Goal: Task Accomplishment & Management: Use online tool/utility

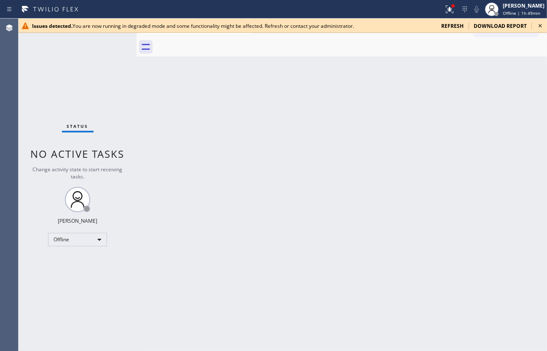
click at [190, 90] on div "Back to Dashboard Change Sender ID Customers Technicians Select a contact Outbo…" at bounding box center [342, 185] width 410 height 332
drag, startPoint x: 242, startPoint y: 218, endPoint x: 119, endPoint y: 204, distance: 123.8
click at [241, 214] on div "Back to Dashboard Change Sender ID Customers Technicians Select a contact Outbo…" at bounding box center [342, 185] width 410 height 332
click at [82, 235] on div "Offline" at bounding box center [77, 239] width 59 height 13
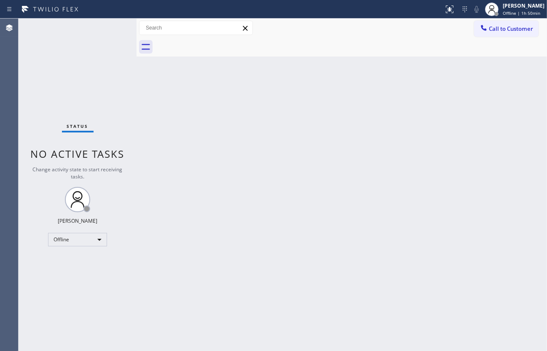
click at [79, 80] on div "Status No active tasks Change activity state to start receiving tasks. JENIZA A…" at bounding box center [78, 185] width 118 height 332
click at [72, 236] on div "Offline" at bounding box center [77, 239] width 59 height 13
click at [71, 259] on li "Available" at bounding box center [76, 261] width 57 height 10
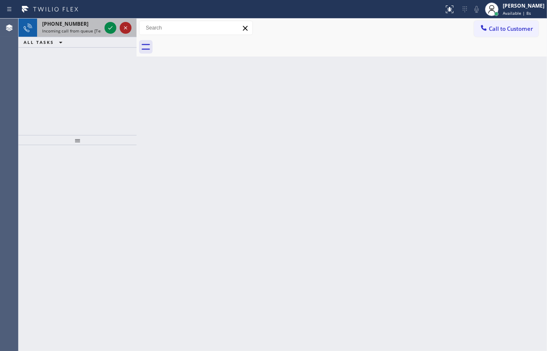
drag, startPoint x: 48, startPoint y: 100, endPoint x: 128, endPoint y: 32, distance: 104.6
click at [68, 88] on div "+13128609500 Incoming call from queue [Test] All ALL TASKS ALL TASKS ACTIVE TAS…" at bounding box center [78, 77] width 118 height 116
click at [113, 25] on icon at bounding box center [110, 28] width 10 height 10
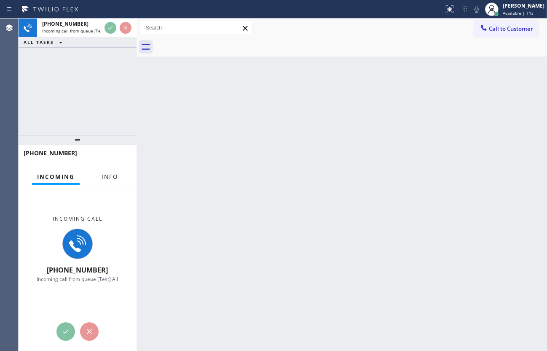
click at [108, 175] on span "Info" at bounding box center [110, 177] width 16 height 8
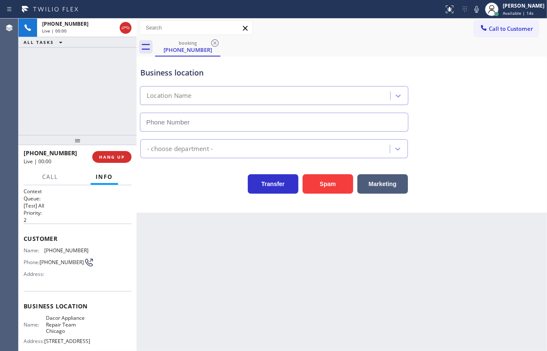
type input "(773) 825-3070"
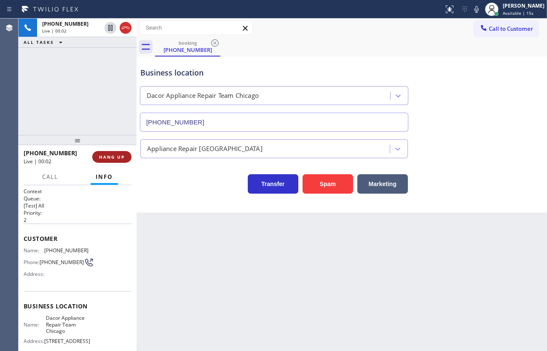
click at [111, 157] on span "HANG UP" at bounding box center [112, 157] width 26 height 6
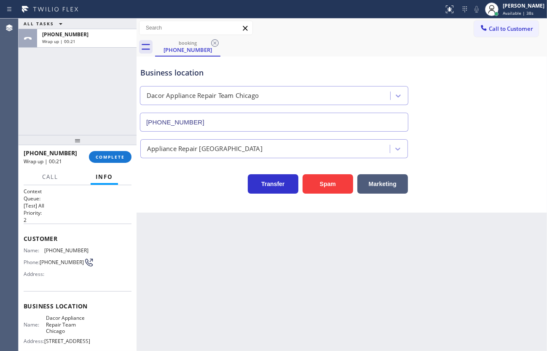
drag, startPoint x: 38, startPoint y: 92, endPoint x: 80, endPoint y: 152, distance: 72.8
click at [38, 94] on div "ALL TASKS ALL TASKS ACTIVE TASKS TASKS IN WRAP UP +13128609500 Wrap up | 00:21" at bounding box center [78, 77] width 118 height 116
click at [107, 157] on span "COMPLETE" at bounding box center [110, 157] width 29 height 6
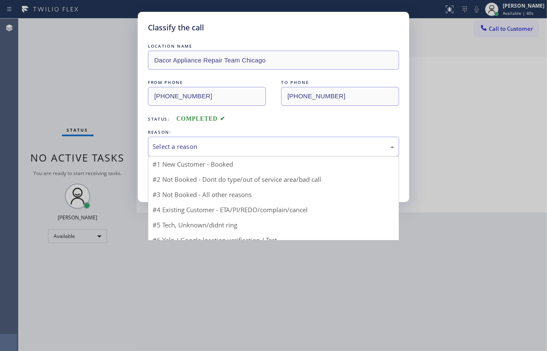
click at [177, 147] on div "Select a reason" at bounding box center [274, 147] width 242 height 10
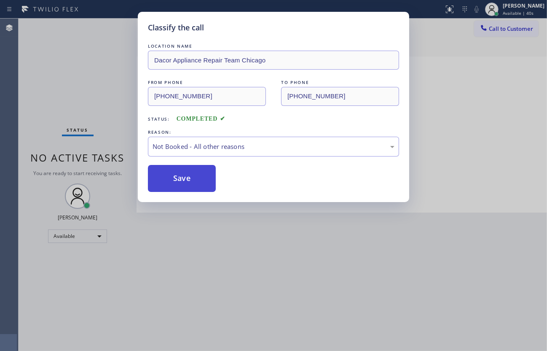
click at [175, 182] on button "Save" at bounding box center [182, 178] width 68 height 27
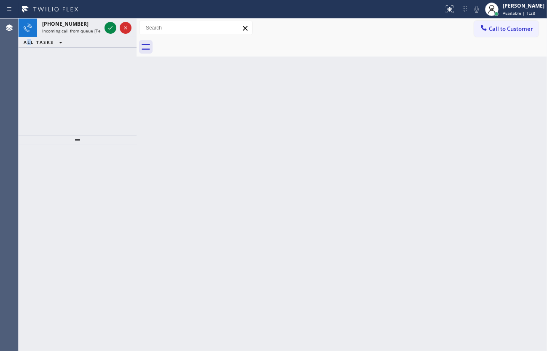
drag, startPoint x: 31, startPoint y: 70, endPoint x: 38, endPoint y: 67, distance: 7.7
click at [34, 69] on div "+12192874066 Incoming call from queue [Test] All ALL TASKS ALL TASKS ACTIVE TAS…" at bounding box center [78, 77] width 118 height 116
click at [111, 29] on icon at bounding box center [110, 28] width 10 height 10
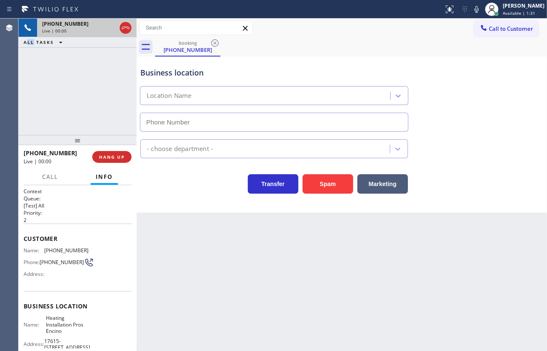
type input "(213) 238-6094"
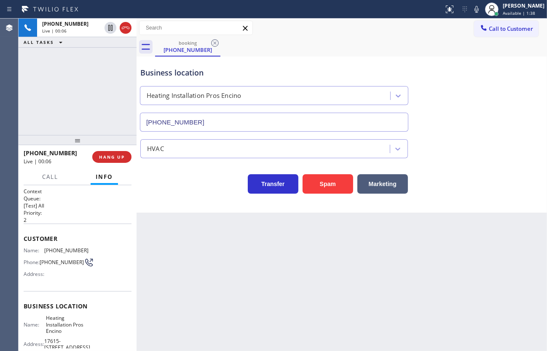
click at [115, 150] on div "+12192874066 Live | 00:06 HANG UP" at bounding box center [78, 157] width 108 height 22
click at [114, 154] on span "HANG UP" at bounding box center [112, 157] width 26 height 6
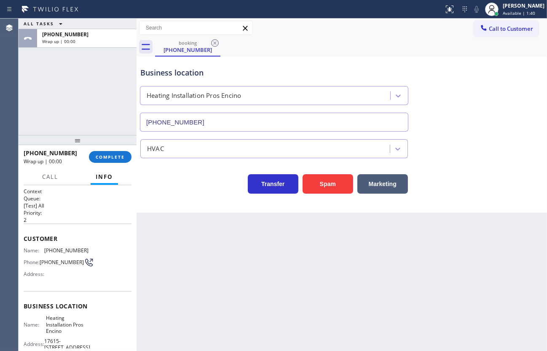
drag, startPoint x: 434, startPoint y: 67, endPoint x: 441, endPoint y: 3, distance: 64.4
click at [436, 62] on div "Business location Heating Installation Pros Encino (213) 238-6094" at bounding box center [342, 93] width 406 height 76
click at [118, 161] on button "COMPLETE" at bounding box center [110, 157] width 43 height 12
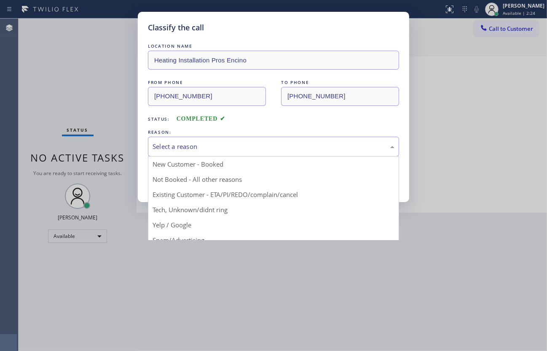
click at [213, 151] on div "Select a reason" at bounding box center [273, 147] width 251 height 20
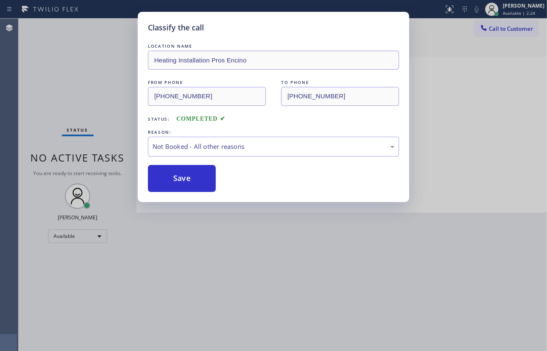
click at [182, 179] on button "Save" at bounding box center [182, 178] width 68 height 27
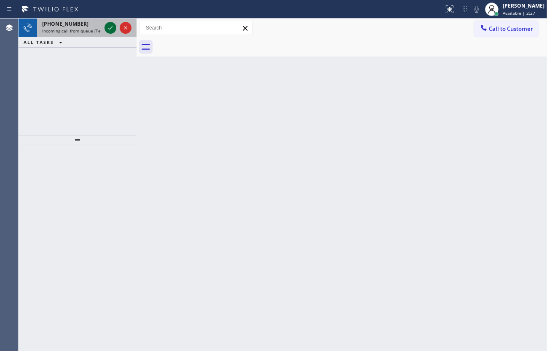
drag, startPoint x: 108, startPoint y: 23, endPoint x: 107, endPoint y: 28, distance: 5.1
click at [107, 27] on button at bounding box center [110, 28] width 12 height 12
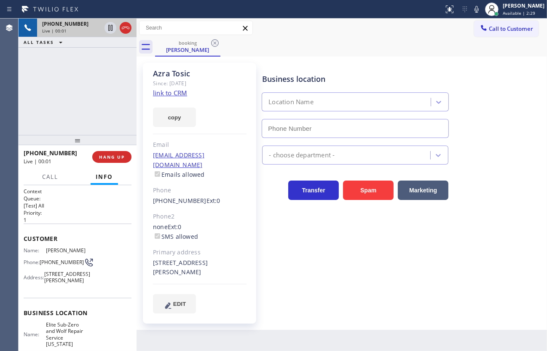
type input "(917) 920-9568"
click at [122, 158] on span "HANG UP" at bounding box center [112, 157] width 26 height 6
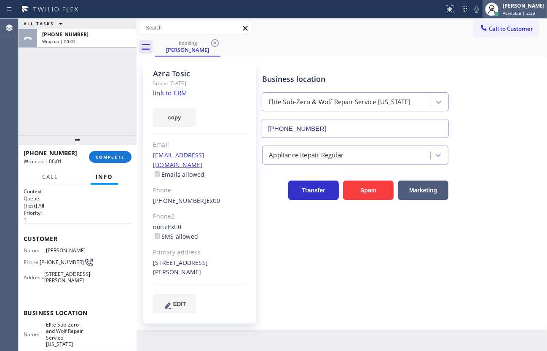
click at [515, 8] on div "[PERSON_NAME]" at bounding box center [524, 5] width 42 height 7
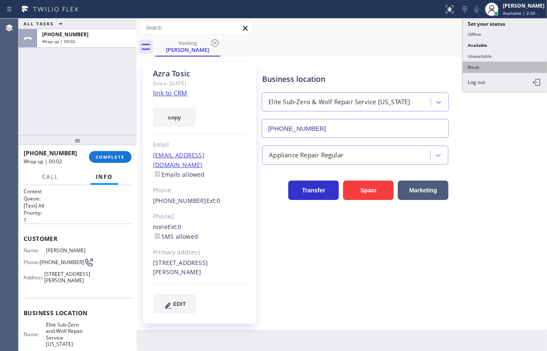
click at [500, 66] on button "Break" at bounding box center [505, 67] width 84 height 11
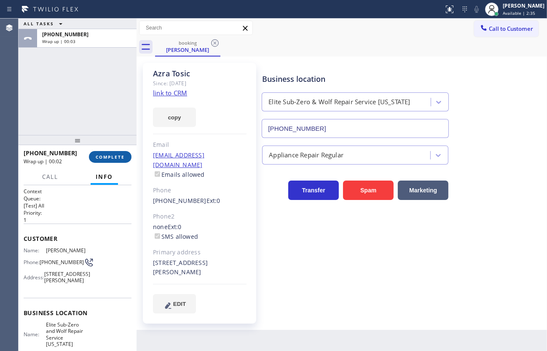
click at [127, 152] on button "COMPLETE" at bounding box center [110, 157] width 43 height 12
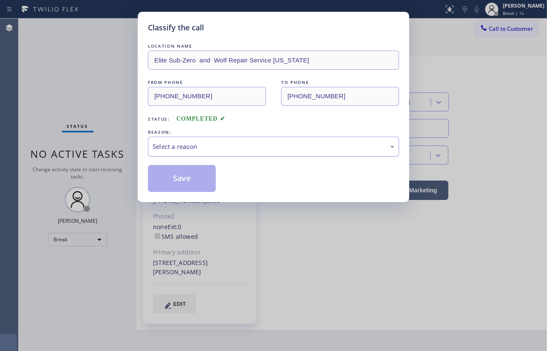
click at [198, 146] on div "Select a reason" at bounding box center [274, 147] width 242 height 10
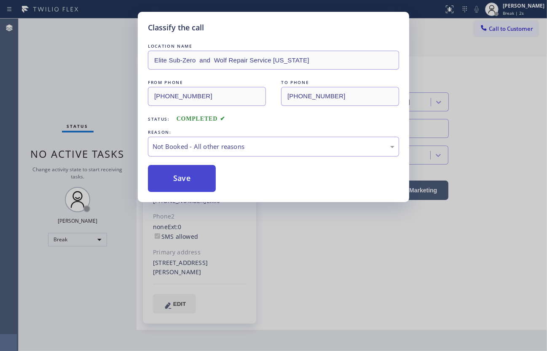
click at [180, 177] on button "Save" at bounding box center [182, 178] width 68 height 27
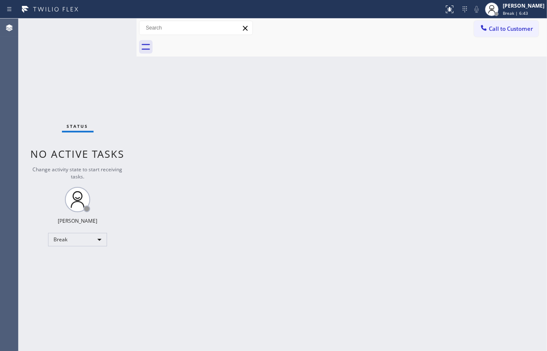
click at [38, 127] on div "Status No active tasks Change activity state to start receiving tasks. JENIZA A…" at bounding box center [78, 185] width 118 height 332
click at [58, 242] on div "Break" at bounding box center [77, 239] width 59 height 13
click at [62, 258] on li "Available" at bounding box center [76, 261] width 57 height 10
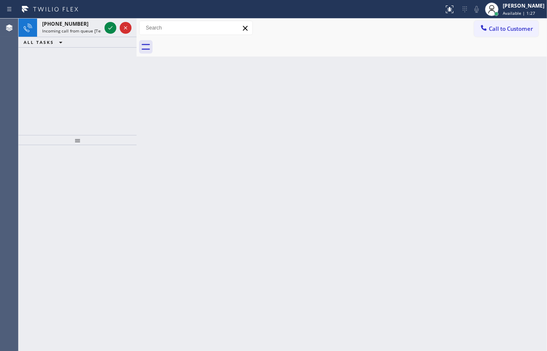
drag, startPoint x: 50, startPoint y: 79, endPoint x: 60, endPoint y: 59, distance: 22.6
click at [60, 59] on div "+19494028678 Incoming call from queue [Test] All ALL TASKS ALL TASKS ACTIVE TAS…" at bounding box center [78, 77] width 118 height 116
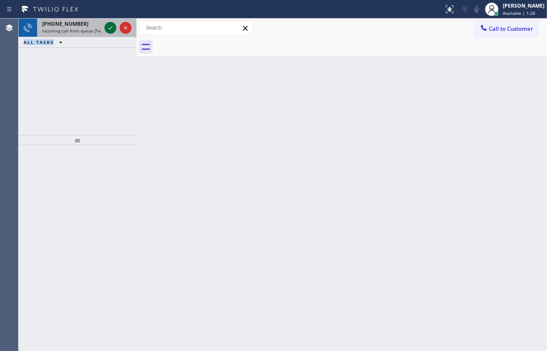
drag, startPoint x: 110, startPoint y: 38, endPoint x: 110, endPoint y: 31, distance: 7.2
click at [110, 33] on div "+19494028678 Incoming call from queue [Test] All ALL TASKS ALL TASKS ACTIVE TAS…" at bounding box center [78, 33] width 118 height 29
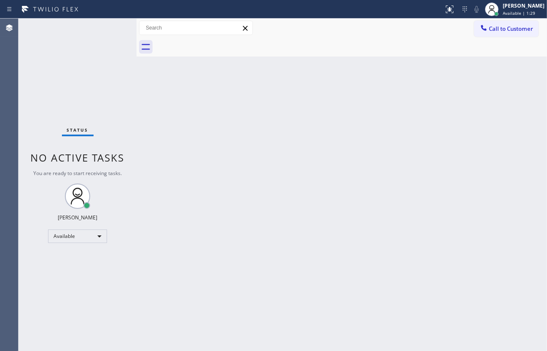
drag, startPoint x: 108, startPoint y: 25, endPoint x: 109, endPoint y: 29, distance: 4.8
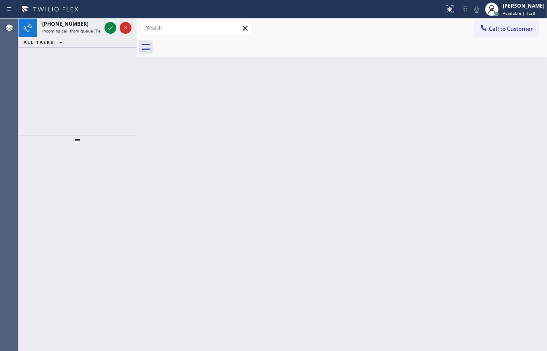
drag, startPoint x: 58, startPoint y: 73, endPoint x: 83, endPoint y: 44, distance: 38.5
click at [58, 73] on div "+12177211125 Incoming call from queue [Test] All ALL TASKS ALL TASKS ACTIVE TAS…" at bounding box center [78, 77] width 118 height 116
click at [104, 29] on div at bounding box center [118, 28] width 30 height 19
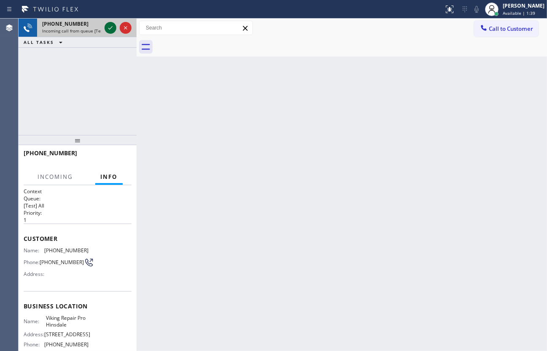
click at [115, 25] on div at bounding box center [110, 28] width 12 height 10
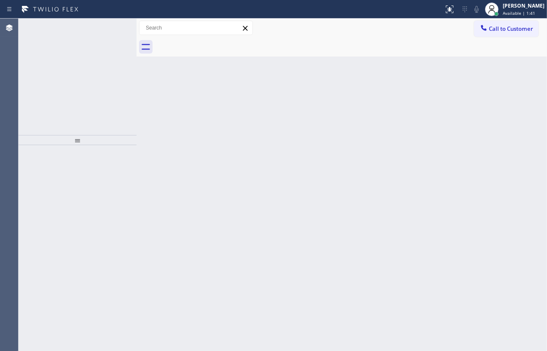
click at [110, 28] on icon at bounding box center [110, 28] width 10 height 10
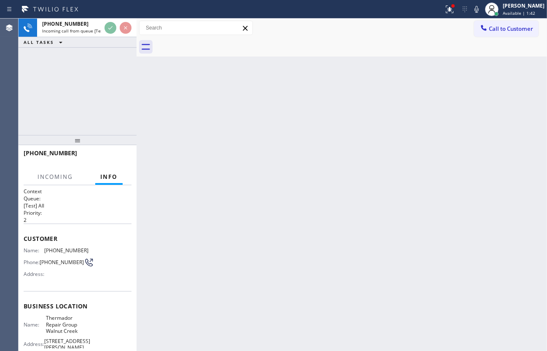
click at [113, 34] on div at bounding box center [118, 28] width 30 height 19
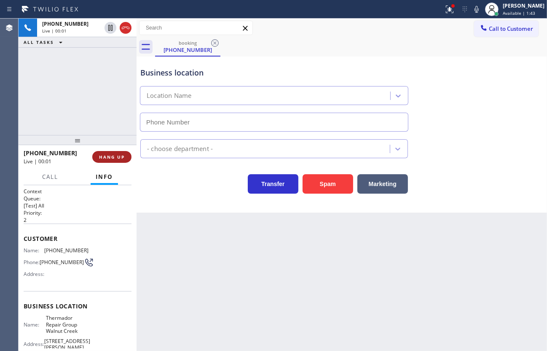
click at [125, 158] on div "+19258063257 Live | 00:01 HANG UP" at bounding box center [78, 157] width 108 height 22
click at [125, 157] on button "HANG UP" at bounding box center [111, 157] width 39 height 12
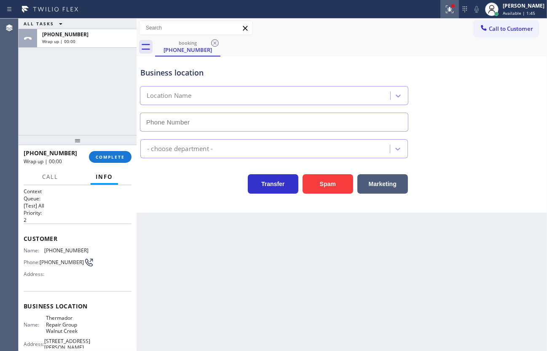
click at [457, 2] on button at bounding box center [449, 9] width 19 height 19
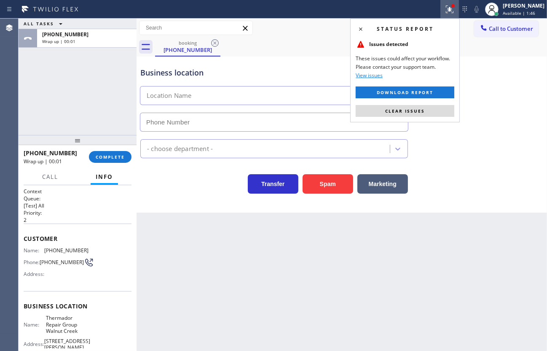
click at [432, 109] on button "Clear issues" at bounding box center [405, 111] width 99 height 12
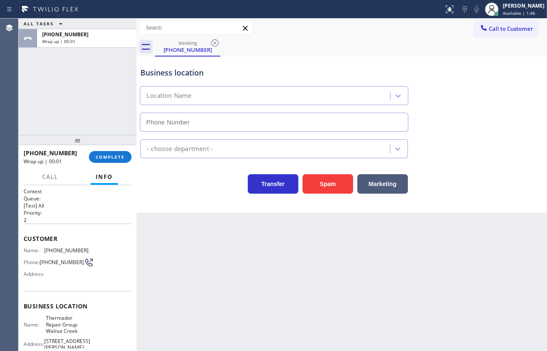
click at [432, 109] on div "Business location Location Name" at bounding box center [342, 93] width 406 height 76
drag, startPoint x: 432, startPoint y: 109, endPoint x: 293, endPoint y: 161, distance: 148.5
click at [388, 127] on div "Business location Location Name" at bounding box center [342, 93] width 406 height 76
click at [111, 149] on div "+19258063257 Wrap up | 00:02 COMPLETE" at bounding box center [78, 157] width 108 height 22
click at [113, 152] on button "COMPLETE" at bounding box center [110, 157] width 43 height 12
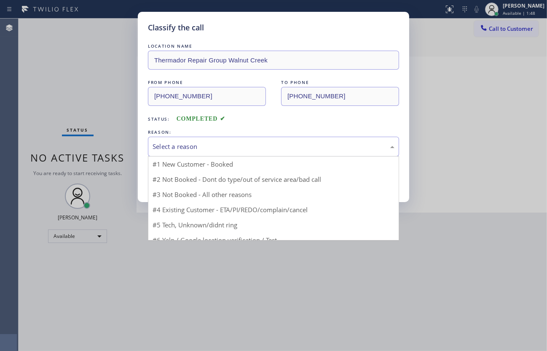
drag, startPoint x: 156, startPoint y: 145, endPoint x: 164, endPoint y: 154, distance: 12.2
click at [163, 152] on div "Select a reason" at bounding box center [273, 147] width 251 height 20
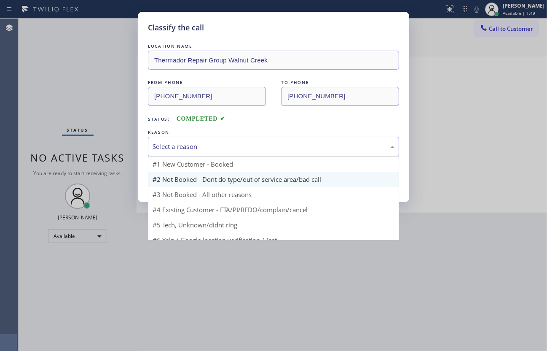
scroll to position [25, 0]
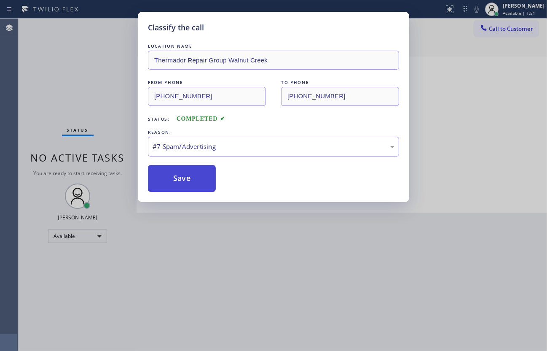
click at [185, 180] on button "Save" at bounding box center [182, 178] width 68 height 27
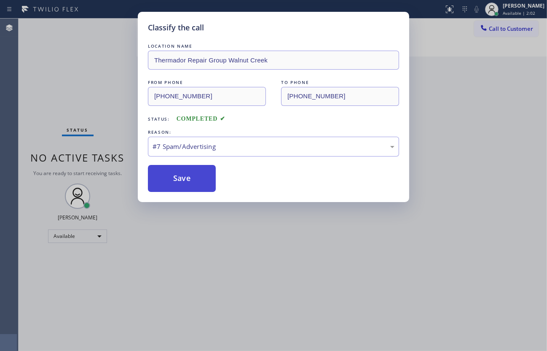
drag, startPoint x: 185, startPoint y: 190, endPoint x: 182, endPoint y: 169, distance: 21.7
click at [185, 190] on div "Classify the call LOCATION NAME Thermador Repair Group Walnut Creek FROM PHONE …" at bounding box center [273, 107] width 271 height 190
click at [182, 169] on button "Save" at bounding box center [182, 178] width 68 height 27
click at [182, 177] on div "Classify the call LOCATION NAME Dacor Appliance Repair Team Chicago FROM PHONE …" at bounding box center [283, 185] width 528 height 332
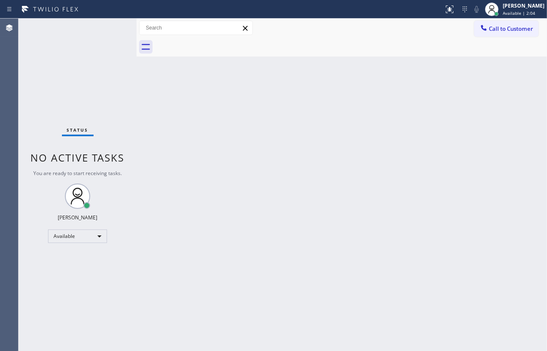
click at [185, 189] on div "Back to Dashboard Change Sender ID Customers Technicians Select a contact Outbo…" at bounding box center [342, 185] width 410 height 332
click at [243, 159] on div "Back to Dashboard Change Sender ID Customers Technicians Select a contact Outbo…" at bounding box center [342, 185] width 410 height 332
click at [421, 149] on div "Back to Dashboard Change Sender ID Customers Technicians Select a contact Outbo…" at bounding box center [342, 185] width 410 height 332
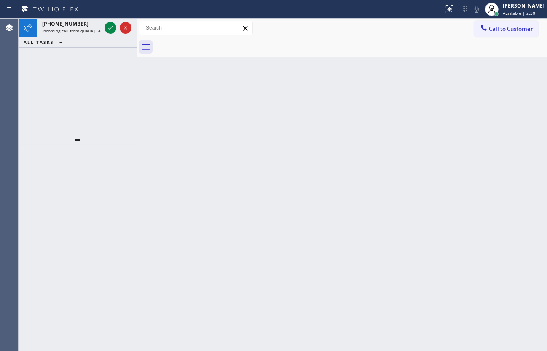
click at [85, 68] on div "+19493475834 Incoming call from queue [Test] All ALL TASKS ALL TASKS ACTIVE TAS…" at bounding box center [78, 77] width 118 height 116
click at [107, 32] on div "+19493475834 Incoming call from queue [Test] All ALL TASKS ALL TASKS ACTIVE TAS…" at bounding box center [78, 33] width 118 height 29
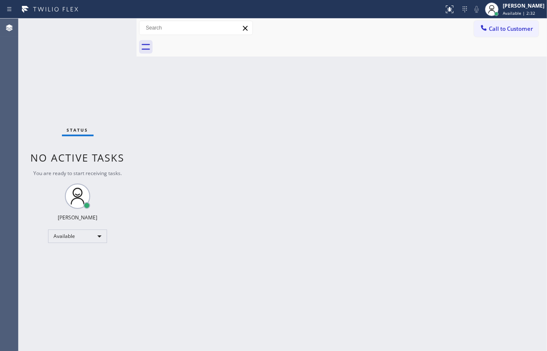
click at [116, 23] on div "Status No active tasks You are ready to start receiving tasks. JENIZA ALCAYDE A…" at bounding box center [78, 185] width 118 height 332
click at [108, 27] on div "Status No active tasks You are ready to start receiving tasks. JENIZA ALCAYDE A…" at bounding box center [78, 185] width 118 height 332
click at [111, 110] on div "Status No active tasks You are ready to start receiving tasks. JENIZA ALCAYDE A…" at bounding box center [78, 185] width 118 height 332
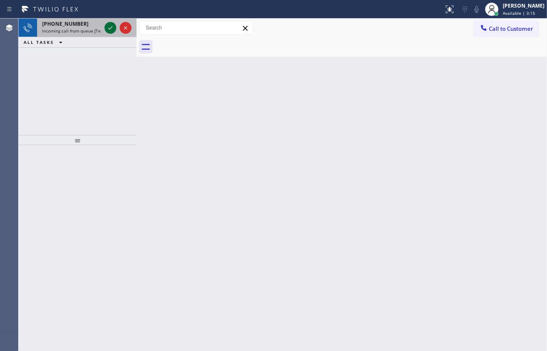
click at [108, 28] on icon at bounding box center [110, 27] width 4 height 3
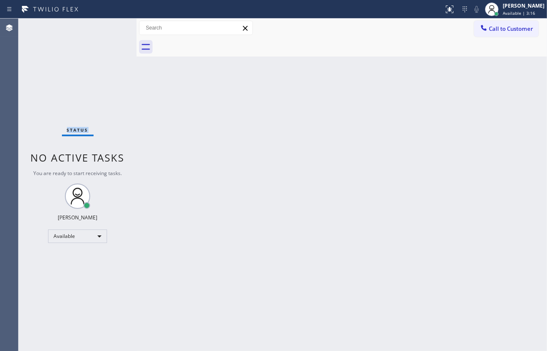
click at [108, 28] on div "Status No active tasks You are ready to start receiving tasks. JENIZA ALCAYDE A…" at bounding box center [78, 185] width 118 height 332
click at [110, 27] on div "Status No active tasks You are ready to start receiving tasks. JENIZA ALCAYDE A…" at bounding box center [78, 185] width 118 height 332
click at [305, 206] on div "Back to Dashboard Change Sender ID Customers Technicians Select a contact Outbo…" at bounding box center [342, 185] width 410 height 332
click at [449, 17] on button at bounding box center [449, 9] width 19 height 19
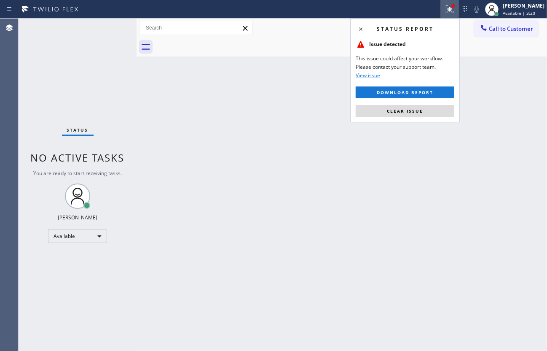
click at [447, 104] on div "Status report Issue detected This issue could affect your workflow. Please cont…" at bounding box center [405, 71] width 110 height 104
click at [447, 105] on button "Clear issue" at bounding box center [405, 111] width 99 height 12
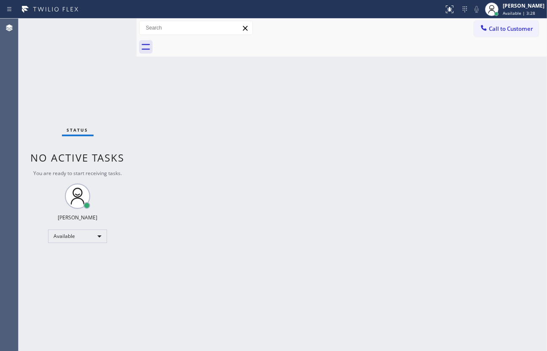
drag, startPoint x: 76, startPoint y: 49, endPoint x: 304, endPoint y: 39, distance: 227.8
click at [77, 49] on div "Status No active tasks You are ready to start receiving tasks. JENIZA ALCAYDE A…" at bounding box center [78, 185] width 118 height 332
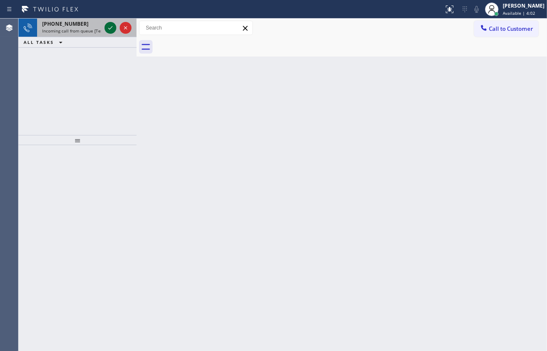
drag, startPoint x: 119, startPoint y: 41, endPoint x: 109, endPoint y: 32, distance: 12.8
click at [115, 40] on div "ALL TASKS ALL TASKS ACTIVE TASKS TASKS IN WRAP UP" at bounding box center [78, 42] width 118 height 11
click at [110, 23] on icon at bounding box center [110, 28] width 10 height 10
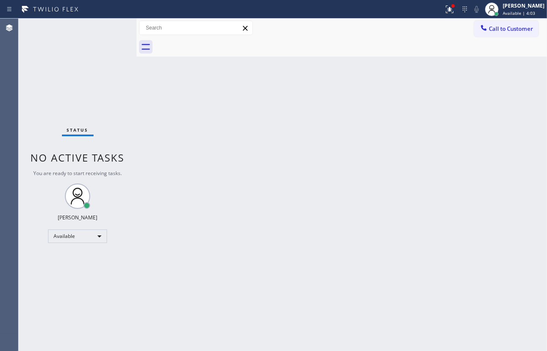
click at [111, 26] on div "Status No active tasks You are ready to start receiving tasks. JENIZA ALCAYDE A…" at bounding box center [78, 185] width 118 height 332
click at [112, 25] on div "Status No active tasks You are ready to start receiving tasks. JENIZA ALCAYDE A…" at bounding box center [78, 185] width 118 height 332
click at [447, 9] on icon at bounding box center [450, 9] width 10 height 10
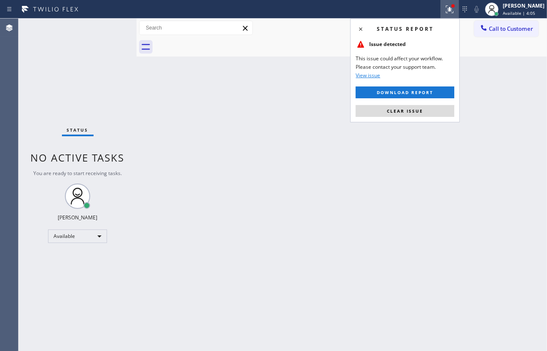
click at [439, 110] on button "Clear issue" at bounding box center [405, 111] width 99 height 12
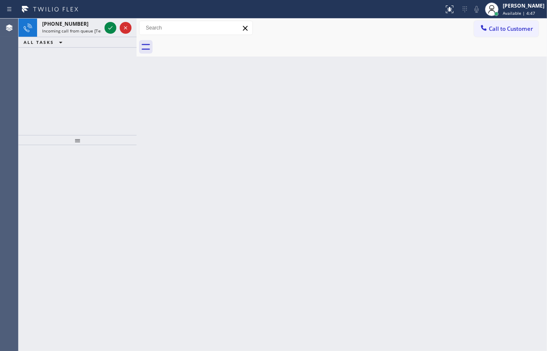
click at [68, 48] on div "+15625141097 Incoming call from queue [Test] All ALL TASKS ALL TASKS ACTIVE TAS…" at bounding box center [78, 77] width 118 height 116
click at [109, 32] on icon at bounding box center [110, 28] width 10 height 10
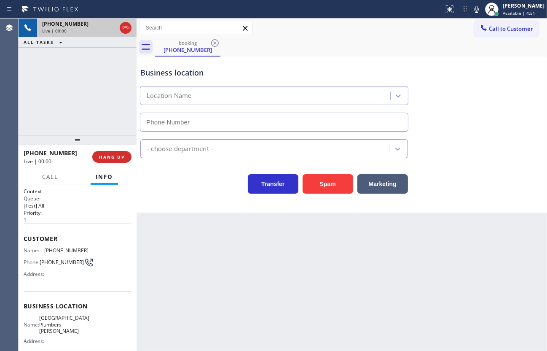
type input "(714) 583-6869"
click at [473, 8] on icon at bounding box center [476, 9] width 10 height 10
click at [109, 29] on icon at bounding box center [110, 28] width 10 height 10
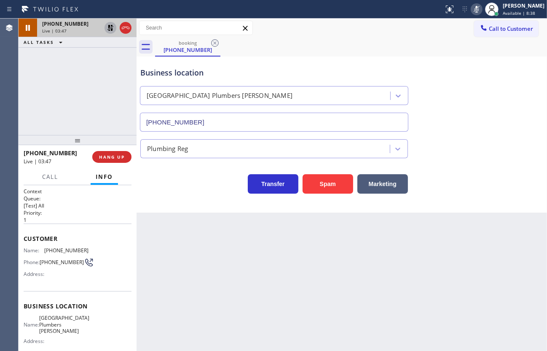
click at [28, 68] on div "+15625141097 Live | 03:47 ALL TASKS ALL TASKS ACTIVE TASKS TASKS IN WRAP UP" at bounding box center [78, 77] width 118 height 116
click at [56, 85] on div "+15625141097 Live | 04:04 ALL TASKS ALL TASKS ACTIVE TASKS TASKS IN WRAP UP" at bounding box center [78, 77] width 118 height 116
click at [108, 29] on icon at bounding box center [110, 28] width 10 height 10
click at [474, 9] on icon at bounding box center [476, 9] width 10 height 10
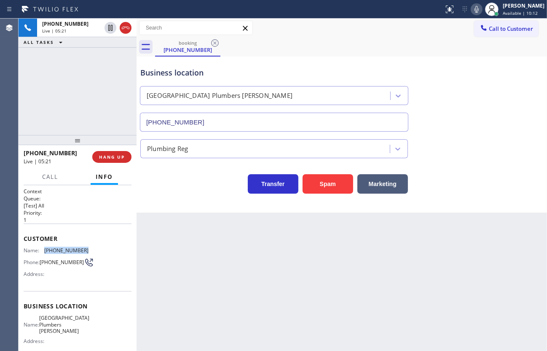
drag, startPoint x: 45, startPoint y: 247, endPoint x: 85, endPoint y: 246, distance: 40.5
click at [85, 247] on div "Name: (562) 514-1097 Phone: (562) 514-1097 Address:" at bounding box center [78, 263] width 108 height 33
copy span "(562) 514-1097"
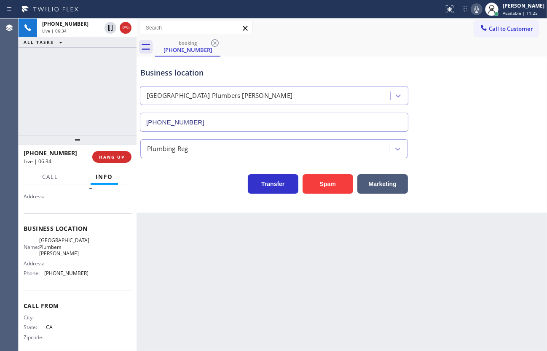
scroll to position [85, 0]
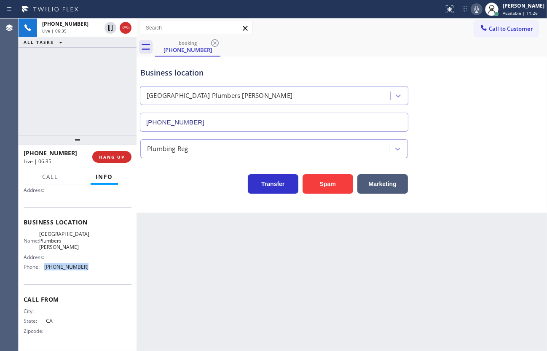
drag, startPoint x: 51, startPoint y: 269, endPoint x: 103, endPoint y: 266, distance: 51.9
click at [103, 266] on div "Name: South Park Plumbers Yorba Linda Address: Phone: (714) 583-6869" at bounding box center [78, 251] width 108 height 43
copy span "(714) 583-6869"
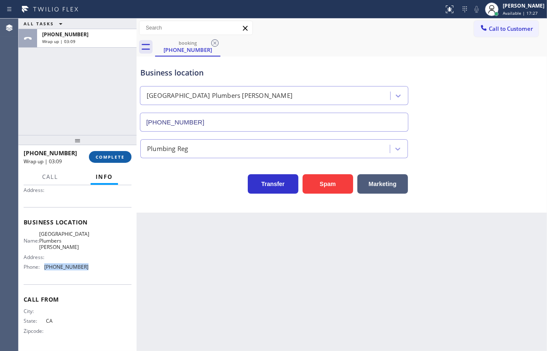
click at [108, 154] on span "COMPLETE" at bounding box center [110, 157] width 29 height 6
click at [120, 137] on div at bounding box center [78, 139] width 118 height 10
click at [120, 136] on div at bounding box center [78, 139] width 118 height 10
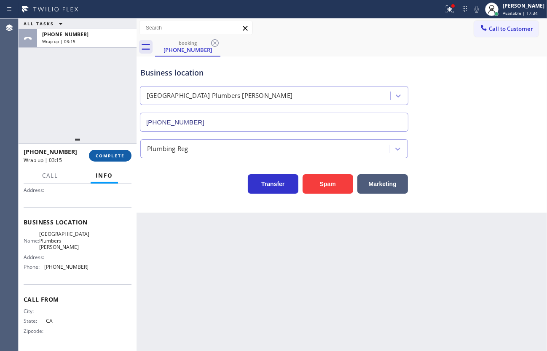
click at [119, 150] on button "COMPLETE" at bounding box center [110, 156] width 43 height 12
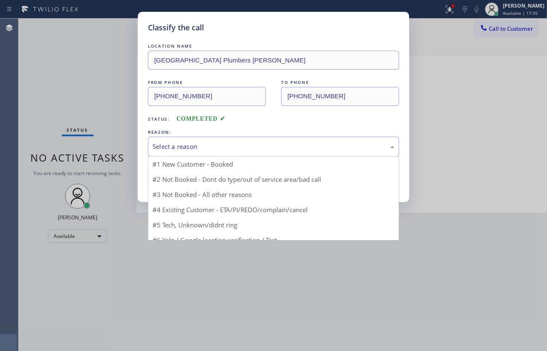
click at [185, 146] on div "Select a reason" at bounding box center [274, 147] width 242 height 10
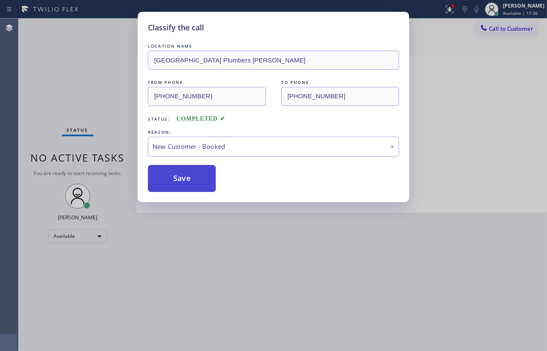
click at [180, 173] on button "Save" at bounding box center [182, 178] width 68 height 27
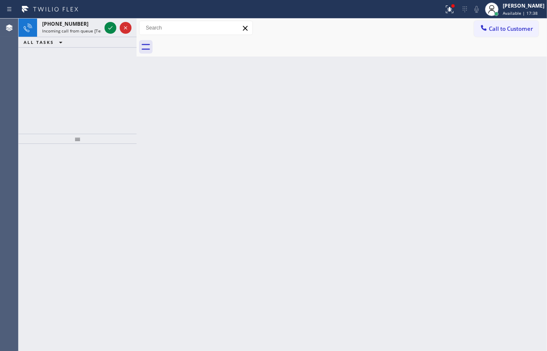
click at [48, 58] on div "+18053127050 Incoming call from queue [Test] All ALL TASKS ALL TASKS ACTIVE TAS…" at bounding box center [78, 76] width 118 height 115
click at [126, 25] on icon at bounding box center [126, 28] width 10 height 10
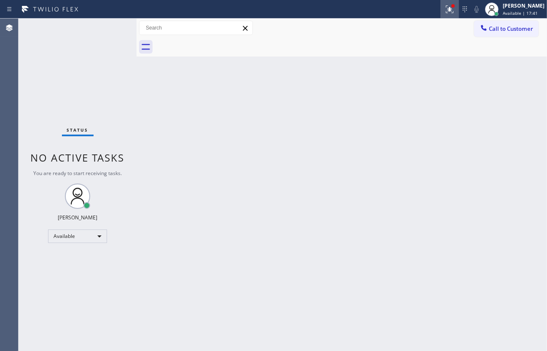
click at [443, 8] on div at bounding box center [449, 9] width 19 height 10
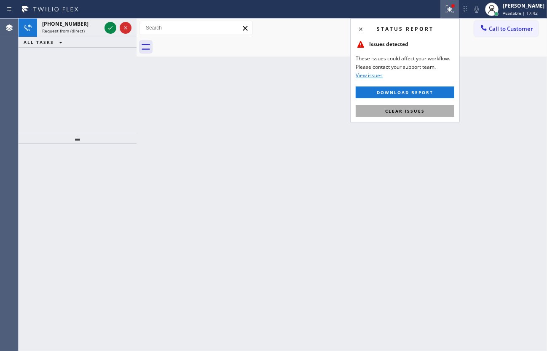
click at [369, 110] on button "Clear issues" at bounding box center [405, 111] width 99 height 12
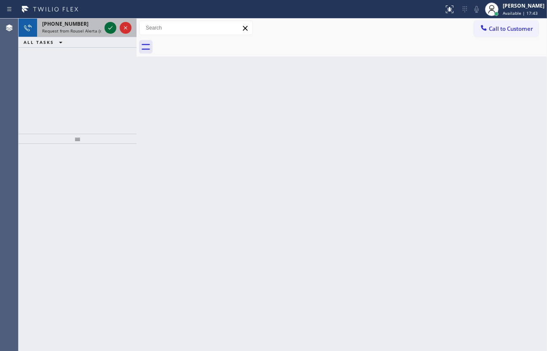
click at [108, 24] on icon at bounding box center [110, 28] width 10 height 10
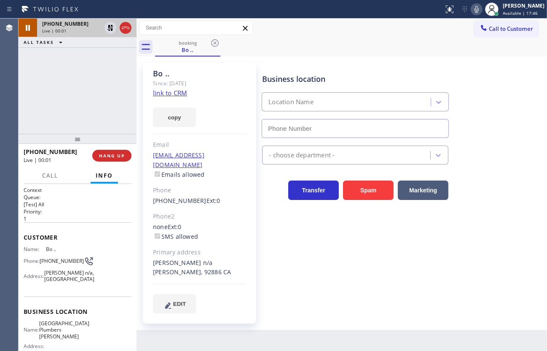
type input "(714) 583-6869"
click at [110, 100] on div "+15625141097 Live | 00:02 ALL TASKS ALL TASKS ACTIVE TASKS TASKS IN WRAP UP" at bounding box center [78, 76] width 118 height 115
drag, startPoint x: 58, startPoint y: 76, endPoint x: 62, endPoint y: 1, distance: 75.1
click at [61, 61] on div "+15625141097 Live | 00:32 ALL TASKS ALL TASKS ACTIVE TASKS TASKS IN WRAP UP" at bounding box center [78, 76] width 118 height 115
click at [475, 11] on icon at bounding box center [476, 9] width 10 height 10
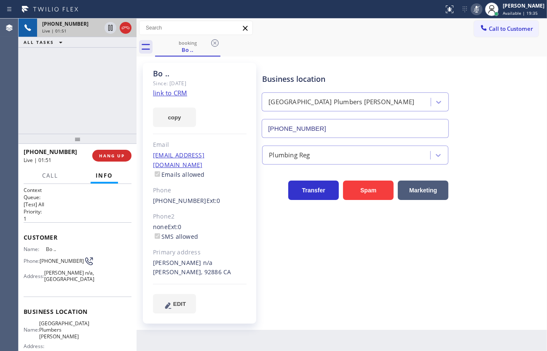
click at [55, 80] on div "+15625141097 Live | 01:51 ALL TASKS ALL TASKS ACTIVE TASKS TASKS IN WRAP UP" at bounding box center [78, 76] width 118 height 115
click at [475, 8] on icon at bounding box center [476, 9] width 10 height 10
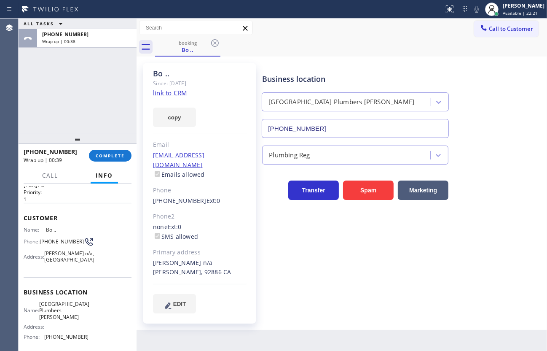
scroll to position [38, 0]
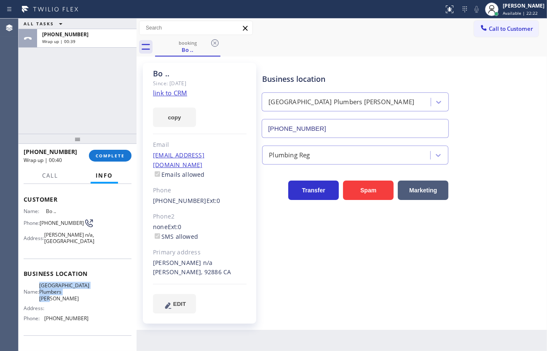
drag, startPoint x: 44, startPoint y: 294, endPoint x: 68, endPoint y: 306, distance: 26.6
click at [68, 301] on div "Name: South Park Plumbers Yorba Linda" at bounding box center [56, 291] width 65 height 19
copy span "South Park Plumbers Yorba Linda"
click at [104, 152] on button "COMPLETE" at bounding box center [110, 156] width 43 height 12
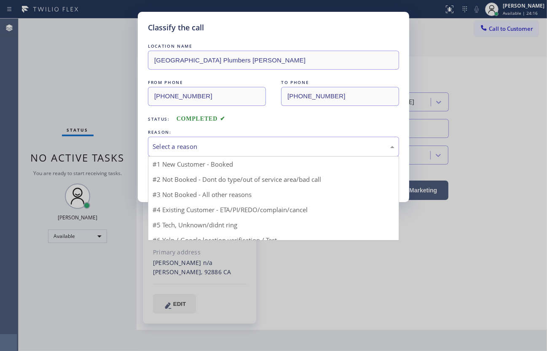
click at [196, 145] on div "Select a reason" at bounding box center [274, 147] width 242 height 10
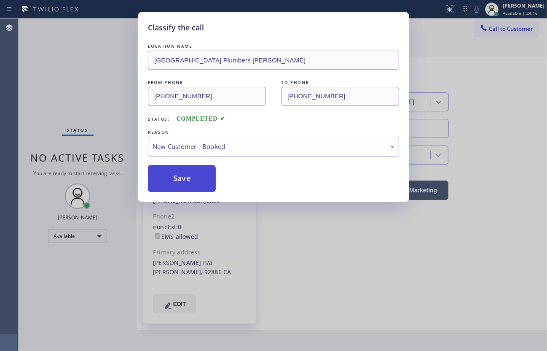
click at [171, 172] on button "Save" at bounding box center [182, 178] width 68 height 27
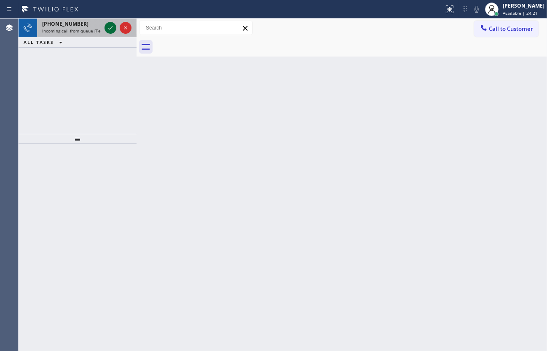
drag, startPoint x: 107, startPoint y: 21, endPoint x: 108, endPoint y: 28, distance: 6.5
click at [107, 23] on div at bounding box center [118, 28] width 30 height 19
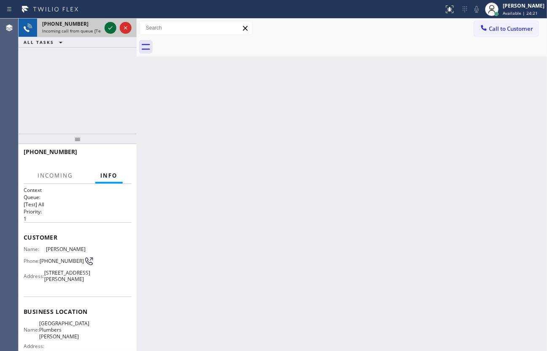
click at [108, 28] on icon at bounding box center [110, 27] width 4 height 3
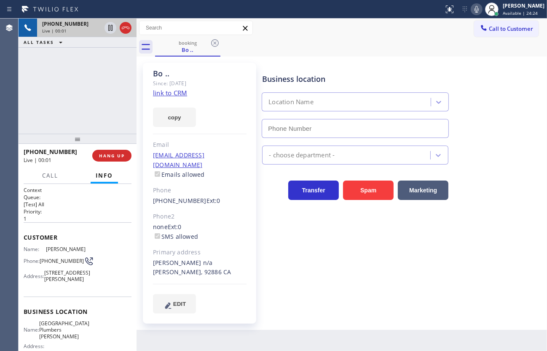
type input "(714) 583-6869"
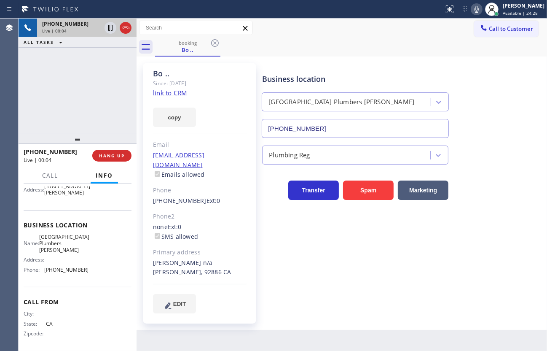
scroll to position [103, 0]
drag, startPoint x: 80, startPoint y: 90, endPoint x: 70, endPoint y: 51, distance: 40.3
click at [76, 74] on div "+15625141097 Live | 00:06 ALL TASKS ALL TASKS ACTIVE TASKS TASKS IN WRAP UP" at bounding box center [78, 76] width 118 height 115
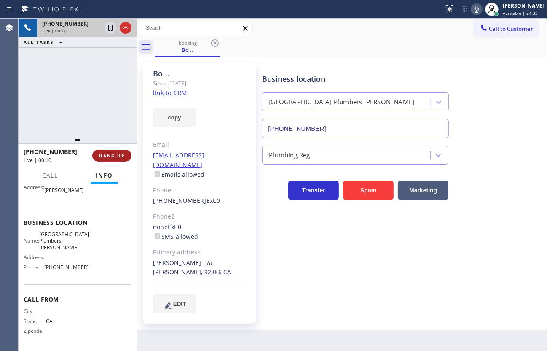
click at [111, 155] on span "HANG UP" at bounding box center [112, 156] width 26 height 6
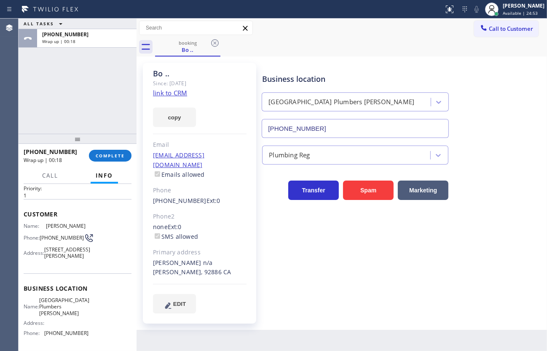
scroll to position [0, 0]
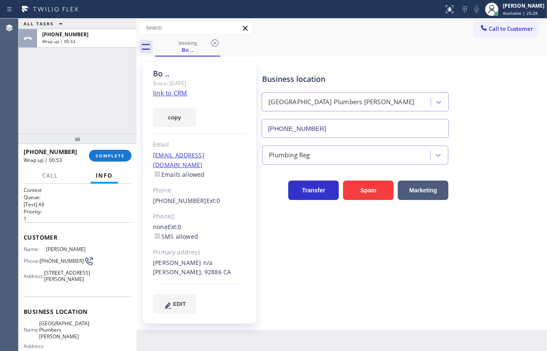
click at [175, 88] on link "link to CRM" at bounding box center [170, 92] width 34 height 8
click at [217, 43] on icon at bounding box center [215, 43] width 10 height 10
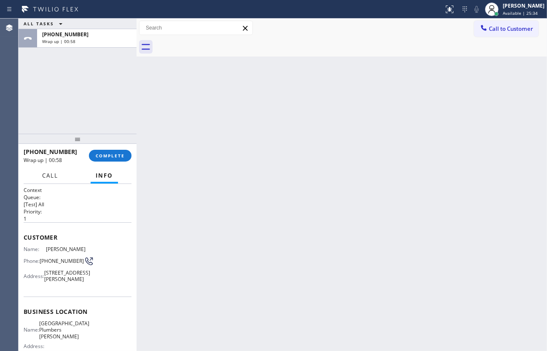
click at [59, 176] on button "Call" at bounding box center [50, 175] width 26 height 16
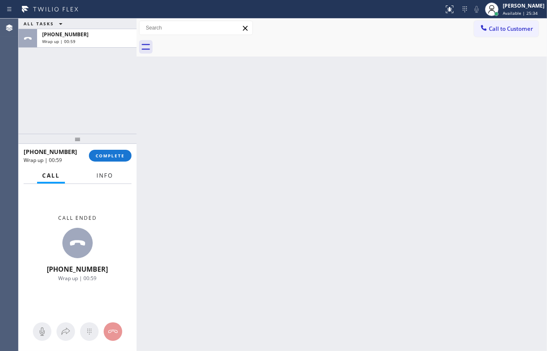
click at [107, 177] on span "Info" at bounding box center [104, 175] width 16 height 8
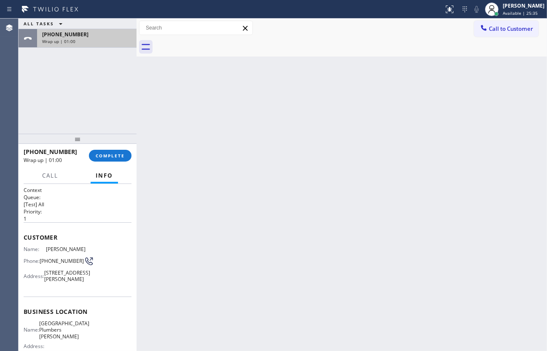
click at [72, 42] on span "Wrap up | 01:00" at bounding box center [58, 41] width 33 height 6
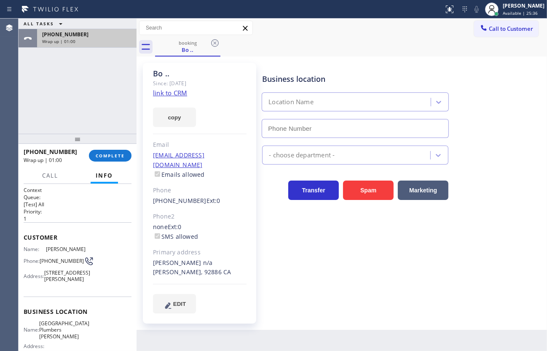
click at [72, 42] on span "Wrap up | 01:00" at bounding box center [58, 41] width 33 height 6
type input "(714) 583-6869"
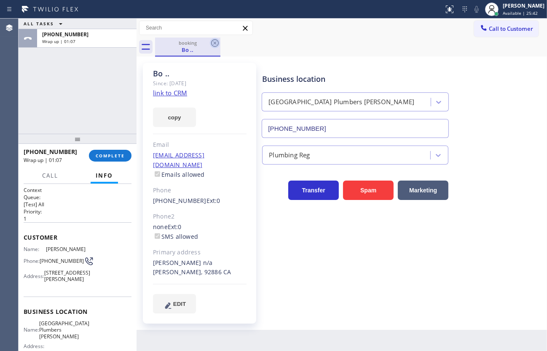
click at [215, 43] on icon at bounding box center [215, 43] width 8 height 8
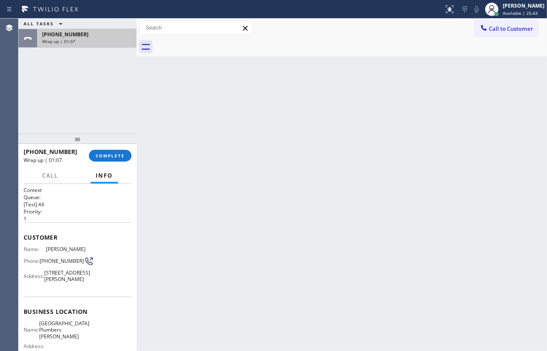
click at [71, 46] on div "+15625141097 Wrap up | 01:07" at bounding box center [85, 38] width 96 height 19
click at [71, 44] on div "+15625141097 Wrap up | 01:08" at bounding box center [85, 38] width 96 height 19
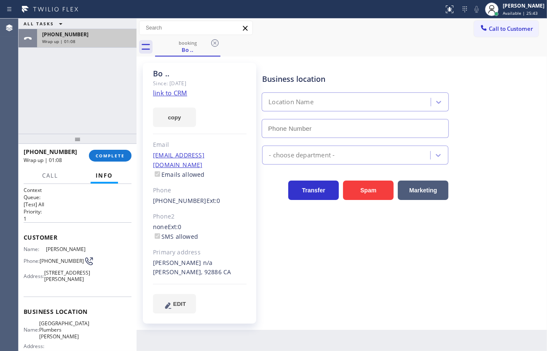
click at [71, 44] on div "+15625141097 Wrap up | 01:08" at bounding box center [85, 38] width 96 height 19
click at [79, 38] on div "Wrap up | 01:09" at bounding box center [86, 41] width 89 height 6
click at [81, 38] on div "+15625141097" at bounding box center [86, 34] width 89 height 7
type input "(714) 583-6869"
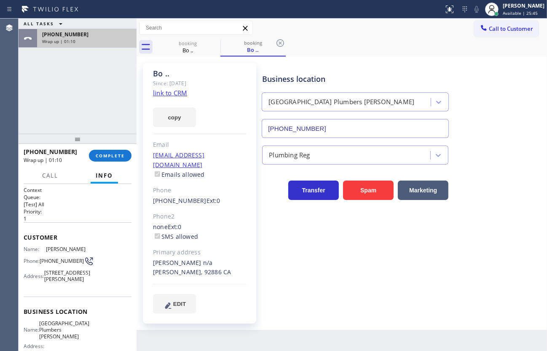
click at [81, 37] on div "+15625141097" at bounding box center [86, 34] width 89 height 7
click at [83, 114] on div "ALL TASKS ALL TASKS ACTIVE TASKS TASKS IN WRAP UP +15625141097 Wrap up | 02:00" at bounding box center [78, 76] width 118 height 115
click at [112, 162] on div "+15625141097 Wrap up | 02:01 COMPLETE" at bounding box center [78, 156] width 108 height 22
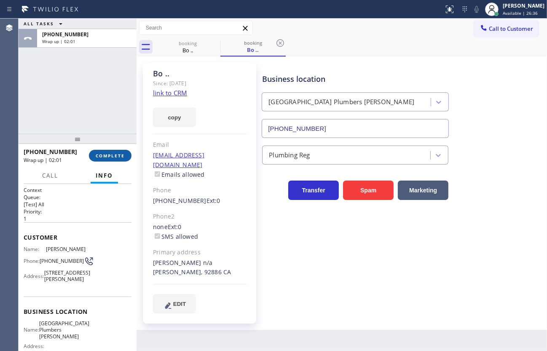
click at [112, 158] on button "COMPLETE" at bounding box center [110, 156] width 43 height 12
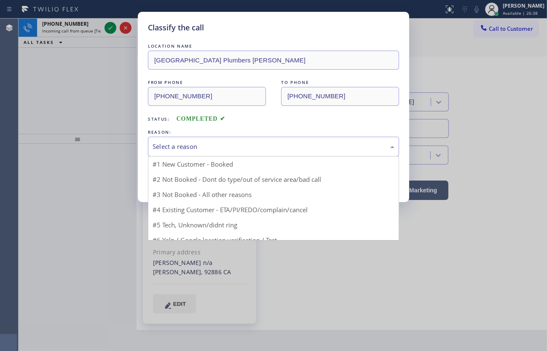
click at [212, 142] on div "Select a reason" at bounding box center [274, 147] width 242 height 10
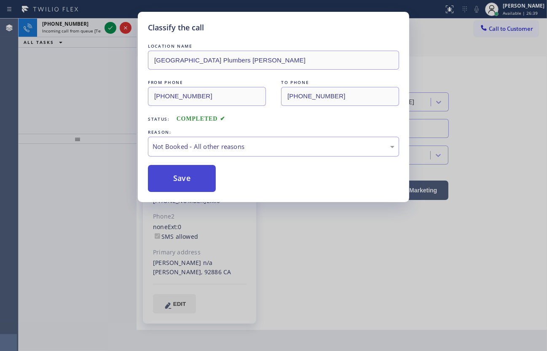
click at [176, 177] on button "Save" at bounding box center [182, 178] width 68 height 27
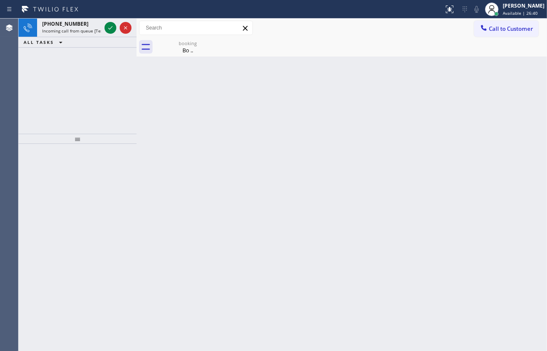
click at [108, 27] on icon at bounding box center [110, 28] width 10 height 10
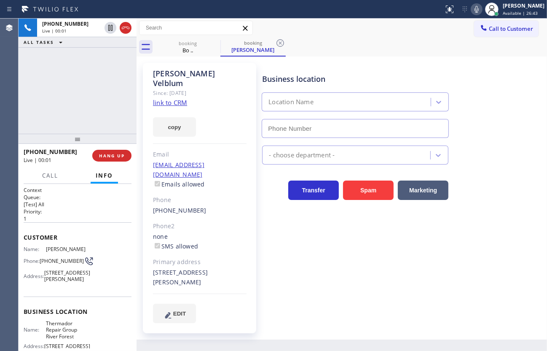
type input "(630) 557-8337"
click at [165, 98] on link "link to CRM" at bounding box center [170, 102] width 34 height 8
click at [477, 10] on icon at bounding box center [476, 9] width 10 height 10
click at [169, 118] on button "copy" at bounding box center [174, 126] width 43 height 19
click at [41, 83] on div "+18479125777 Live | 01:16 ALL TASKS ALL TASKS ACTIVE TASKS TASKS IN WRAP UP" at bounding box center [78, 76] width 118 height 115
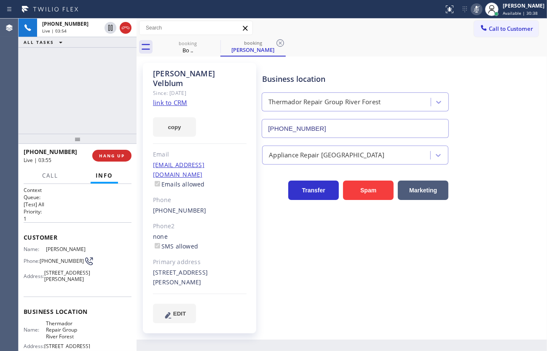
drag, startPoint x: 61, startPoint y: 82, endPoint x: 105, endPoint y: 71, distance: 45.6
click at [66, 80] on div "+18479125777 Live | 03:54 ALL TASKS ALL TASKS ACTIVE TASKS TASKS IN WRAP UP" at bounding box center [78, 76] width 118 height 115
click at [476, 8] on icon at bounding box center [476, 9] width 4 height 7
click at [88, 92] on div "+18479125777 Live | 04:46 ALL TASKS ALL TASKS ACTIVE TASKS TASKS IN WRAP UP" at bounding box center [78, 76] width 118 height 115
click at [113, 153] on span "HANG UP" at bounding box center [112, 156] width 26 height 6
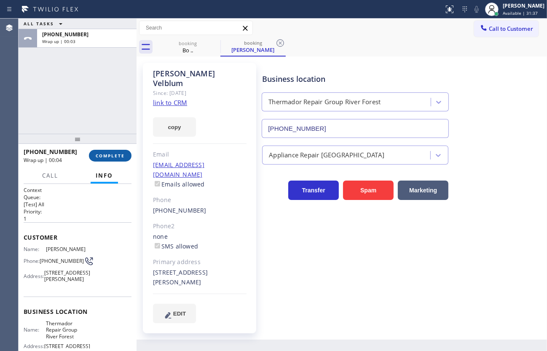
click at [120, 155] on span "COMPLETE" at bounding box center [110, 156] width 29 height 6
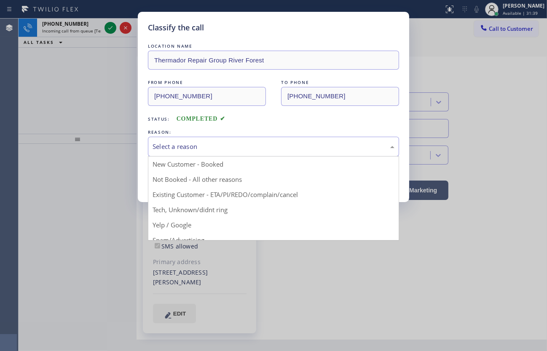
click at [169, 145] on div "Select a reason" at bounding box center [274, 147] width 242 height 10
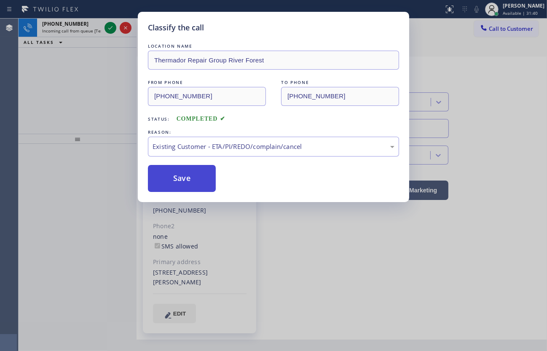
click at [170, 165] on button "Save" at bounding box center [182, 178] width 68 height 27
type input "(714) 583-6869"
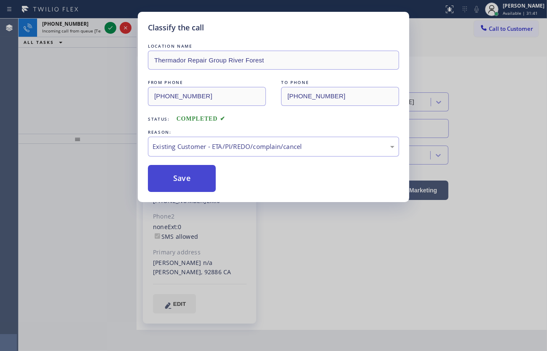
click at [169, 169] on button "Save" at bounding box center [182, 178] width 68 height 27
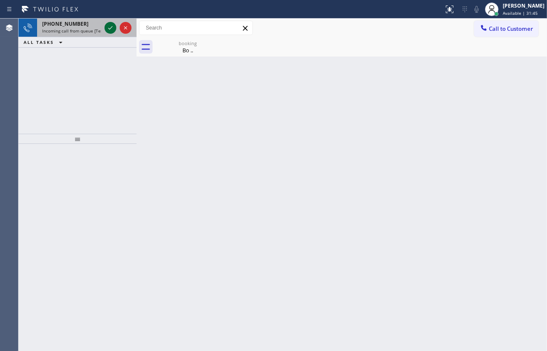
click at [110, 23] on icon at bounding box center [110, 28] width 10 height 10
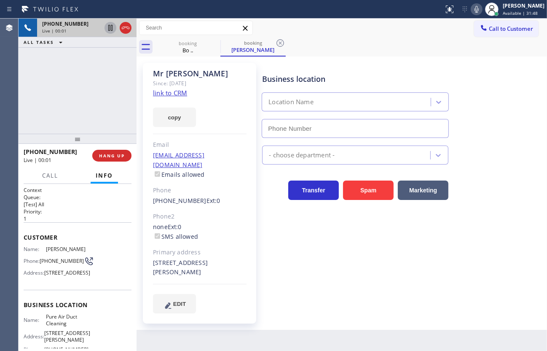
type input "(855) 941-2960"
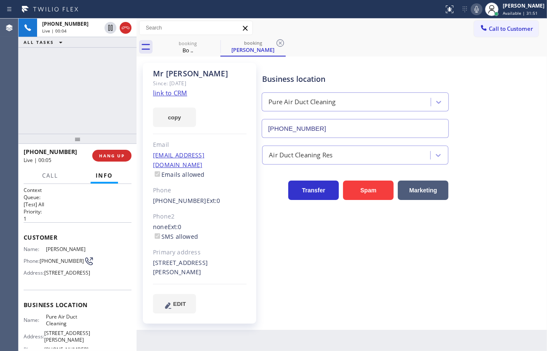
click at [156, 90] on link "link to CRM" at bounding box center [170, 92] width 34 height 8
click at [115, 158] on button "HANG UP" at bounding box center [111, 156] width 39 height 12
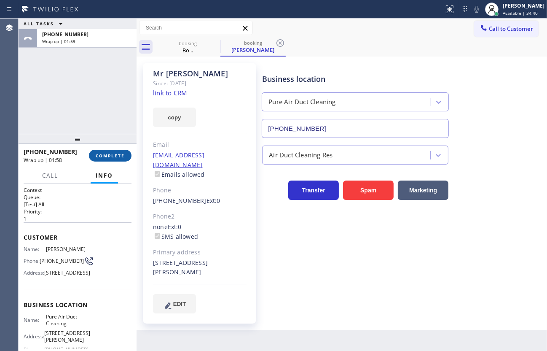
click at [117, 155] on span "COMPLETE" at bounding box center [110, 156] width 29 height 6
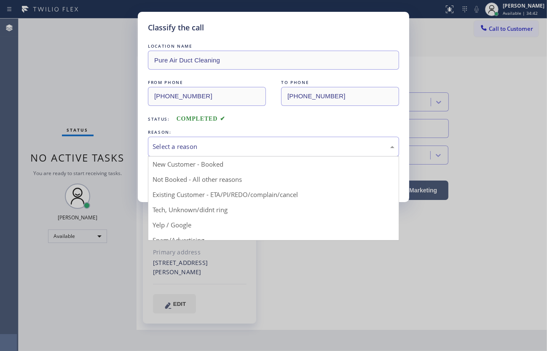
click at [169, 147] on div "Select a reason" at bounding box center [274, 147] width 242 height 10
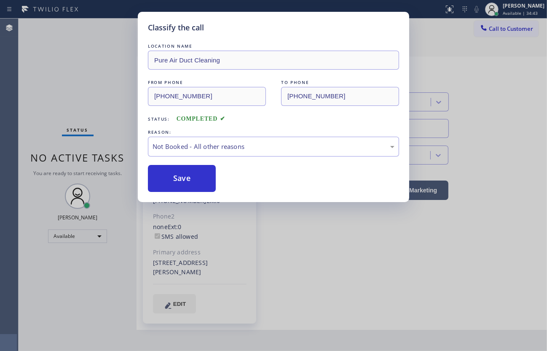
click at [165, 177] on button "Save" at bounding box center [182, 178] width 68 height 27
type input "(714) 583-6869"
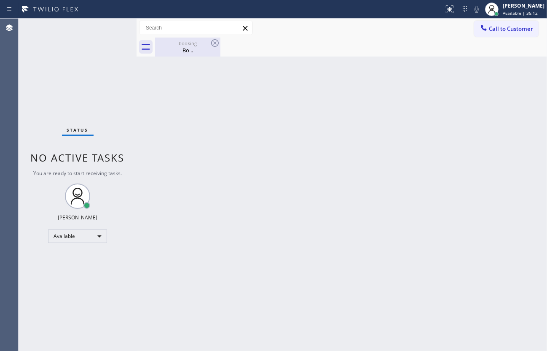
click at [182, 50] on div "Bo .." at bounding box center [188, 50] width 64 height 8
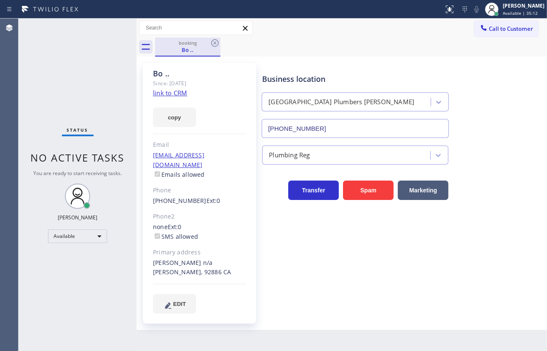
click at [206, 45] on div "booking" at bounding box center [188, 43] width 64 height 6
click at [222, 41] on div "booking Bo .." at bounding box center [351, 47] width 392 height 19
click at [217, 43] on icon at bounding box center [215, 43] width 10 height 10
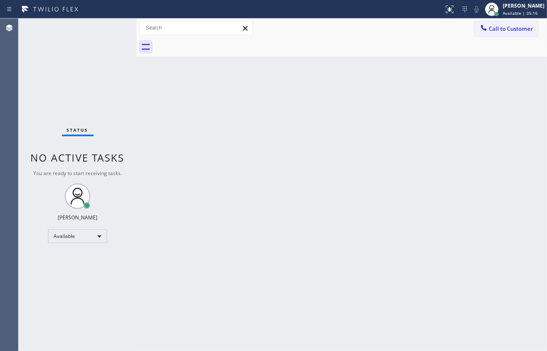
click at [472, 122] on div "Back to Dashboard Change Sender ID Customers Technicians Select a contact Outbo…" at bounding box center [342, 185] width 410 height 332
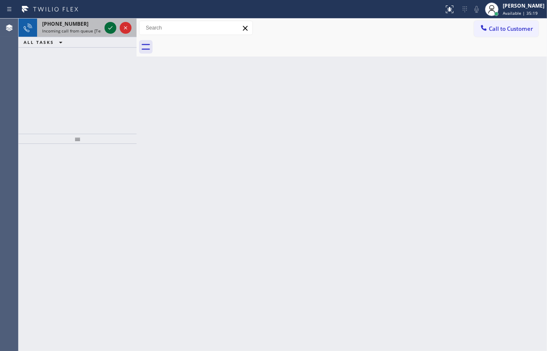
click at [105, 25] on icon at bounding box center [110, 28] width 10 height 10
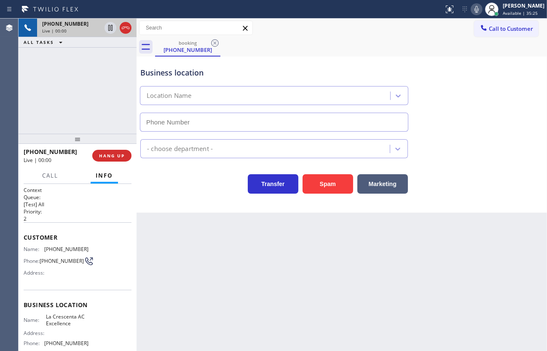
type input "(818) 798-3325"
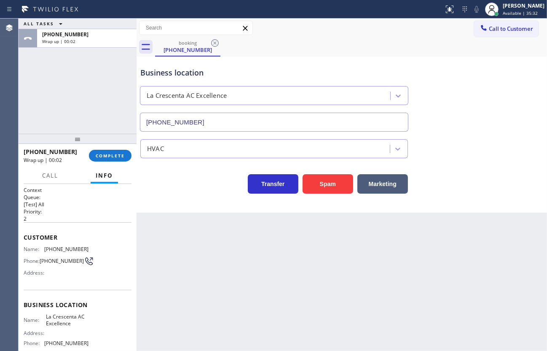
click at [66, 112] on div "ALL TASKS ALL TASKS ACTIVE TASKS TASKS IN WRAP UP +18184654157 Wrap up | 00:02" at bounding box center [78, 76] width 118 height 115
click at [118, 144] on div at bounding box center [78, 139] width 118 height 10
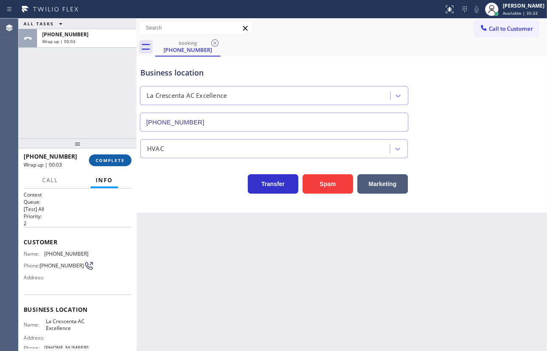
click at [120, 156] on button "COMPLETE" at bounding box center [110, 160] width 43 height 12
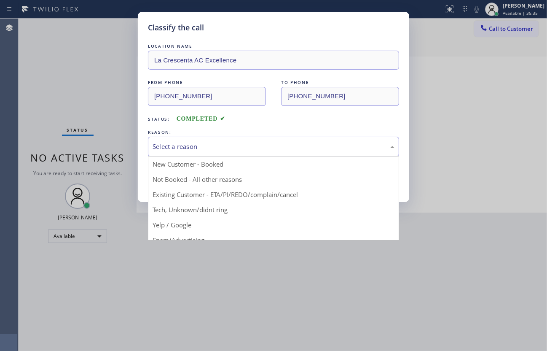
click at [179, 149] on div "Select a reason" at bounding box center [274, 147] width 242 height 10
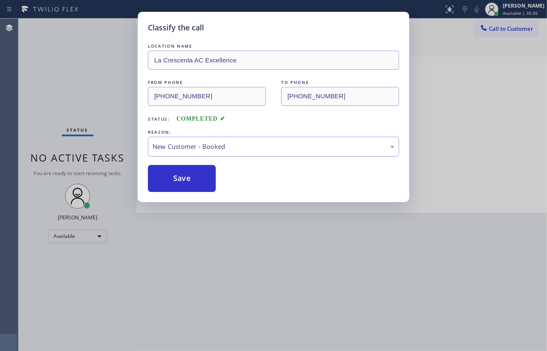
click at [172, 147] on div "New Customer - Booked" at bounding box center [274, 147] width 242 height 10
click at [174, 174] on button "Save" at bounding box center [182, 178] width 68 height 27
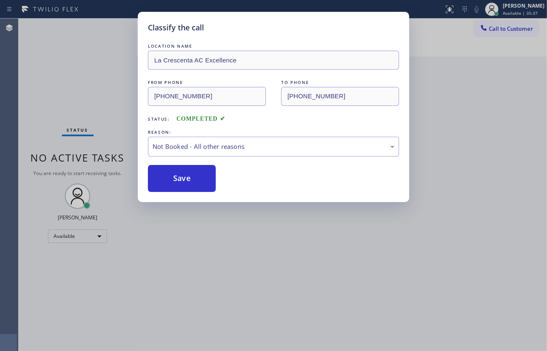
click at [174, 174] on button "Save" at bounding box center [182, 178] width 68 height 27
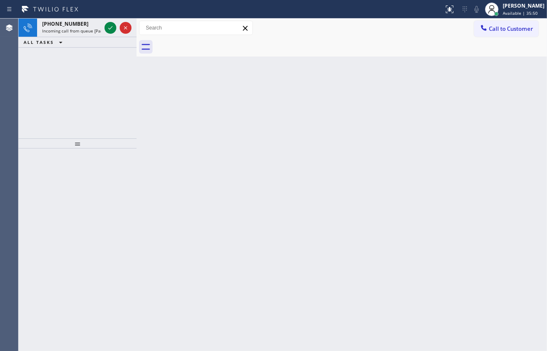
drag, startPoint x: 49, startPoint y: 106, endPoint x: 86, endPoint y: 63, distance: 55.9
click at [55, 101] on div "+19254082022 Incoming call from queue [PaidCalls] HVAC ALL TASKS ALL TASKS ACTI…" at bounding box center [78, 79] width 118 height 120
click at [110, 24] on icon at bounding box center [110, 28] width 10 height 10
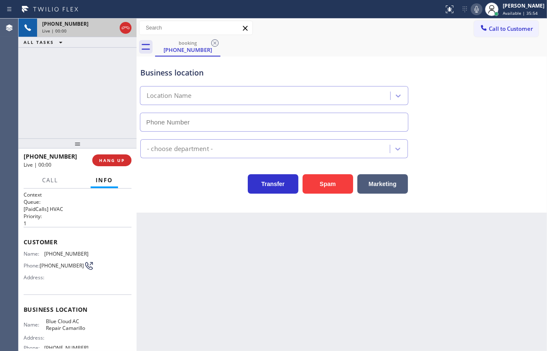
type input "(805) 608-4006"
click at [110, 160] on span "HANG UP" at bounding box center [112, 160] width 26 height 6
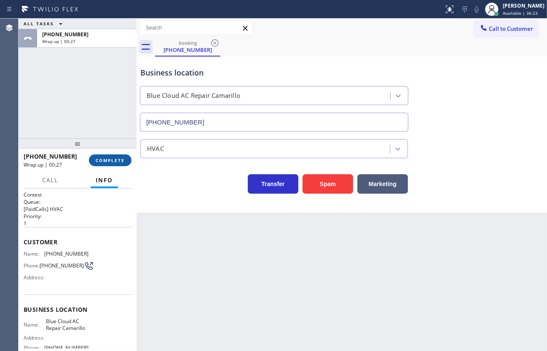
click at [114, 162] on span "COMPLETE" at bounding box center [110, 160] width 29 height 6
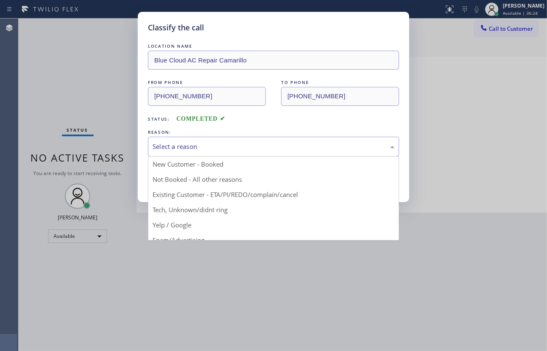
click at [173, 146] on div "Select a reason" at bounding box center [274, 147] width 242 height 10
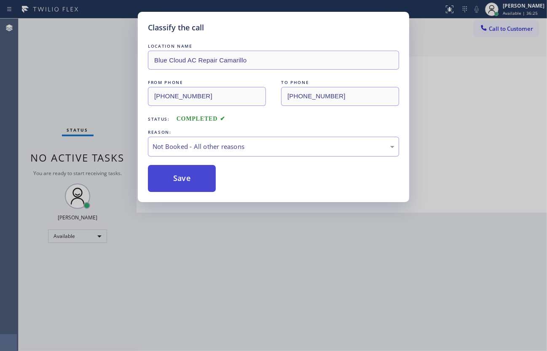
click at [171, 180] on button "Save" at bounding box center [182, 178] width 68 height 27
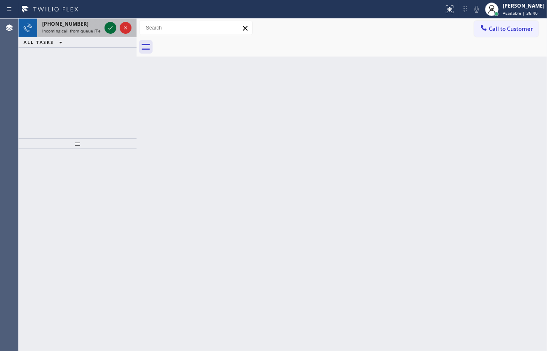
click at [109, 23] on icon at bounding box center [110, 28] width 10 height 10
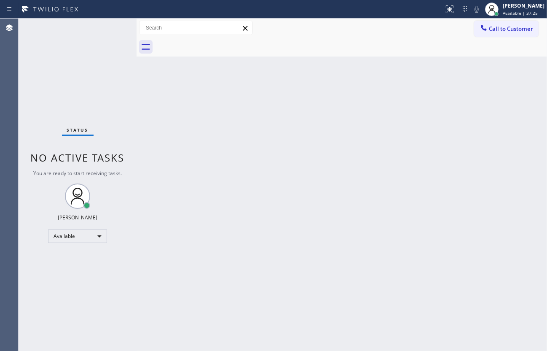
click at [445, 73] on div "Back to Dashboard Change Sender ID Customers Technicians Select a contact Outbo…" at bounding box center [342, 185] width 410 height 332
click at [209, 238] on div "Back to Dashboard Change Sender ID Customers Technicians Select a contact Outbo…" at bounding box center [342, 185] width 410 height 332
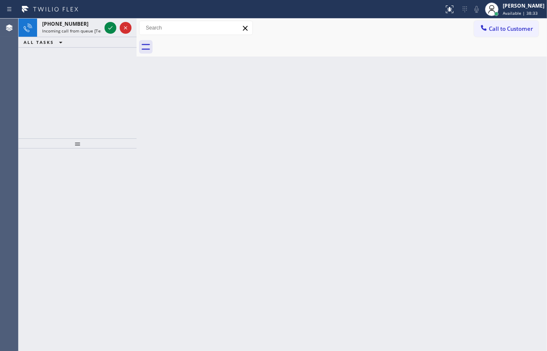
click at [32, 76] on div "+15012874459 Incoming call from queue [Test] All ALL TASKS ALL TASKS ACTIVE TAS…" at bounding box center [78, 79] width 118 height 120
click at [108, 27] on icon at bounding box center [110, 28] width 10 height 10
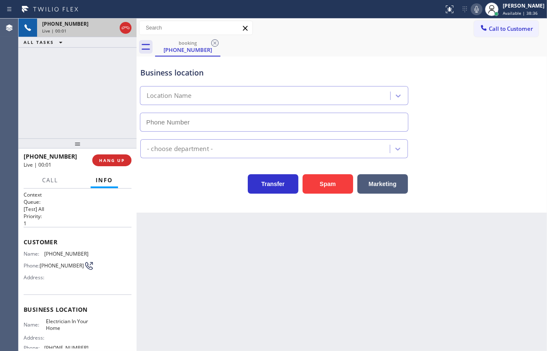
type input "(844) 730-4275"
click at [108, 158] on span "HANG UP" at bounding box center [112, 160] width 26 height 6
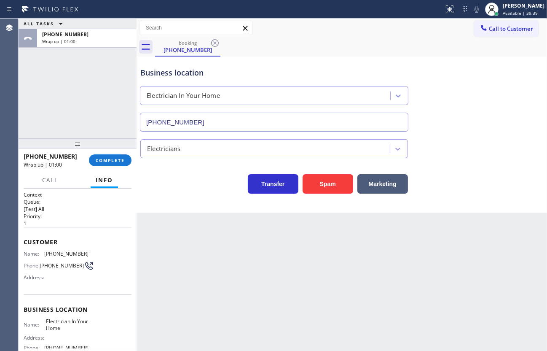
drag, startPoint x: 41, startPoint y: 72, endPoint x: 49, endPoint y: 85, distance: 15.3
click at [41, 72] on div "ALL TASKS ALL TASKS ACTIVE TASKS TASKS IN WRAP UP +15012874459 Wrap up | 01:00" at bounding box center [78, 79] width 118 height 120
click at [101, 155] on div "+15012874459 Wrap up | 01:01 COMPLETE" at bounding box center [78, 160] width 108 height 22
click at [103, 158] on span "COMPLETE" at bounding box center [110, 160] width 29 height 6
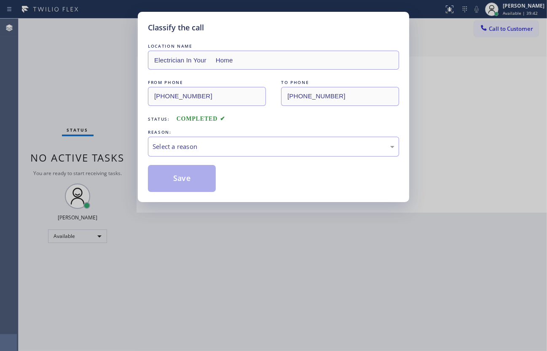
click at [160, 121] on span "Status:" at bounding box center [159, 119] width 22 height 6
click at [160, 123] on div "LOCATION NAME Electrician In Your Home FROM PHONE (501) 287-4459 TO PHONE (844)…" at bounding box center [273, 117] width 251 height 150
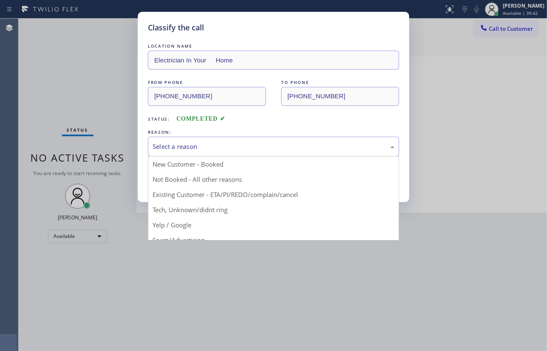
click at [158, 140] on div "Select a reason" at bounding box center [273, 147] width 251 height 20
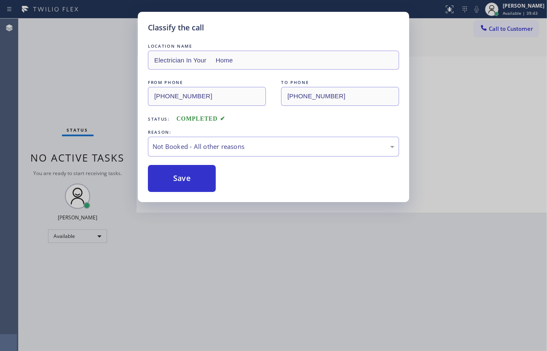
click at [163, 181] on button "Save" at bounding box center [182, 178] width 68 height 27
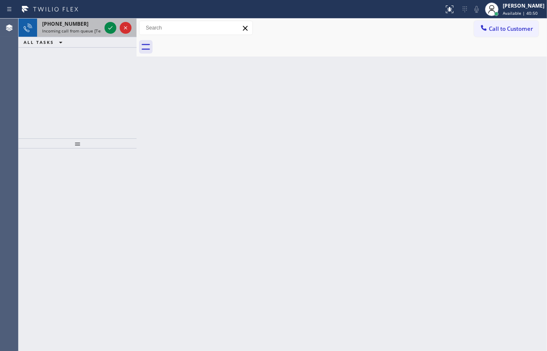
drag, startPoint x: 69, startPoint y: 63, endPoint x: 89, endPoint y: 33, distance: 36.3
click at [78, 50] on div "+13175251344 Incoming call from queue [Test] All ALL TASKS ALL TASKS ACTIVE TAS…" at bounding box center [78, 79] width 118 height 120
click at [111, 26] on icon at bounding box center [110, 28] width 10 height 10
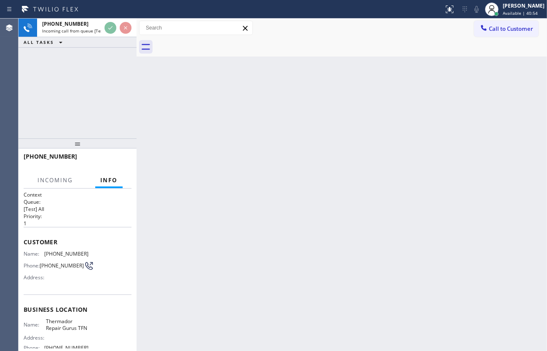
click at [114, 64] on div "+13175251344 Incoming call from queue [Test] All ALL TASKS ALL TASKS ACTIVE TAS…" at bounding box center [78, 79] width 118 height 120
click at [111, 84] on div "+13175251344 Incoming call from queue [Test] All ALL TASKS ALL TASKS ACTIVE TAS…" at bounding box center [78, 79] width 118 height 120
click at [82, 78] on div "+13175251344 Incoming call from queue [Test] All ALL TASKS ALL TASKS ACTIVE TAS…" at bounding box center [78, 79] width 118 height 120
click at [114, 35] on div at bounding box center [118, 28] width 30 height 19
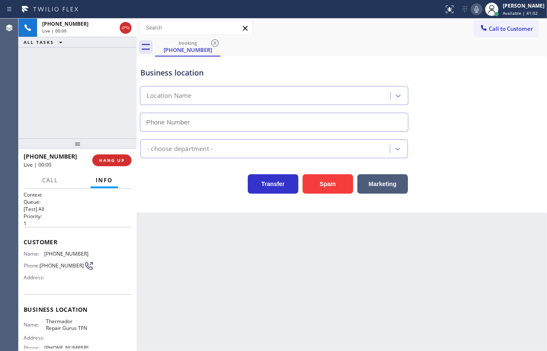
type input "(844) 293-0467"
click at [52, 90] on div "+13175251344 Live | 01:29 ALL TASKS ALL TASKS ACTIVE TASKS TASKS IN WRAP UP" at bounding box center [78, 79] width 118 height 120
click at [72, 83] on div "+13175251344 Live | 01:53 ALL TASKS ALL TASKS ACTIVE TASKS TASKS IN WRAP UP" at bounding box center [78, 79] width 118 height 120
click at [110, 58] on div "+13175251344 Live | 02:03 ALL TASKS ALL TASKS ACTIVE TASKS TASKS IN WRAP UP" at bounding box center [78, 79] width 118 height 120
drag, startPoint x: 46, startPoint y: 250, endPoint x: 107, endPoint y: 254, distance: 61.7
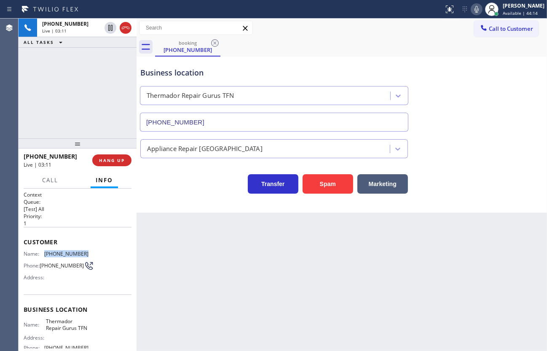
click at [107, 254] on div "Name: (317) 525-1344 Phone: (317) 525-1344 Address:" at bounding box center [78, 266] width 108 height 33
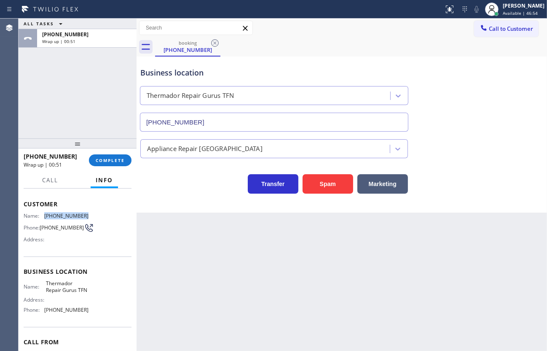
scroll to position [88, 0]
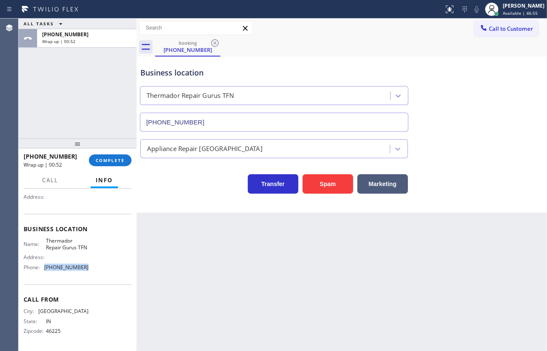
drag, startPoint x: 46, startPoint y: 267, endPoint x: 105, endPoint y: 271, distance: 59.5
click at [105, 271] on div "Name: Thermador Repair Gurus TFN Address: Phone: (844) 293-0467" at bounding box center [78, 255] width 108 height 36
copy span "(844) 293-0467"
click at [119, 156] on button "COMPLETE" at bounding box center [110, 160] width 43 height 12
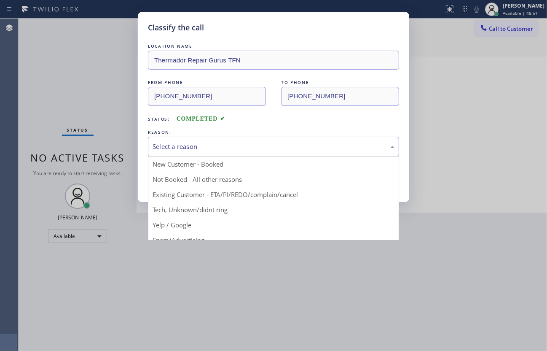
click at [186, 142] on div "Select a reason" at bounding box center [273, 147] width 251 height 20
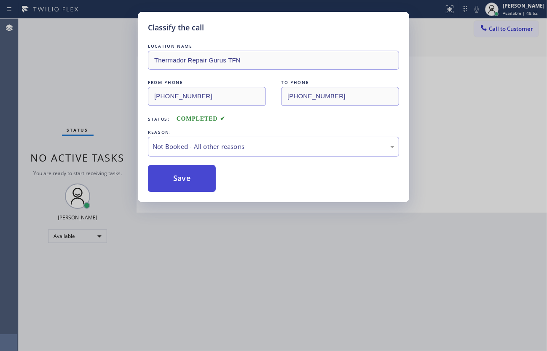
click at [165, 176] on button "Save" at bounding box center [182, 178] width 68 height 27
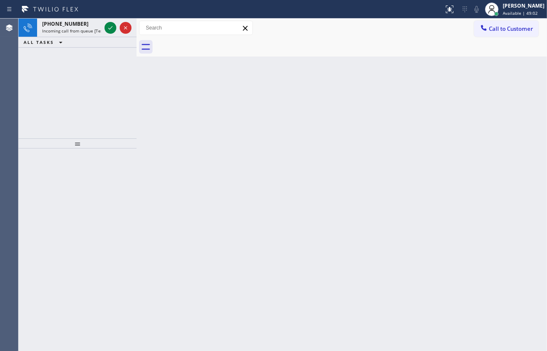
click at [52, 78] on div "+16198120050 Incoming call from queue [Test] All ALL TASKS ALL TASKS ACTIVE TAS…" at bounding box center [78, 79] width 118 height 120
click at [110, 26] on icon at bounding box center [110, 28] width 10 height 10
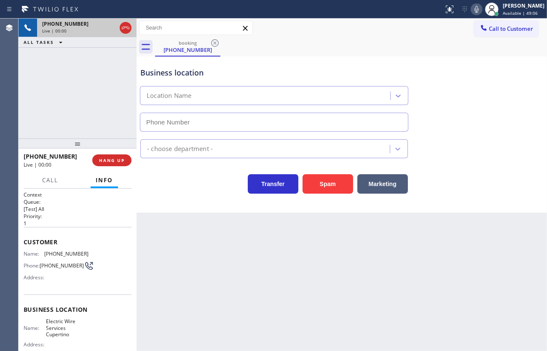
type input "(408) 549-7996"
click at [115, 157] on span "HANG UP" at bounding box center [112, 160] width 26 height 6
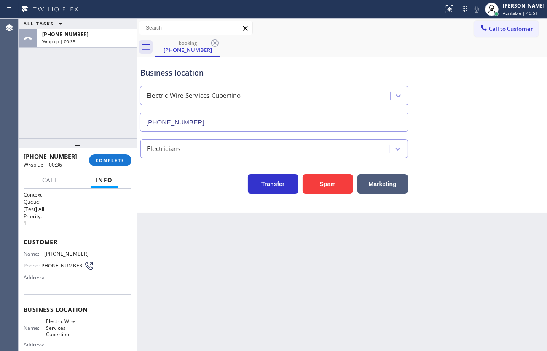
drag, startPoint x: 23, startPoint y: 69, endPoint x: 42, endPoint y: 88, distance: 27.1
click at [23, 69] on div "ALL TASKS ALL TASKS ACTIVE TASKS TASKS IN WRAP UP +16198120050 Wrap up | 00:35" at bounding box center [78, 79] width 118 height 120
click at [100, 161] on span "COMPLETE" at bounding box center [110, 160] width 29 height 6
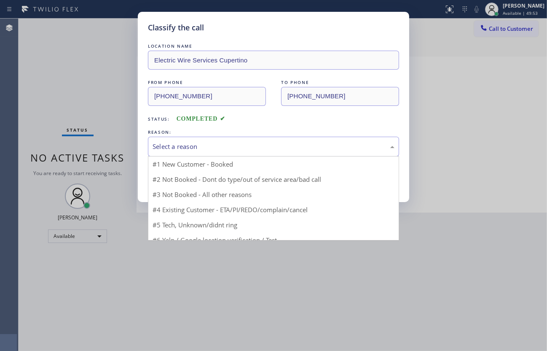
click at [185, 142] on div "Select a reason" at bounding box center [274, 147] width 242 height 10
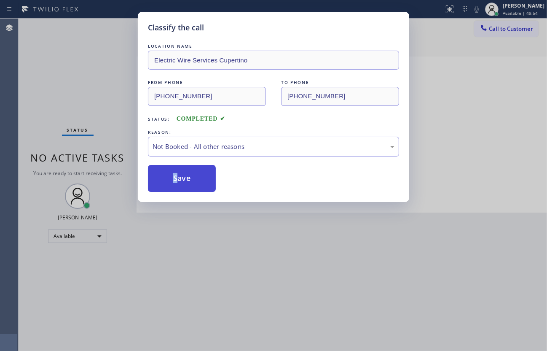
click at [175, 177] on button "Save" at bounding box center [182, 178] width 68 height 27
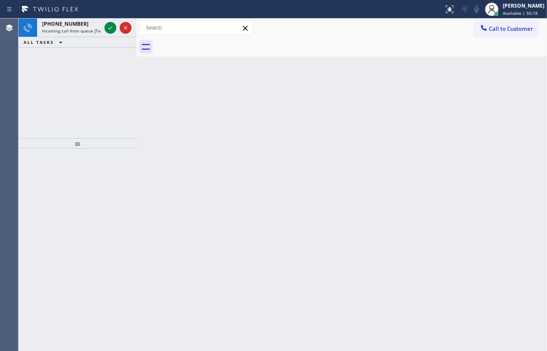
drag, startPoint x: 50, startPoint y: 31, endPoint x: 73, endPoint y: 45, distance: 27.2
click at [50, 30] on span "Incoming call from queue [Test] All" at bounding box center [77, 31] width 70 height 6
drag, startPoint x: 54, startPoint y: 88, endPoint x: 98, endPoint y: 55, distance: 54.8
click at [78, 75] on div "+17142669524 Incoming call from queue [Test] All ALL TASKS ALL TASKS ACTIVE TAS…" at bounding box center [78, 79] width 118 height 120
click at [114, 27] on icon at bounding box center [110, 28] width 10 height 10
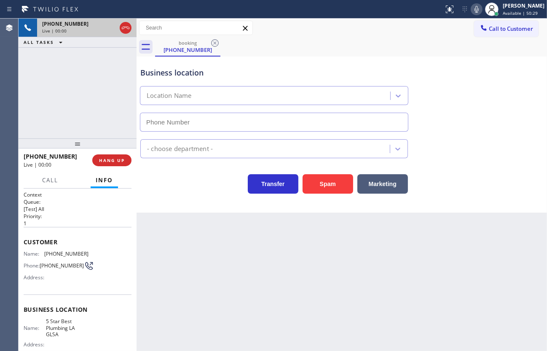
type input "(213) 444-7988"
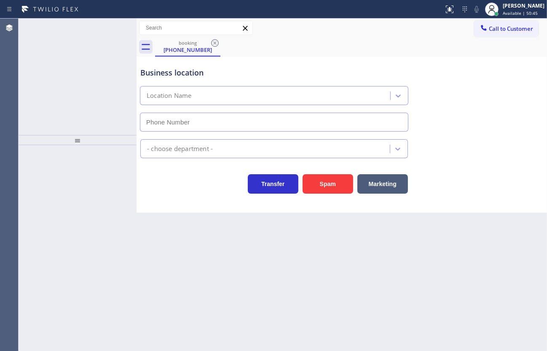
type input "[PHONE_NUMBER]"
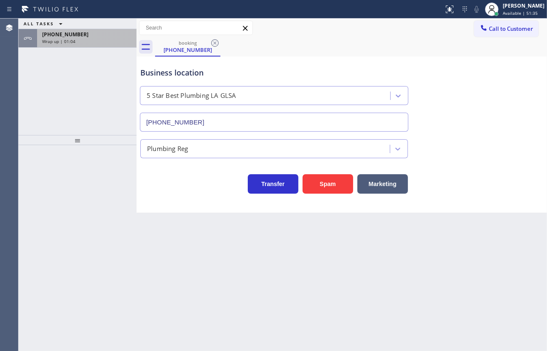
drag, startPoint x: 89, startPoint y: 48, endPoint x: 90, endPoint y: 43, distance: 4.8
click at [90, 43] on div "ALL TASKS ALL TASKS ACTIVE TASKS TASKS IN WRAP UP +17142669524 Wrap up | 01:04" at bounding box center [78, 77] width 118 height 116
click at [55, 38] on span "+17142669524" at bounding box center [65, 34] width 46 height 7
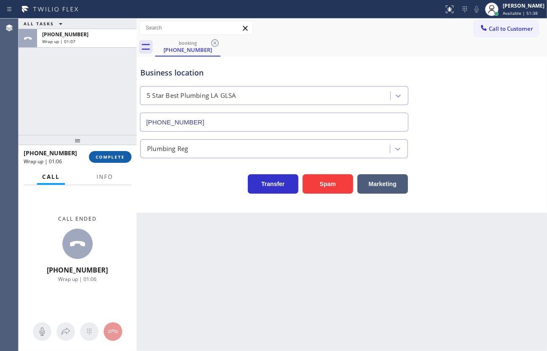
click at [94, 151] on button "COMPLETE" at bounding box center [110, 157] width 43 height 12
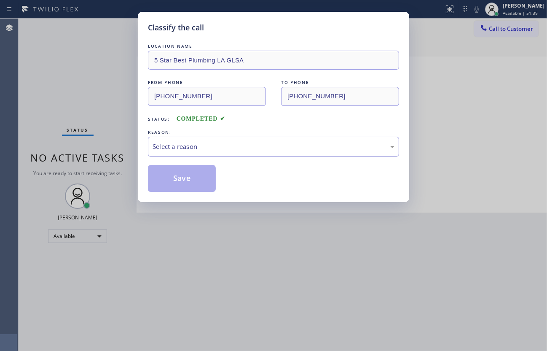
click at [197, 140] on div "Select a reason" at bounding box center [273, 147] width 251 height 20
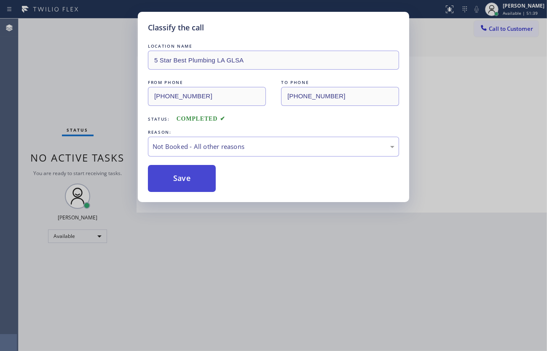
click at [173, 182] on button "Save" at bounding box center [182, 178] width 68 height 27
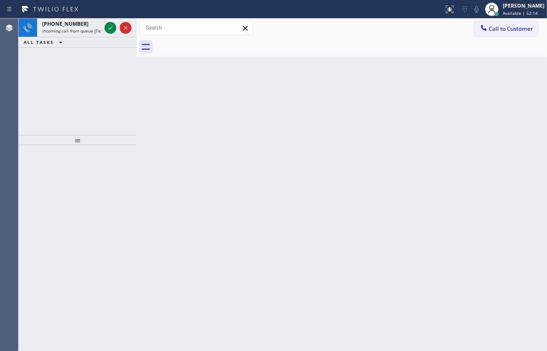
click at [65, 71] on div "+18586104492 Incoming call from queue [Test] All ALL TASKS ALL TASKS ACTIVE TAS…" at bounding box center [78, 77] width 118 height 116
click at [111, 24] on icon at bounding box center [110, 28] width 10 height 10
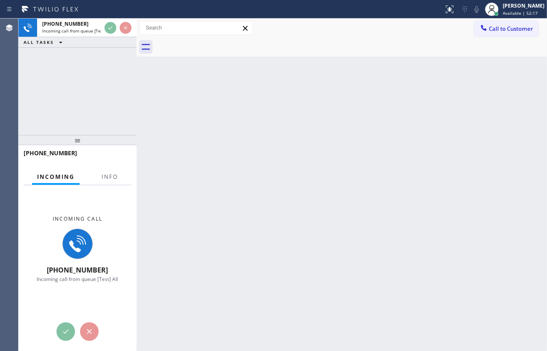
click at [105, 38] on div "+18586104492 Incoming call from queue [Test] All ALL TASKS ALL TASKS ACTIVE TAS…" at bounding box center [78, 33] width 118 height 29
click at [103, 174] on button "Info" at bounding box center [109, 177] width 27 height 16
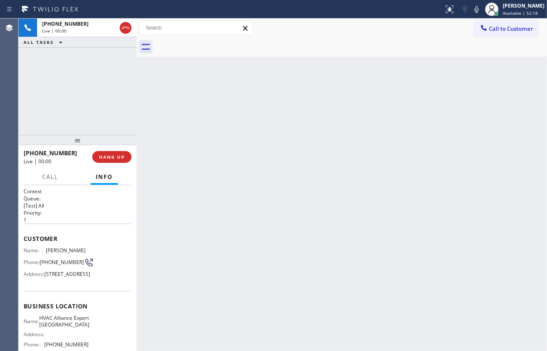
click at [105, 174] on span "Info" at bounding box center [104, 177] width 17 height 8
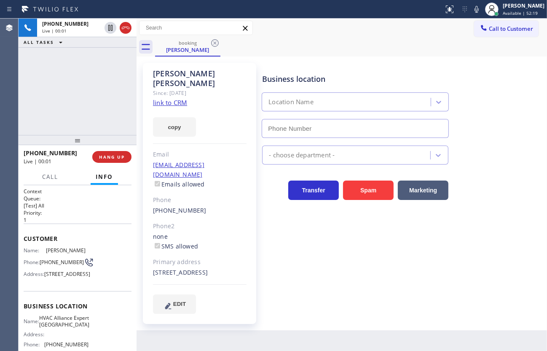
type input "(619) 867-0736"
click at [157, 98] on link "link to CRM" at bounding box center [170, 102] width 34 height 8
click at [474, 8] on icon at bounding box center [476, 9] width 10 height 10
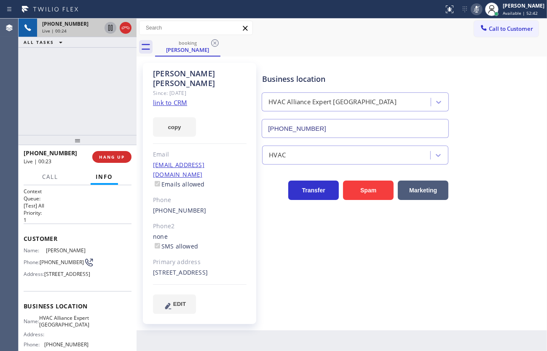
click at [107, 23] on icon at bounding box center [110, 28] width 10 height 10
click at [169, 117] on button "copy" at bounding box center [174, 126] width 43 height 19
click at [61, 87] on div "+18586104492 Live | 00:36 ALL TASKS ALL TASKS ACTIVE TASKS TASKS IN WRAP UP" at bounding box center [78, 77] width 118 height 116
click at [34, 65] on div "+18586104492 Live | 02:49 ALL TASKS ALL TASKS ACTIVE TASKS TASKS IN WRAP UP" at bounding box center [78, 77] width 118 height 116
drag, startPoint x: 25, startPoint y: 67, endPoint x: 45, endPoint y: 66, distance: 19.8
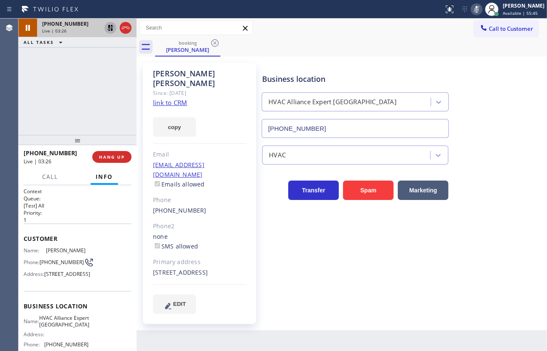
click at [41, 67] on div "+18586104492 Live | 03:26 ALL TASKS ALL TASKS ACTIVE TASKS TASKS IN WRAP UP" at bounding box center [78, 77] width 118 height 116
click at [113, 24] on icon at bounding box center [110, 28] width 10 height 10
click at [474, 9] on icon at bounding box center [476, 9] width 10 height 10
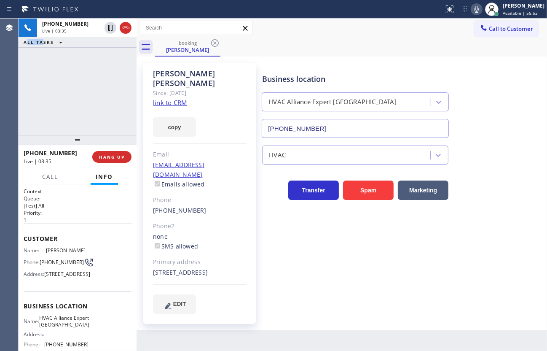
click at [182, 98] on link "link to CRM" at bounding box center [170, 102] width 34 height 8
click at [507, 7] on div "[PERSON_NAME]" at bounding box center [524, 5] width 42 height 7
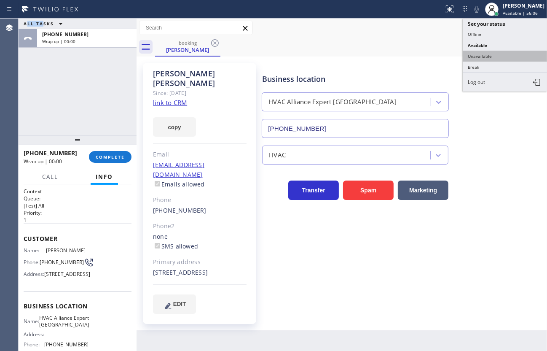
click at [508, 54] on button "Unavailable" at bounding box center [505, 56] width 84 height 11
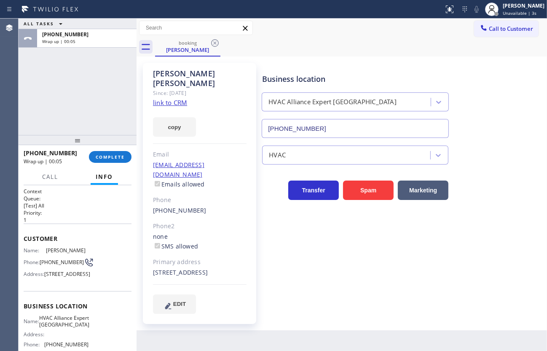
click at [98, 94] on div "ALL TASKS ALL TASKS ACTIVE TASKS TASKS IN WRAP UP +18586104492 Wrap up | 00:05" at bounding box center [78, 77] width 118 height 116
click at [102, 155] on span "COMPLETE" at bounding box center [110, 157] width 29 height 6
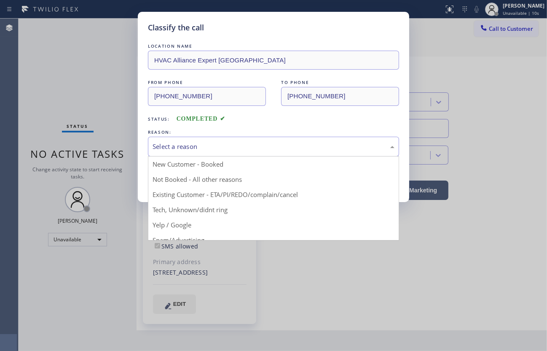
click at [169, 142] on div "Select a reason" at bounding box center [274, 147] width 242 height 10
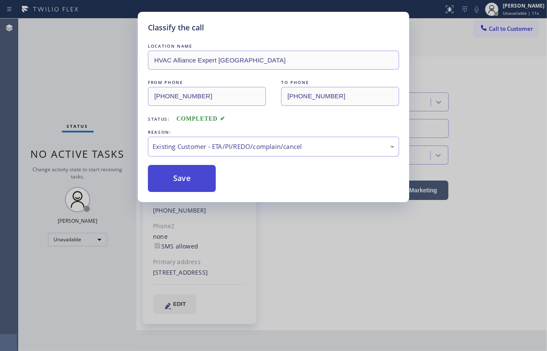
drag, startPoint x: 177, startPoint y: 193, endPoint x: 182, endPoint y: 171, distance: 22.6
click at [182, 171] on button "Save" at bounding box center [182, 178] width 68 height 27
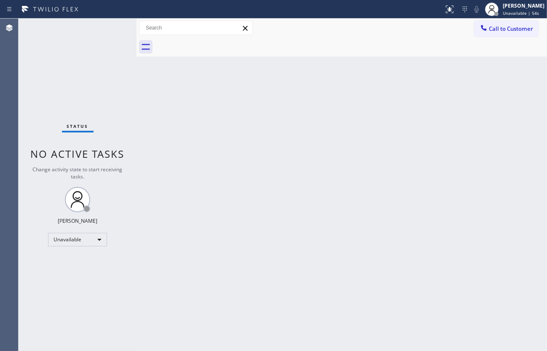
click at [43, 66] on div "Status No active tasks Change activity state to start receiving tasks. JENIZA A…" at bounding box center [78, 185] width 118 height 332
click at [68, 237] on div "Unavailable" at bounding box center [77, 239] width 59 height 13
click at [75, 263] on li "Available" at bounding box center [76, 261] width 57 height 10
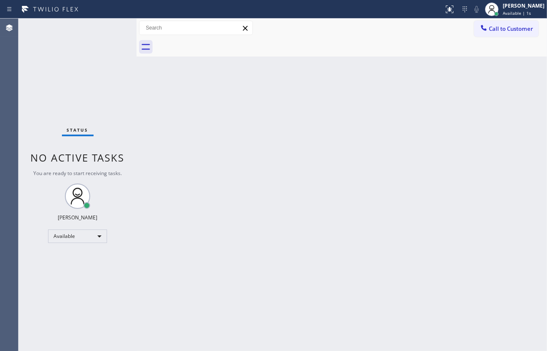
drag, startPoint x: 468, startPoint y: 134, endPoint x: 546, endPoint y: 218, distance: 115.1
click at [468, 134] on div "Back to Dashboard Change Sender ID Customers Technicians Select a contact Outbo…" at bounding box center [342, 185] width 410 height 332
click at [308, 139] on div "Back to Dashboard Change Sender ID Customers Technicians Select a contact Outbo…" at bounding box center [342, 185] width 410 height 332
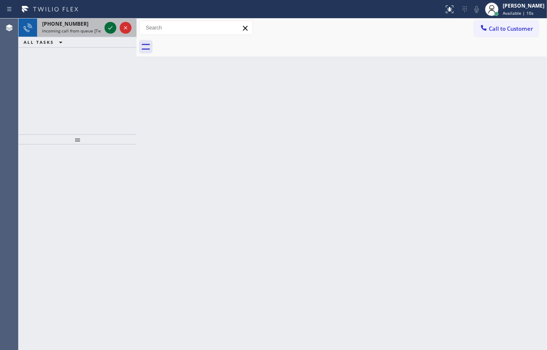
click at [111, 29] on icon at bounding box center [110, 28] width 10 height 10
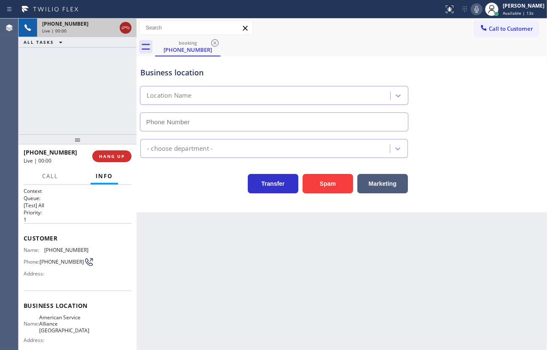
type input "(510) 361-0551"
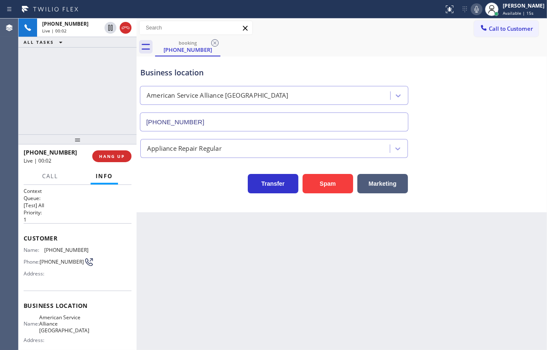
click at [65, 73] on div "+13213526080 Live | 00:02 ALL TASKS ALL TASKS ACTIVE TASKS TASKS IN WRAP UP" at bounding box center [78, 77] width 118 height 116
drag, startPoint x: 116, startPoint y: 146, endPoint x: 119, endPoint y: 157, distance: 11.3
click at [118, 145] on div at bounding box center [78, 139] width 118 height 10
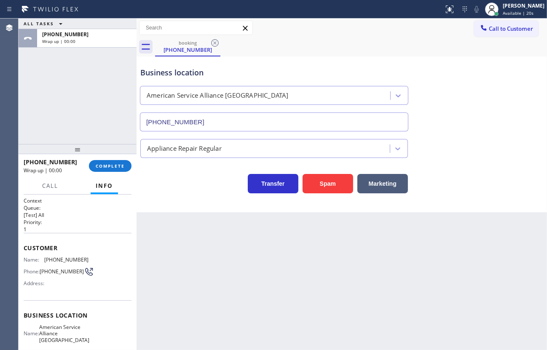
click at [122, 131] on div "ALL TASKS ALL TASKS ACTIVE TASKS TASKS IN WRAP UP +13213526080 Wrap up | 00:00" at bounding box center [78, 82] width 118 height 126
click at [539, 169] on div "Transfer Spam Marketing" at bounding box center [342, 179] width 406 height 27
click at [108, 163] on span "COMPLETE" at bounding box center [110, 166] width 29 height 6
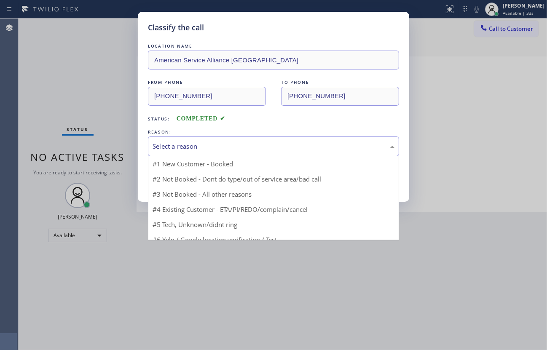
click at [193, 151] on div "Select a reason" at bounding box center [273, 147] width 251 height 20
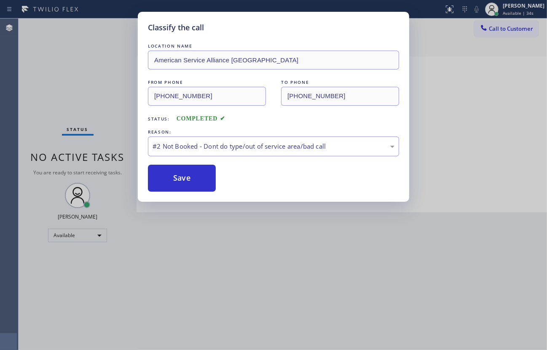
click at [182, 184] on button "Save" at bounding box center [182, 178] width 68 height 27
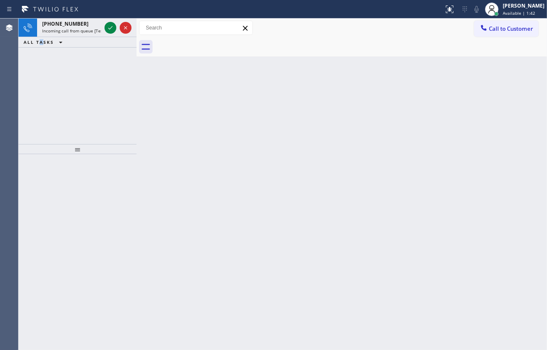
drag, startPoint x: 41, startPoint y: 71, endPoint x: 54, endPoint y: 67, distance: 13.5
click at [41, 71] on div "+18052935824 Incoming call from queue [Test] All ALL TASKS ALL TASKS ACTIVE TAS…" at bounding box center [78, 82] width 118 height 126
click at [105, 26] on div at bounding box center [110, 28] width 12 height 10
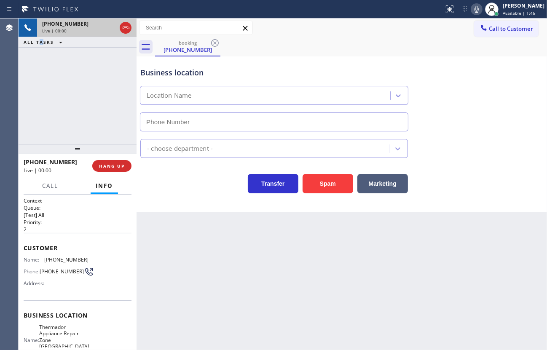
type input "(805) 600-3844"
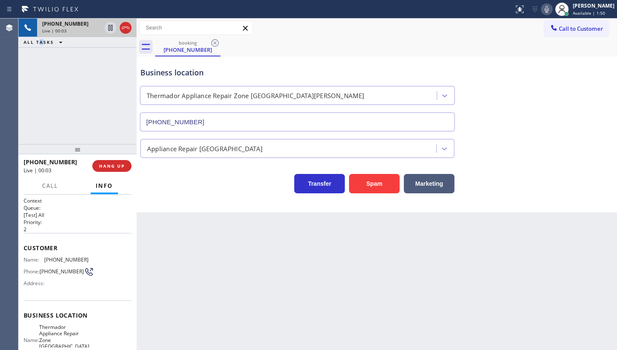
click at [113, 172] on div "+18052935824 Live | 00:03 HANG UP" at bounding box center [78, 166] width 108 height 22
click at [121, 161] on button "HANG UP" at bounding box center [111, 166] width 39 height 12
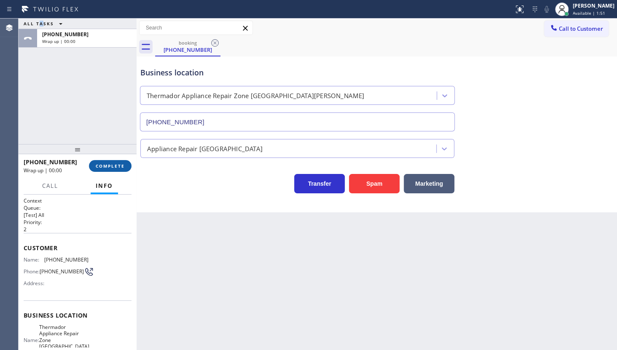
click at [121, 161] on button "COMPLETE" at bounding box center [110, 166] width 43 height 12
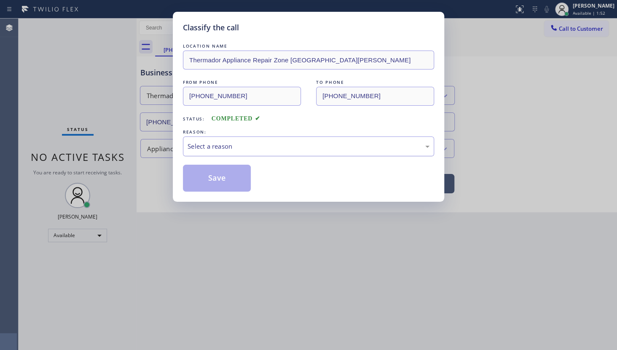
click at [219, 150] on div "Select a reason" at bounding box center [308, 147] width 251 height 20
click at [233, 179] on button "Save" at bounding box center [217, 178] width 68 height 27
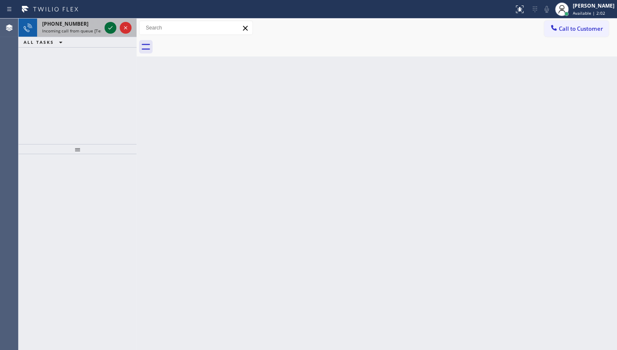
click at [112, 23] on icon at bounding box center [110, 28] width 10 height 10
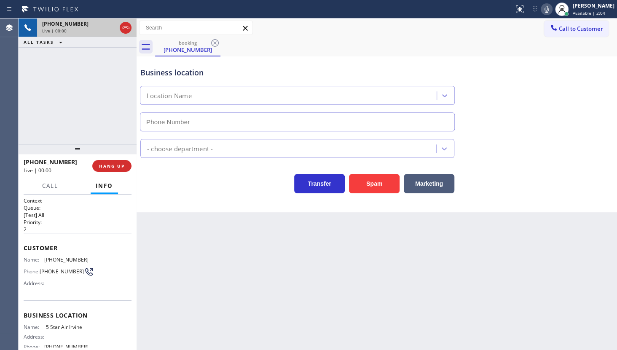
type input "(949) 894-4434"
click at [374, 185] on button "Spam" at bounding box center [374, 183] width 51 height 19
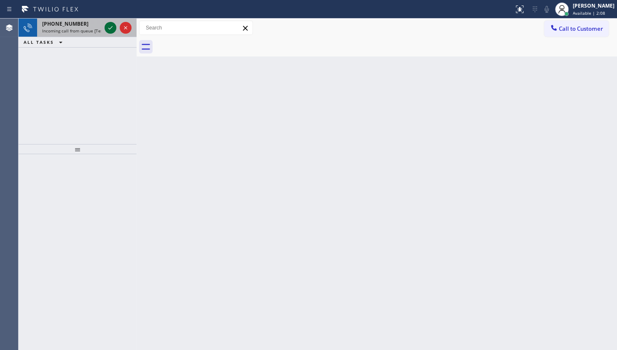
click at [110, 26] on icon at bounding box center [110, 28] width 10 height 10
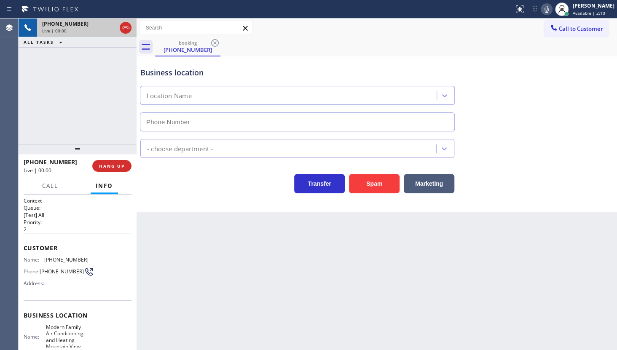
type input "(650) 360-9272"
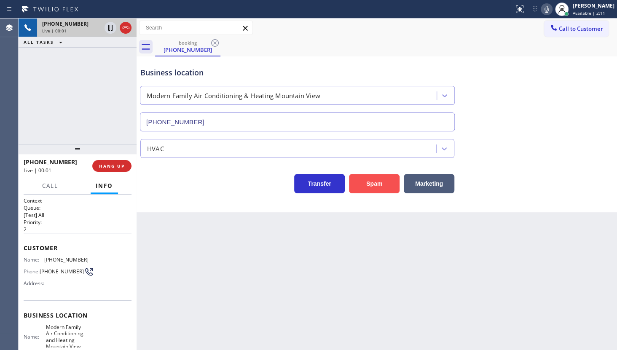
click at [367, 180] on button "Spam" at bounding box center [374, 183] width 51 height 19
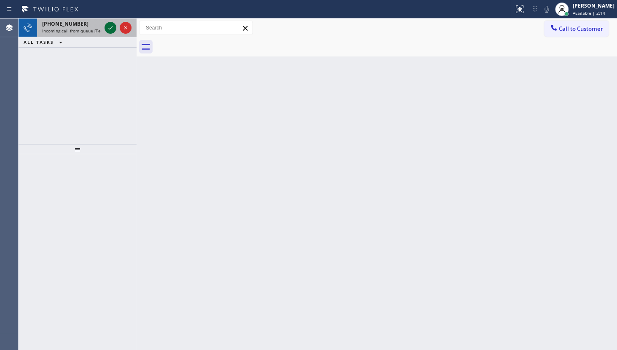
click at [110, 29] on icon at bounding box center [110, 28] width 10 height 10
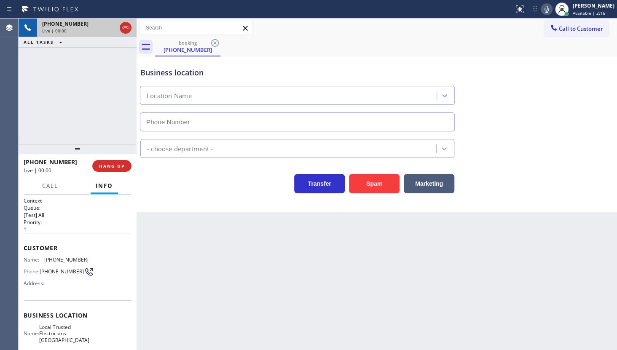
type input "(805) 222-7117"
click at [371, 40] on div "booking (310) 699-4494" at bounding box center [386, 47] width 462 height 19
click at [542, 13] on icon at bounding box center [546, 9] width 10 height 10
click at [109, 28] on icon at bounding box center [110, 28] width 10 height 10
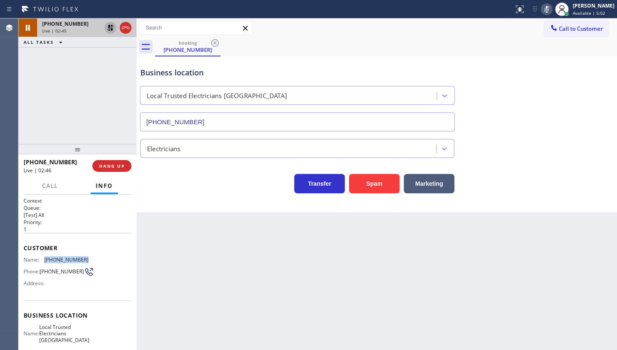
drag, startPoint x: 45, startPoint y: 253, endPoint x: 88, endPoint y: 258, distance: 43.7
click at [88, 258] on div "Customer Name: (310) 699-4494 Phone: (310) 699-4494 Address:" at bounding box center [78, 266] width 108 height 67
copy span "(310) 699-4494"
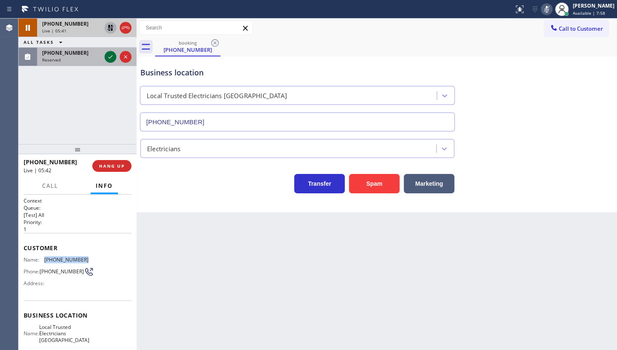
click at [113, 56] on icon at bounding box center [110, 57] width 10 height 10
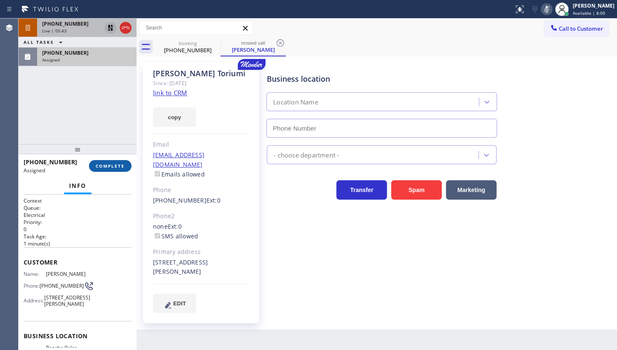
type input "(424) 352-7537"
click at [115, 165] on span "COMPLETE" at bounding box center [110, 166] width 29 height 6
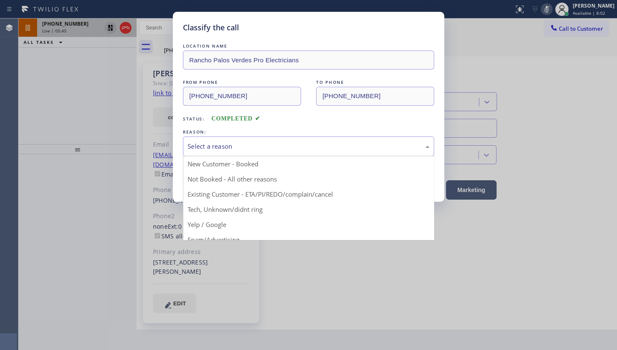
click at [212, 140] on div "Select a reason" at bounding box center [308, 147] width 251 height 20
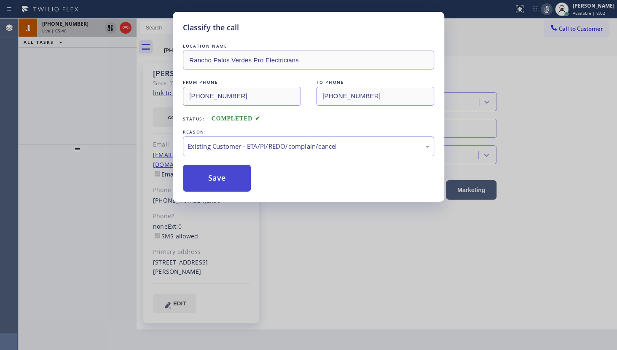
drag, startPoint x: 196, startPoint y: 196, endPoint x: 199, endPoint y: 177, distance: 18.4
click at [199, 177] on button "Save" at bounding box center [217, 178] width 68 height 27
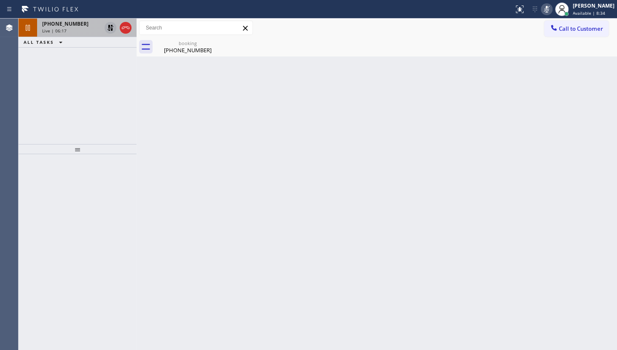
click at [106, 27] on icon at bounding box center [110, 28] width 10 height 10
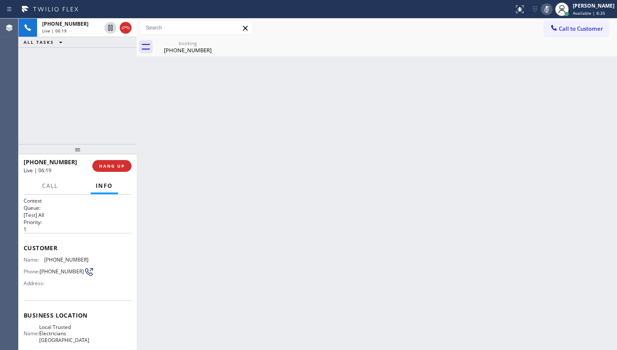
click at [546, 8] on icon at bounding box center [546, 9] width 10 height 10
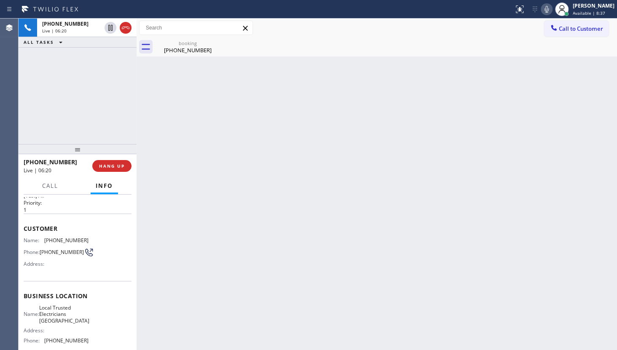
scroll to position [38, 0]
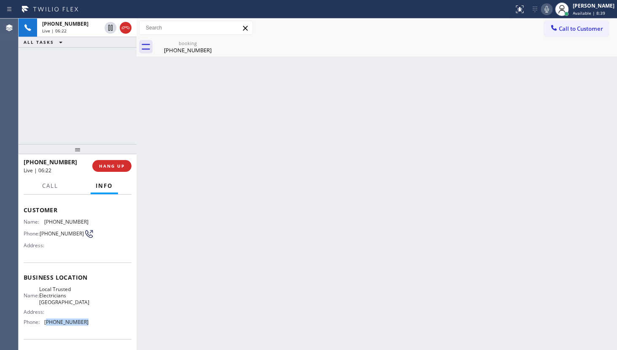
drag, startPoint x: 46, startPoint y: 321, endPoint x: 91, endPoint y: 331, distance: 45.9
click at [91, 331] on div "Business location Name: Local Trusted Electricians Mission Canyon Address: Phon…" at bounding box center [78, 301] width 108 height 77
copy span "805) 222-7117"
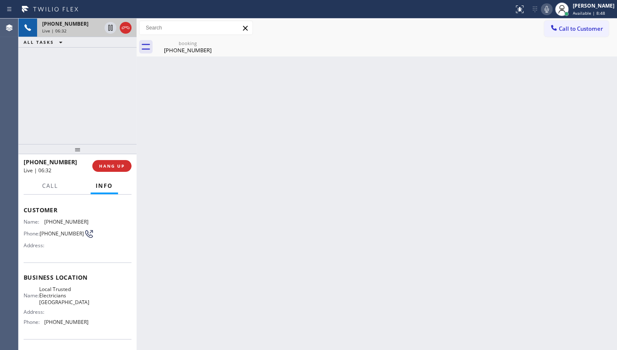
drag, startPoint x: 75, startPoint y: 108, endPoint x: 41, endPoint y: 21, distance: 93.5
click at [72, 100] on div "+13106994494 Live | 06:32 ALL TASKS ALL TASKS ACTIVE TASKS TASKS IN WRAP UP" at bounding box center [78, 82] width 118 height 126
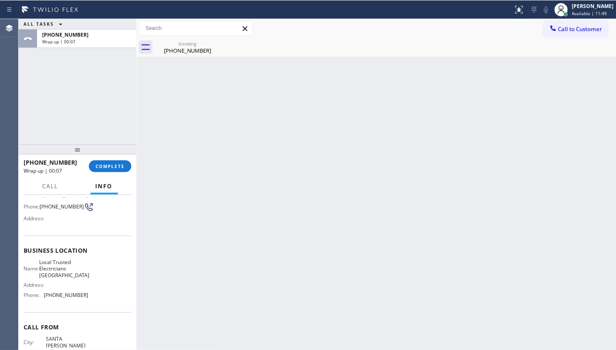
scroll to position [95, 0]
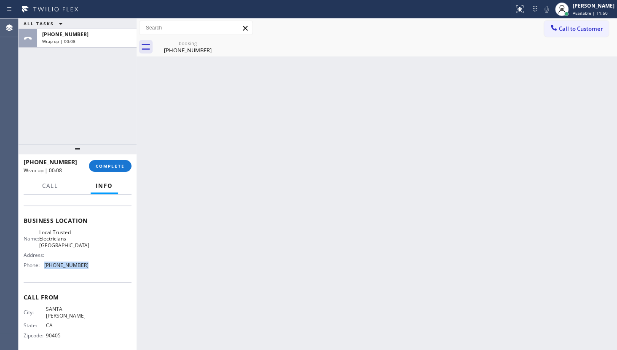
drag, startPoint x: 43, startPoint y: 263, endPoint x: 93, endPoint y: 270, distance: 49.8
click at [93, 270] on div "Name: Local Trusted Electricians Mission Canyon Address: Phone: (805) 222-7117" at bounding box center [78, 250] width 108 height 43
copy div "(805) 222-7117"
click at [546, 6] on div "[PERSON_NAME]" at bounding box center [594, 5] width 42 height 7
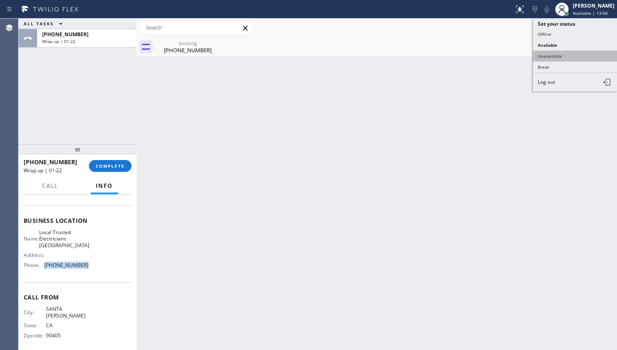
click at [546, 52] on button "Unavailable" at bounding box center [575, 56] width 84 height 11
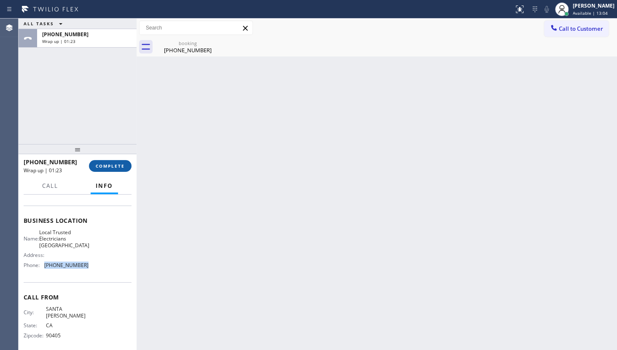
click at [126, 168] on button "COMPLETE" at bounding box center [110, 166] width 43 height 12
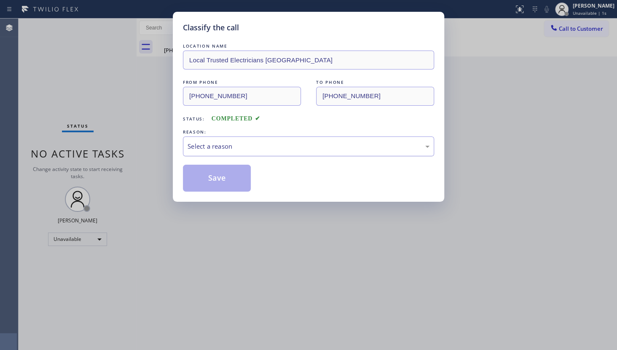
click at [201, 145] on div "Select a reason" at bounding box center [309, 147] width 242 height 10
click at [204, 173] on button "Save" at bounding box center [217, 178] width 68 height 27
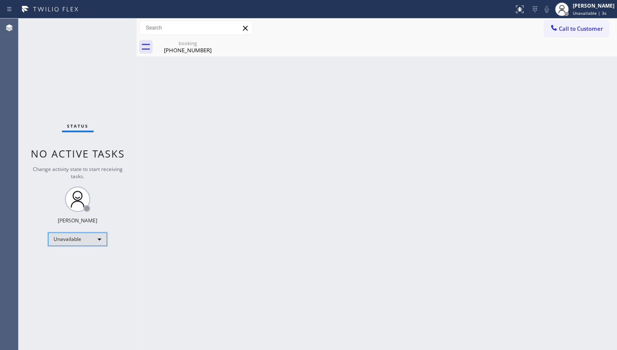
click at [75, 238] on div "Unavailable" at bounding box center [77, 239] width 59 height 13
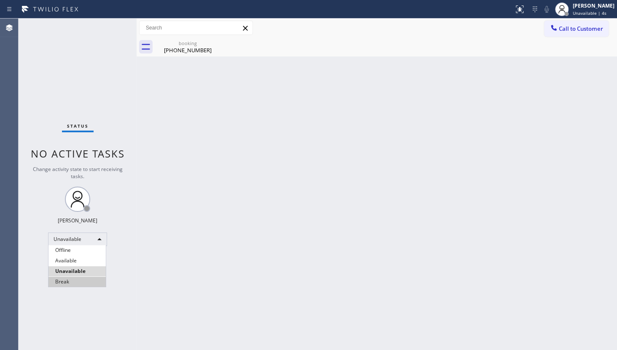
click at [75, 279] on li "Break" at bounding box center [76, 282] width 57 height 10
click at [45, 286] on div "Status No active tasks Change activity state to start receiving tasks. JENIZA A…" at bounding box center [78, 185] width 118 height 332
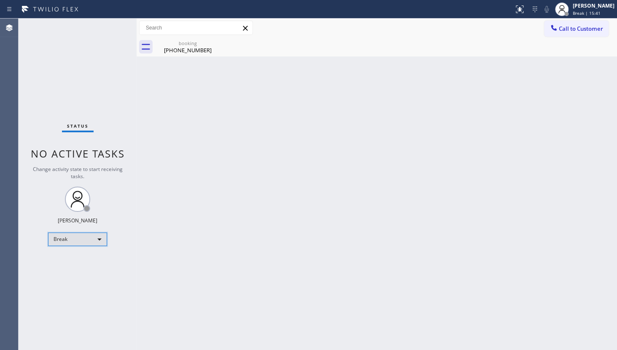
click at [75, 239] on div "Break" at bounding box center [77, 239] width 59 height 13
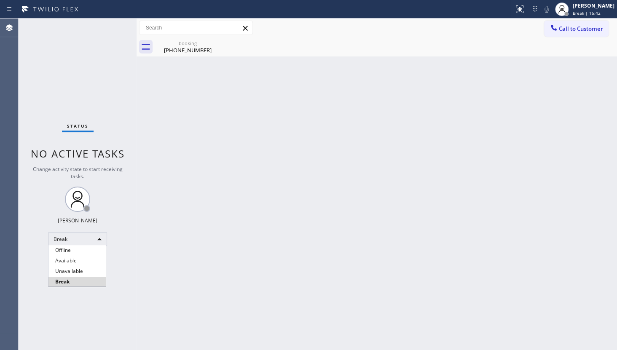
click at [77, 257] on li "Available" at bounding box center [76, 261] width 57 height 10
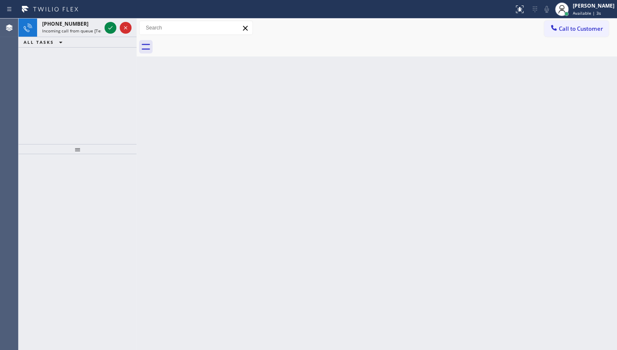
click at [111, 89] on div "+16507717193 Incoming call from queue [Test] All ALL TASKS ALL TASKS ACTIVE TAS…" at bounding box center [78, 82] width 118 height 126
click at [118, 94] on div "+16507717193 Incoming call from queue [Test] All ALL TASKS ALL TASKS ACTIVE TAS…" at bounding box center [78, 82] width 118 height 126
click at [118, 93] on div "+16507717193 Incoming call from queue [Test] All ALL TASKS ALL TASKS ACTIVE TAS…" at bounding box center [78, 82] width 118 height 126
click at [134, 95] on div "+16507717193 Incoming call from queue [Test] All ALL TASKS ALL TASKS ACTIVE TAS…" at bounding box center [318, 185] width 598 height 332
click at [137, 95] on div at bounding box center [137, 185] width 0 height 332
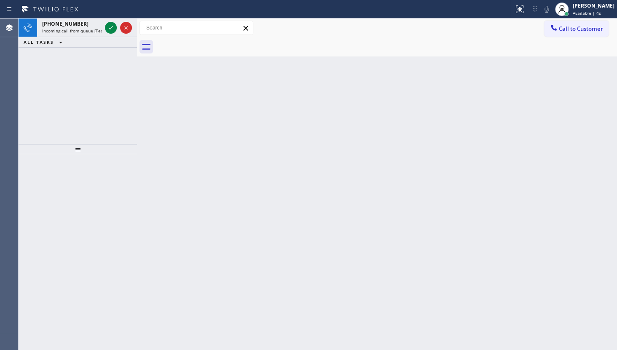
click at [137, 94] on div at bounding box center [137, 185] width 0 height 332
drag, startPoint x: 80, startPoint y: 77, endPoint x: 119, endPoint y: 40, distance: 53.4
click at [105, 54] on div "+16507717193 Incoming call from queue [Test] All ALL TASKS ALL TASKS ACTIVE TAS…" at bounding box center [78, 82] width 118 height 126
drag, startPoint x: 112, startPoint y: 42, endPoint x: 112, endPoint y: 20, distance: 21.9
click at [113, 27] on div "+16267354740 Incoming call from queue [Test] All ALL TASKS ALL TASKS ACTIVE TAS…" at bounding box center [78, 33] width 118 height 29
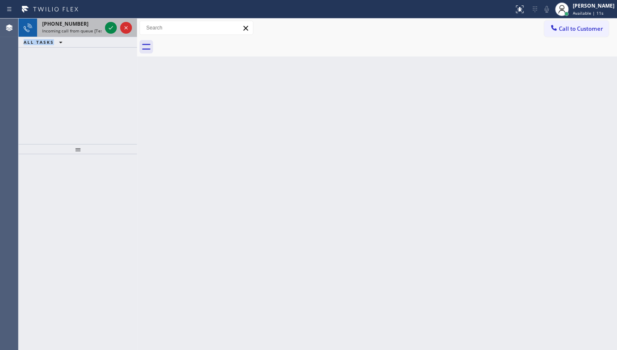
click at [112, 20] on div at bounding box center [118, 28] width 30 height 19
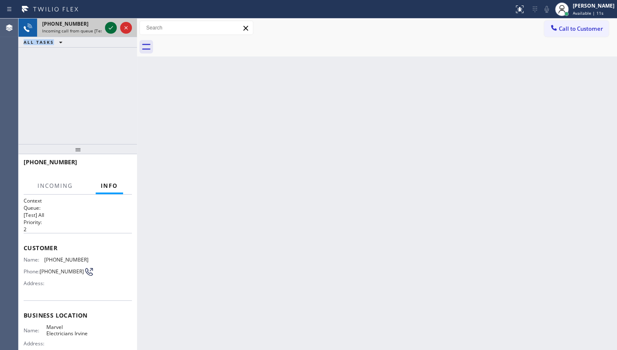
click at [108, 29] on icon at bounding box center [111, 28] width 10 height 10
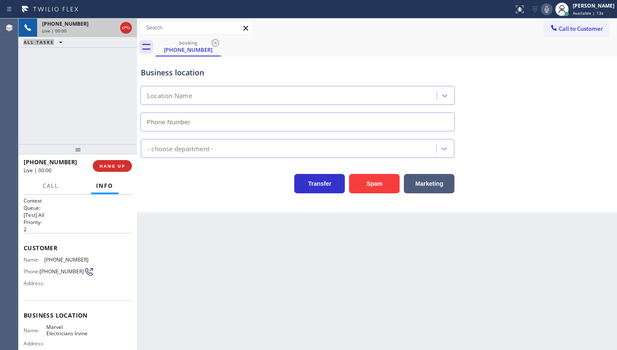
type input "(949) 565-4681"
click at [55, 100] on div "+16267354740 Live | 00:22 ALL TASKS ALL TASKS ACTIVE TASKS TASKS IN WRAP UP" at bounding box center [78, 82] width 118 height 126
click at [122, 169] on button "HANG UP" at bounding box center [112, 166] width 39 height 12
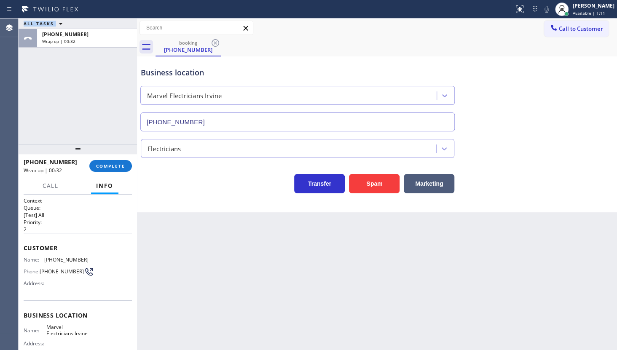
click at [46, 96] on div "ALL TASKS ALL TASKS ACTIVE TASKS TASKS IN WRAP UP +16267354740 Wrap up | 00:32" at bounding box center [78, 82] width 118 height 126
click at [101, 162] on button "COMPLETE" at bounding box center [110, 166] width 43 height 12
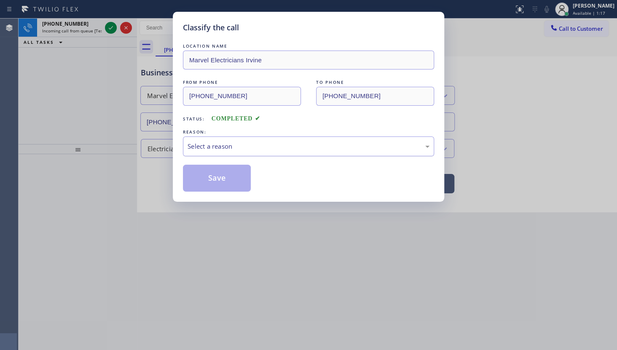
click at [214, 143] on div "Select a reason" at bounding box center [309, 147] width 242 height 10
click at [210, 172] on button "Save" at bounding box center [217, 178] width 68 height 27
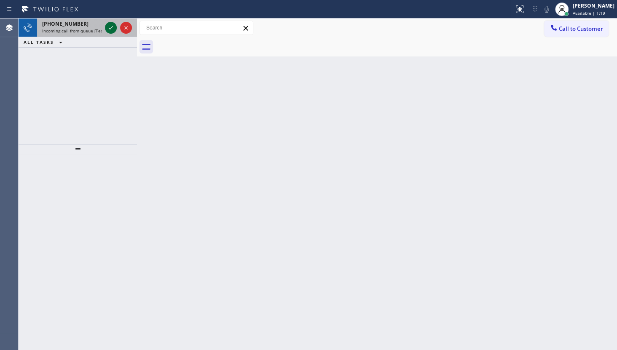
click at [109, 24] on icon at bounding box center [111, 28] width 10 height 10
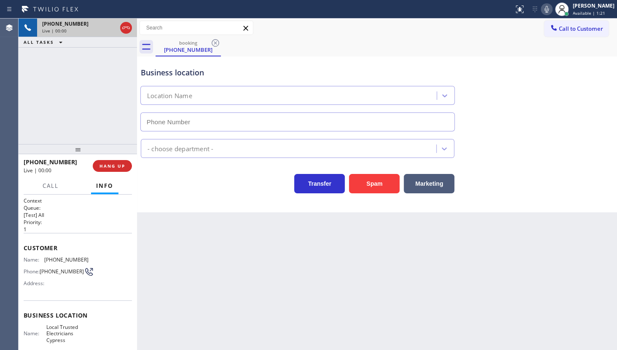
type input "(714) 463-1818"
click at [295, 228] on div "Back to Dashboard Change Sender ID Customers Technicians Select a contact Outbo…" at bounding box center [377, 185] width 480 height 332
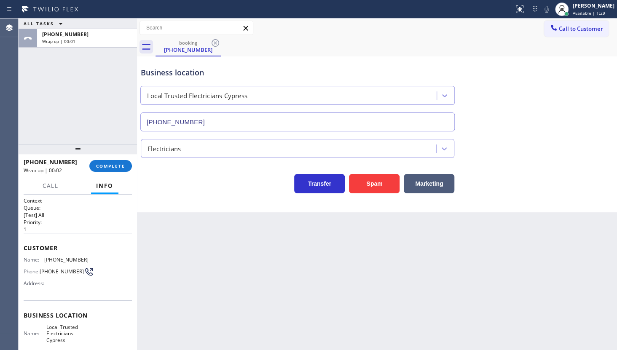
drag, startPoint x: 180, startPoint y: 196, endPoint x: 183, endPoint y: 189, distance: 7.7
click at [182, 191] on div "Business location Local Trusted Electricians Cypress (714) 463-1818 Electrician…" at bounding box center [377, 134] width 480 height 156
click at [100, 164] on span "COMPLETE" at bounding box center [110, 166] width 29 height 6
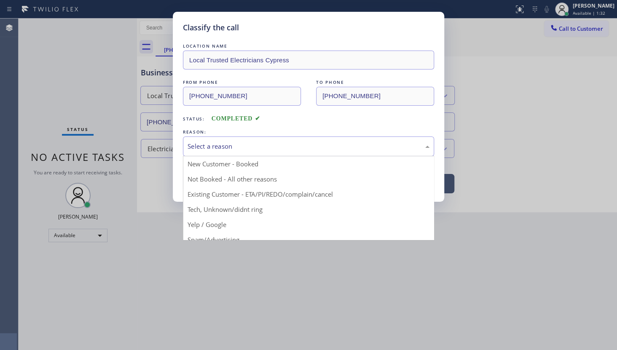
click at [219, 145] on div "Select a reason" at bounding box center [309, 147] width 242 height 10
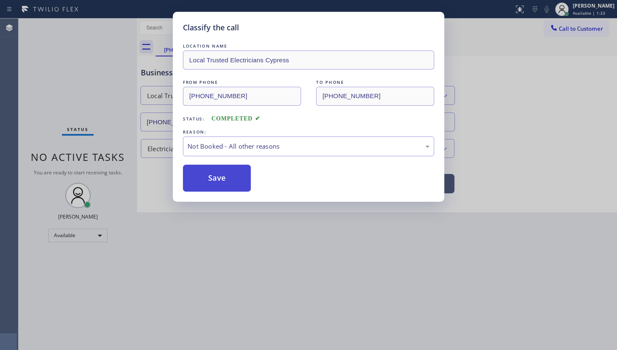
click at [220, 179] on button "Save" at bounding box center [217, 178] width 68 height 27
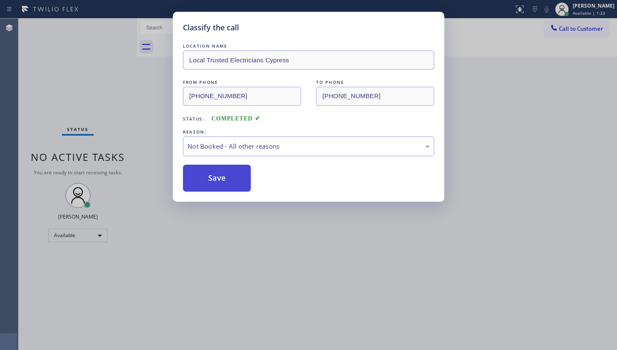
click at [220, 179] on button "Save" at bounding box center [217, 178] width 68 height 27
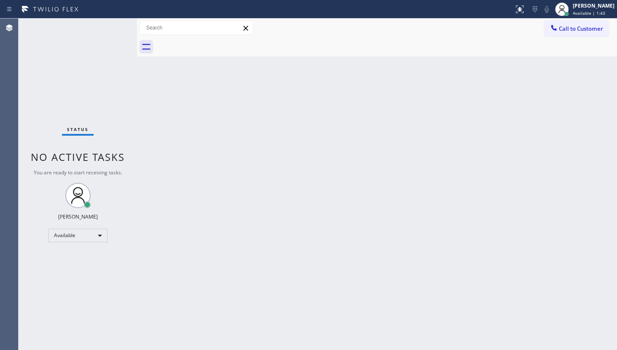
click at [344, 62] on div "Back to Dashboard Change Sender ID Customers Technicians Select a contact Outbo…" at bounding box center [377, 185] width 480 height 332
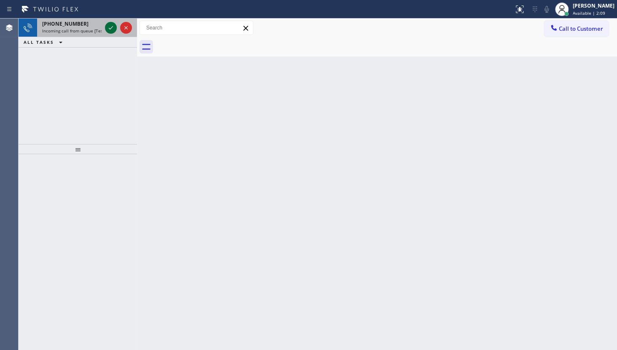
click at [110, 27] on icon at bounding box center [111, 28] width 10 height 10
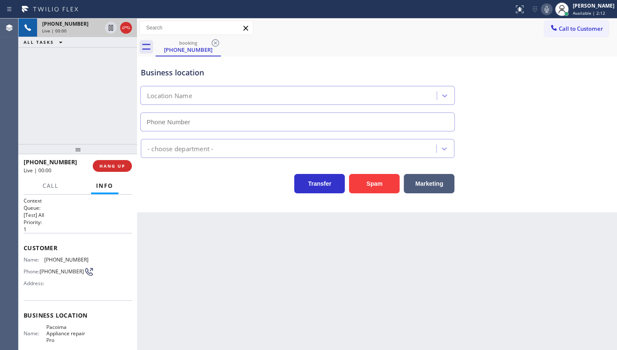
type input "(747) 223-6070"
click at [122, 26] on icon at bounding box center [126, 28] width 10 height 10
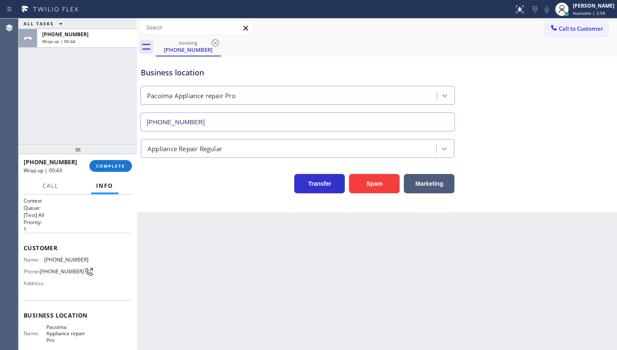
click at [37, 128] on div "ALL TASKS ALL TASKS ACTIVE TASKS TASKS IN WRAP UP +18188140948 Wrap up | 00:44" at bounding box center [78, 82] width 118 height 126
click at [98, 160] on div "+18188140948 Wrap up | 00:44 COMPLETE" at bounding box center [78, 166] width 108 height 22
click at [100, 163] on button "COMPLETE" at bounding box center [110, 166] width 43 height 12
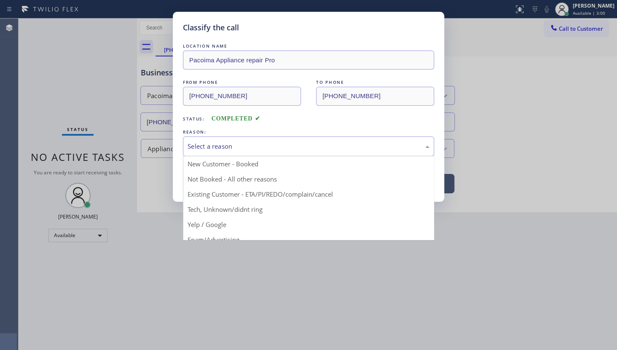
click at [223, 148] on div "Select a reason" at bounding box center [309, 147] width 242 height 10
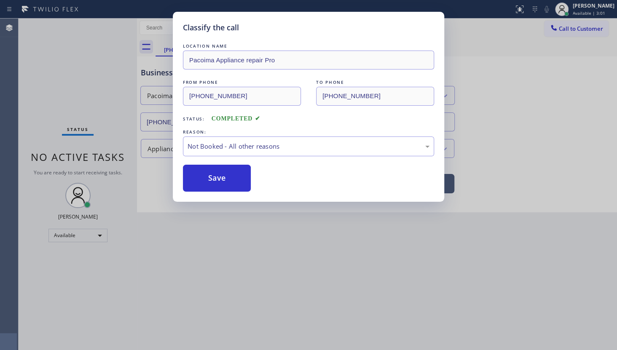
click at [217, 181] on button "Save" at bounding box center [217, 178] width 68 height 27
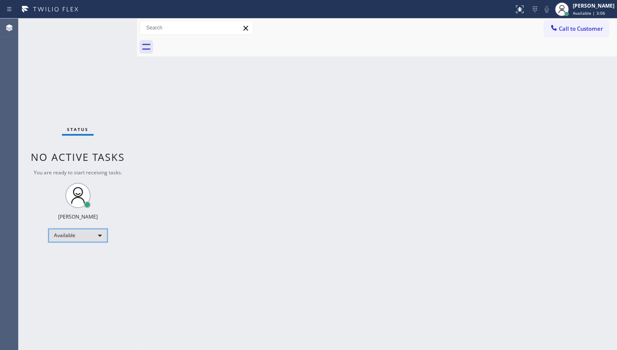
click at [70, 235] on div "Available" at bounding box center [77, 235] width 59 height 13
click at [64, 263] on li "Unavailable" at bounding box center [76, 268] width 57 height 10
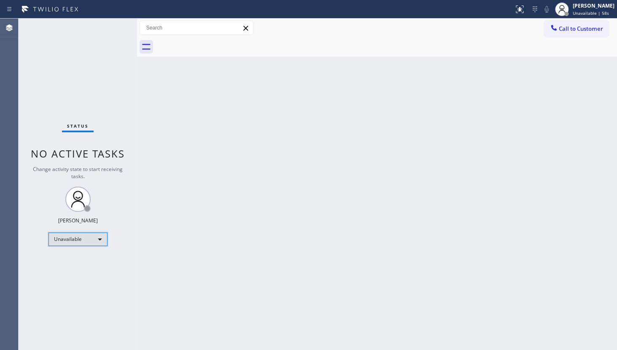
click at [84, 236] on div "Unavailable" at bounding box center [77, 239] width 59 height 13
drag, startPoint x: 76, startPoint y: 262, endPoint x: 104, endPoint y: 261, distance: 28.2
click at [77, 261] on li "Available" at bounding box center [76, 261] width 57 height 10
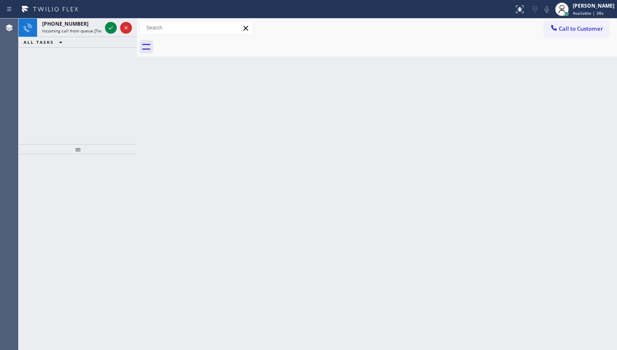
drag, startPoint x: 38, startPoint y: 46, endPoint x: 61, endPoint y: 48, distance: 22.8
click at [51, 50] on div "+12069739740 Incoming call from queue [Test] All ALL TASKS ALL TASKS ACTIVE TAS…" at bounding box center [78, 82] width 118 height 126
click at [110, 27] on icon at bounding box center [111, 28] width 10 height 10
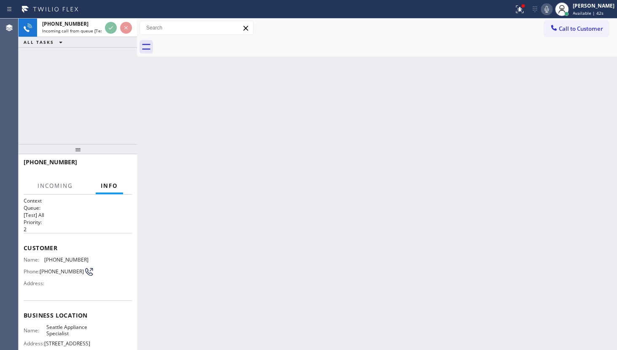
click at [520, 7] on icon at bounding box center [519, 8] width 5 height 3
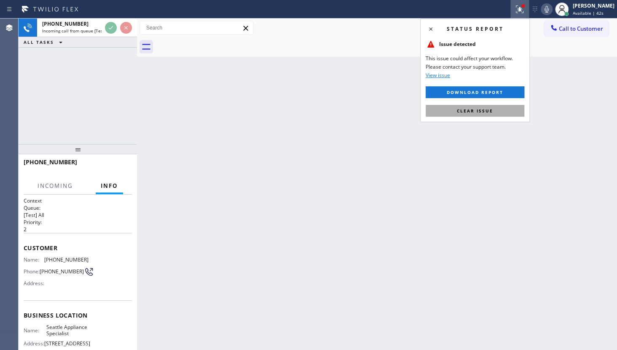
click at [509, 107] on button "Clear issue" at bounding box center [475, 111] width 99 height 12
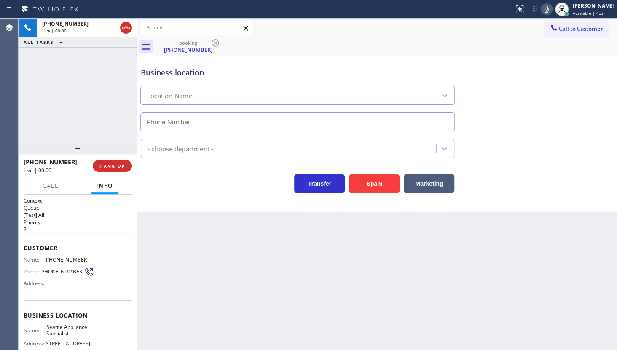
type input "(206) 445-7361"
click at [121, 163] on span "HANG UP" at bounding box center [112, 166] width 26 height 6
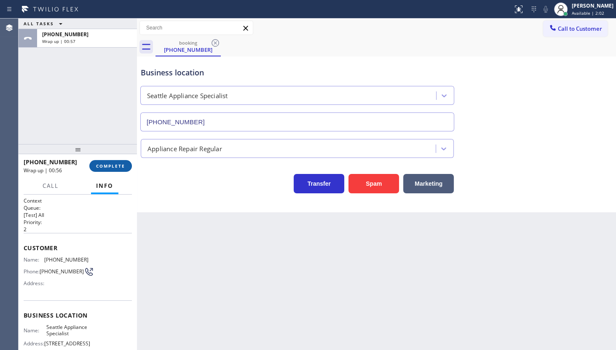
click at [110, 164] on span "COMPLETE" at bounding box center [110, 166] width 29 height 6
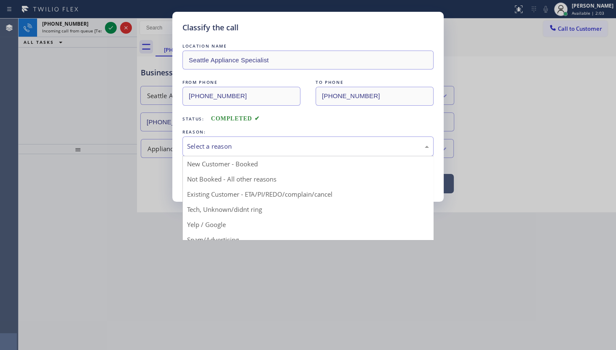
click at [203, 143] on div "Select a reason" at bounding box center [308, 147] width 242 height 10
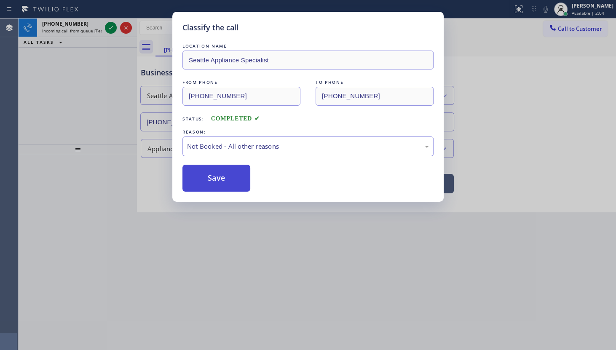
click at [202, 182] on button "Save" at bounding box center [216, 178] width 68 height 27
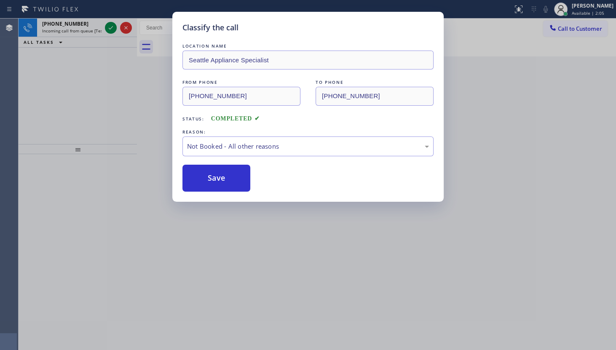
click at [113, 26] on div "Classify the call LOCATION NAME Seattle Appliance Specialist FROM PHONE (206) 9…" at bounding box center [308, 175] width 616 height 350
click at [112, 27] on icon at bounding box center [111, 27] width 4 height 3
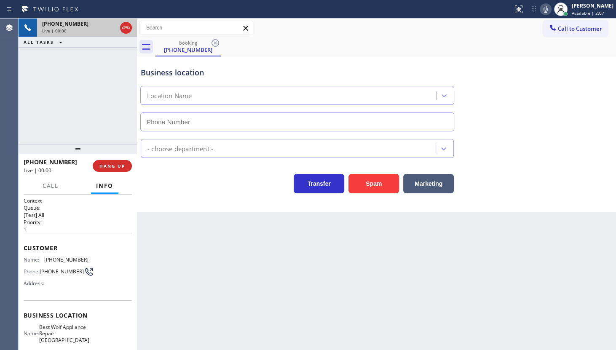
type input "(805) 410-9424"
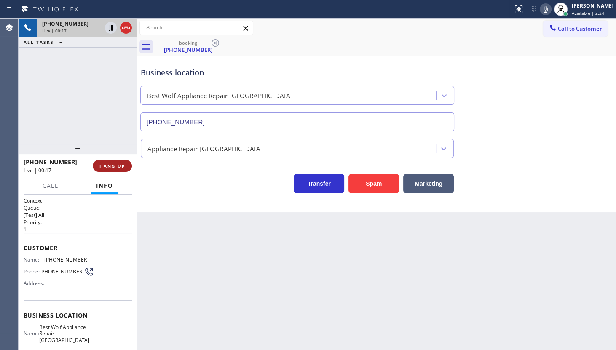
click at [113, 163] on button "HANG UP" at bounding box center [112, 166] width 39 height 12
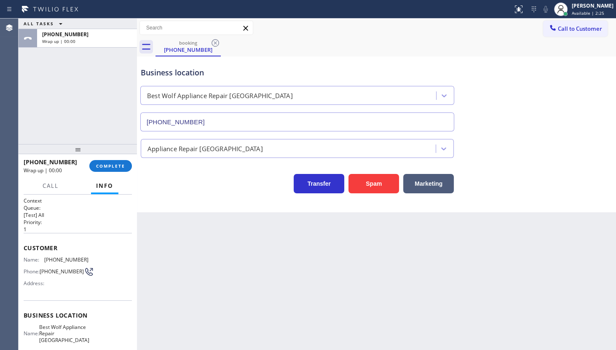
click at [137, 161] on div at bounding box center [137, 185] width 0 height 332
click at [132, 169] on div "+14302034338 Wrap up | 00:01 COMPLETE" at bounding box center [78, 166] width 118 height 24
click at [120, 164] on span "COMPLETE" at bounding box center [110, 166] width 29 height 6
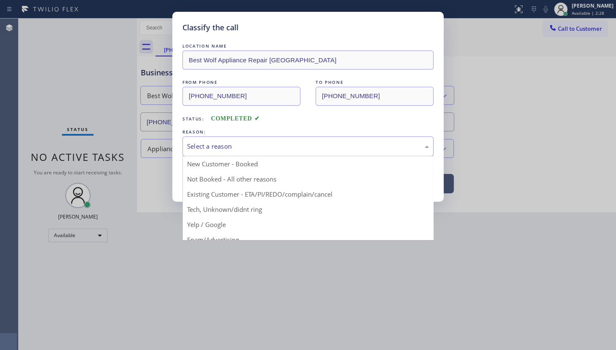
click at [205, 152] on div "Select a reason" at bounding box center [307, 147] width 251 height 20
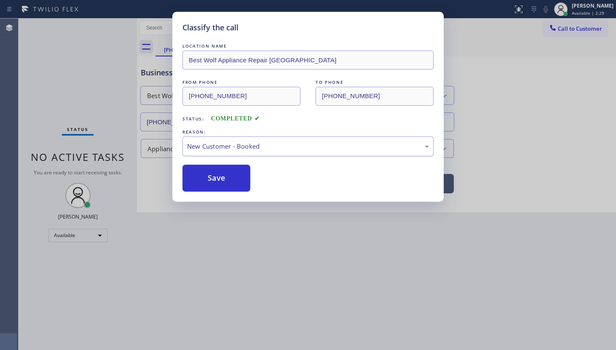
click at [204, 140] on div "New Customer - Booked" at bounding box center [307, 147] width 251 height 20
click at [203, 171] on button "Save" at bounding box center [216, 178] width 68 height 27
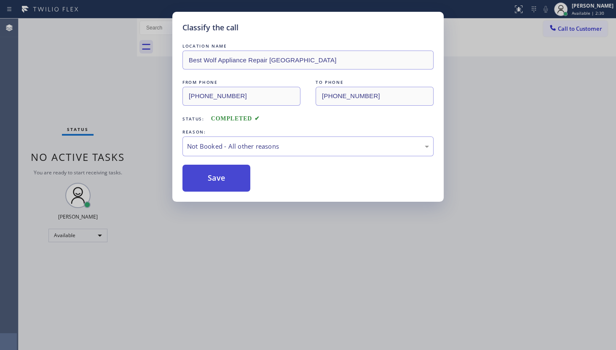
click at [204, 165] on button "Save" at bounding box center [216, 178] width 68 height 27
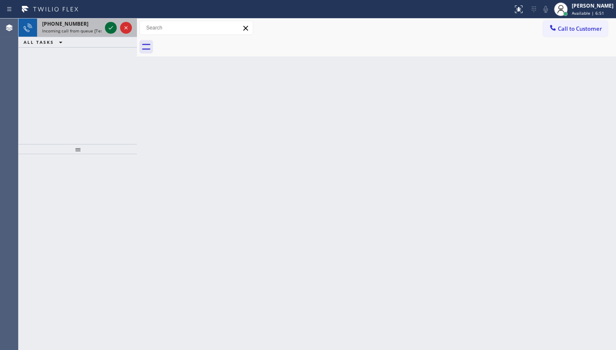
click at [109, 26] on icon at bounding box center [111, 28] width 10 height 10
click at [108, 26] on icon at bounding box center [111, 28] width 10 height 10
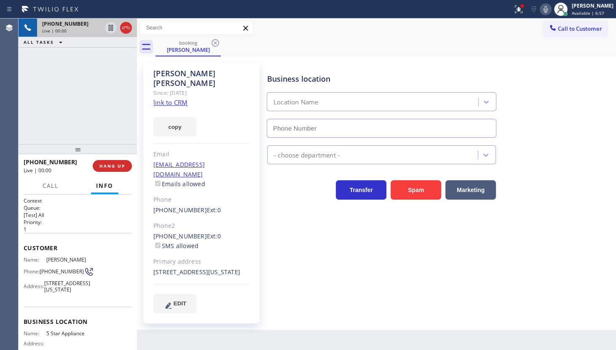
type input "(202) 933-7030"
click at [183, 98] on link "link to CRM" at bounding box center [170, 102] width 34 height 8
click at [546, 9] on icon at bounding box center [546, 9] width 10 height 10
click at [516, 8] on icon at bounding box center [519, 9] width 10 height 10
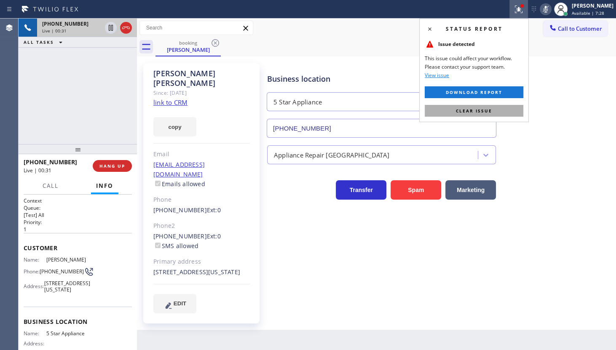
click at [508, 108] on button "Clear issue" at bounding box center [474, 111] width 99 height 12
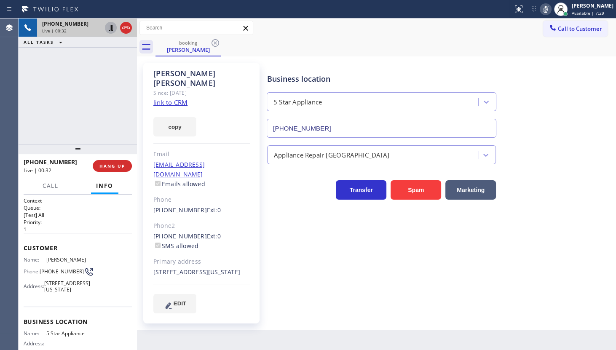
click at [107, 28] on icon at bounding box center [111, 28] width 10 height 10
drag, startPoint x: 110, startPoint y: 28, endPoint x: 134, endPoint y: 9, distance: 30.9
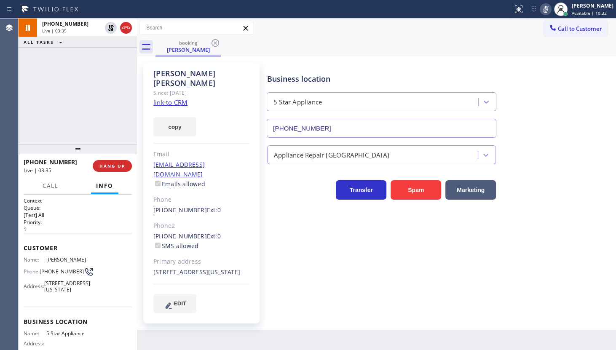
click at [110, 27] on icon at bounding box center [111, 28] width 10 height 10
click at [546, 7] on icon at bounding box center [546, 9] width 4 height 7
click at [36, 98] on div "+17026832470 Live | 04:04 ALL TASKS ALL TASKS ACTIVE TASKS TASKS IN WRAP UP" at bounding box center [78, 82] width 118 height 126
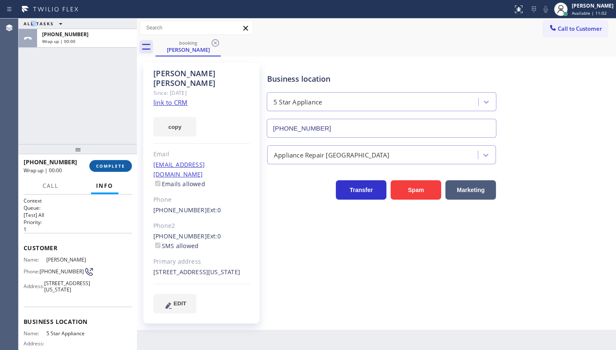
click at [104, 169] on span "COMPLETE" at bounding box center [110, 166] width 29 height 6
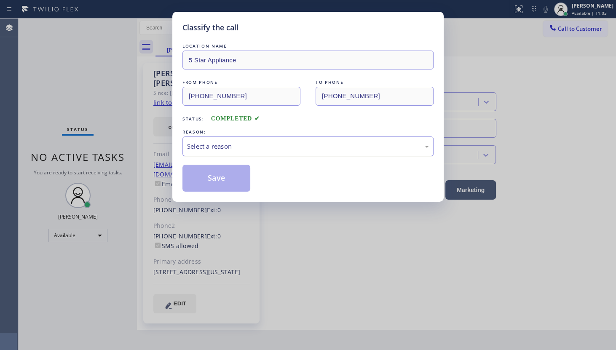
click at [222, 145] on div "Select a reason" at bounding box center [308, 147] width 242 height 10
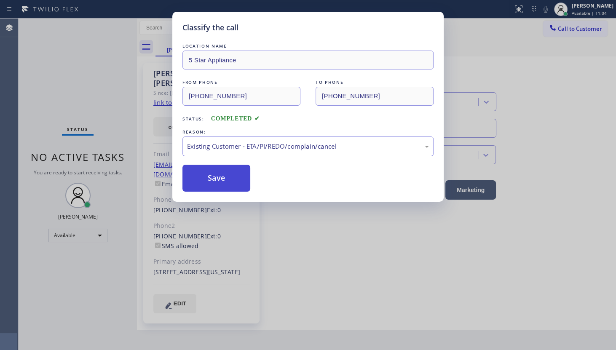
click at [208, 179] on button "Save" at bounding box center [216, 178] width 68 height 27
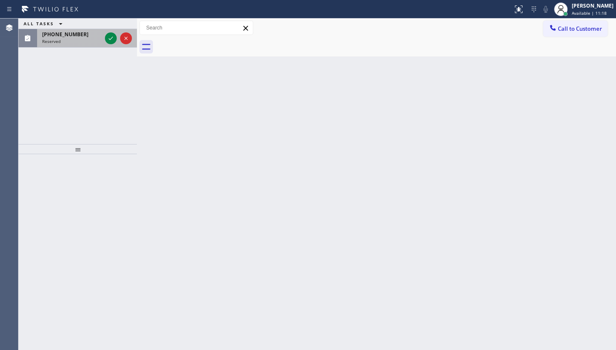
click at [41, 29] on div "(714) 393-7488 Reserved" at bounding box center [70, 38] width 66 height 19
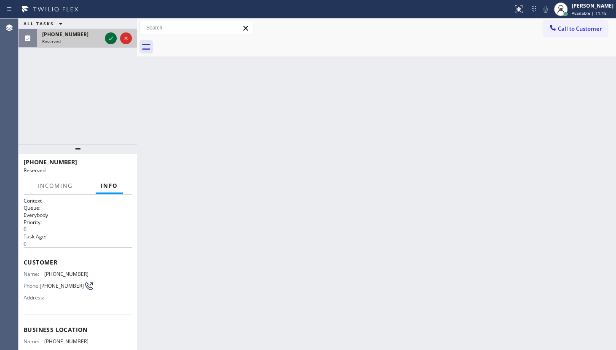
click at [110, 37] on icon at bounding box center [111, 38] width 10 height 10
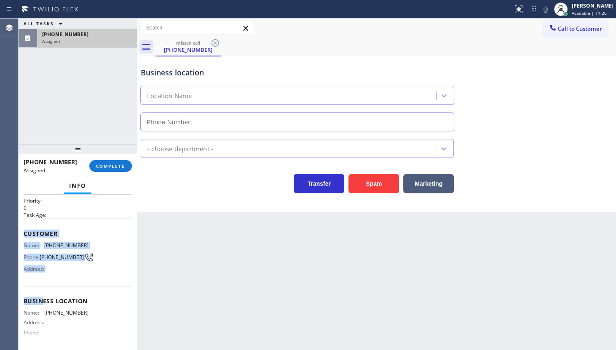
scroll to position [88, 0]
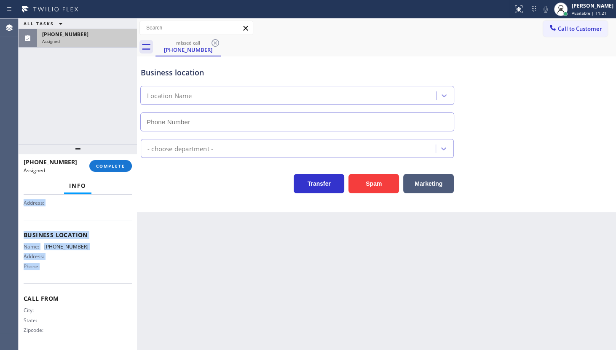
drag, startPoint x: 23, startPoint y: 249, endPoint x: 107, endPoint y: 275, distance: 88.4
click at [107, 275] on div "Context Queue: Everybody Priority: 0 Task Age: Customer Name: (714) 393-7488 Ph…" at bounding box center [78, 229] width 108 height 238
copy div "Customer Name: (714) 393-7488 Phone: (714) 393-7488 Address: Business location …"
click at [98, 164] on span "COMPLETE" at bounding box center [110, 166] width 29 height 6
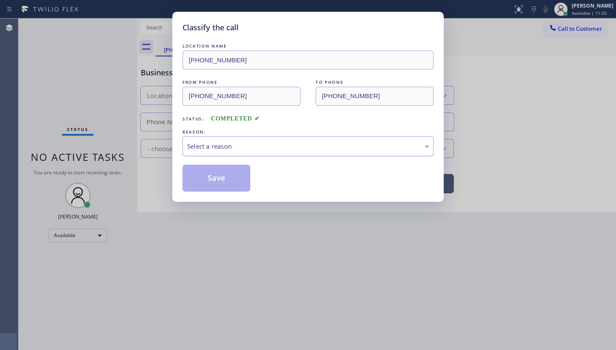
click at [201, 143] on div "Select a reason" at bounding box center [308, 147] width 242 height 10
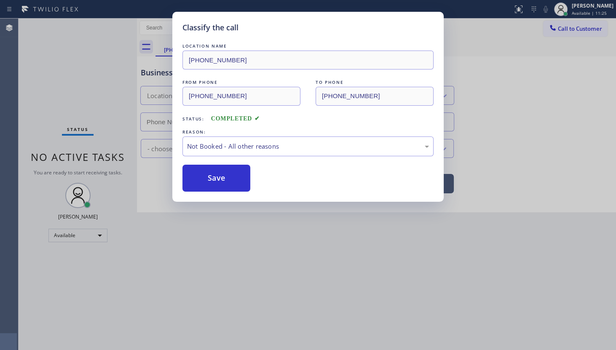
click at [196, 182] on button "Save" at bounding box center [216, 178] width 68 height 27
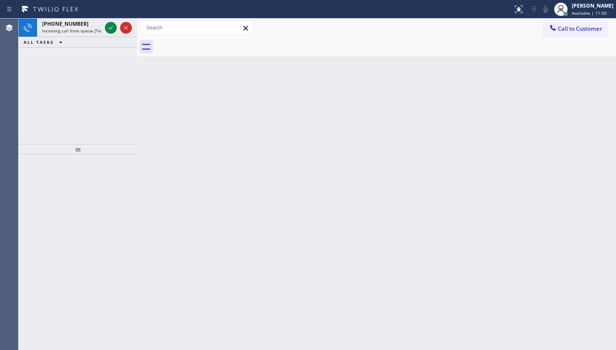
drag, startPoint x: 80, startPoint y: 73, endPoint x: 96, endPoint y: 38, distance: 38.6
click at [82, 65] on div "+18122676978 Incoming call from queue [Test] All ALL TASKS ALL TASKS ACTIVE TAS…" at bounding box center [78, 82] width 118 height 126
click at [107, 26] on icon at bounding box center [111, 28] width 10 height 10
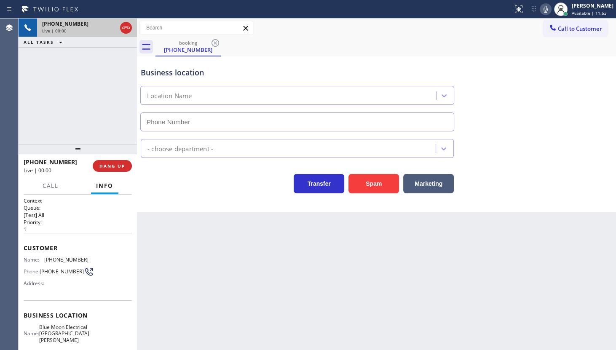
type input "(310) 893-5107"
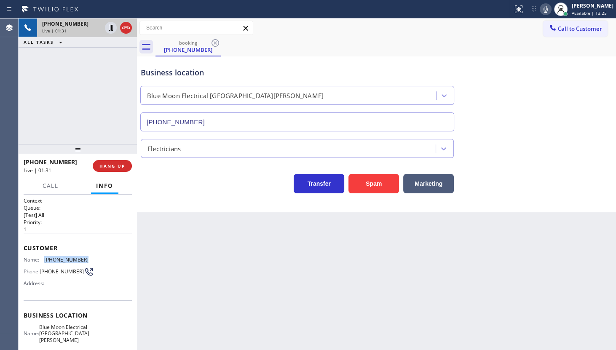
drag, startPoint x: 54, startPoint y: 258, endPoint x: 105, endPoint y: 260, distance: 51.0
click at [105, 260] on div "Name: (812) 267-6978 Phone: (812) 267-6978 Address:" at bounding box center [78, 273] width 108 height 33
copy span "(812) 267-6978"
click at [109, 163] on button "HANG UP" at bounding box center [112, 166] width 39 height 12
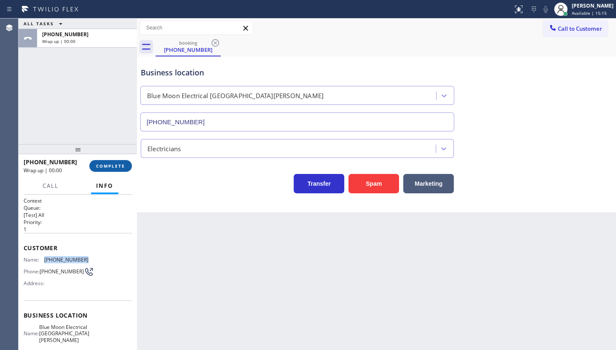
click at [110, 162] on button "COMPLETE" at bounding box center [110, 166] width 43 height 12
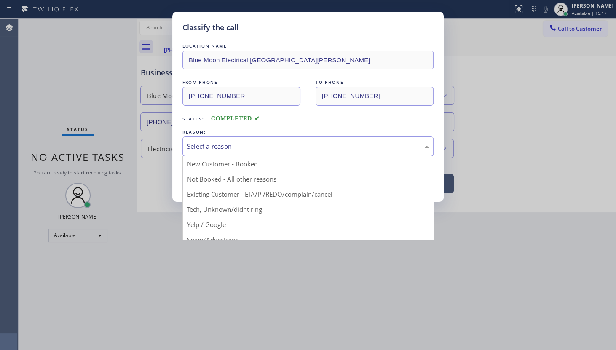
click at [213, 145] on div "Select a reason" at bounding box center [308, 147] width 242 height 10
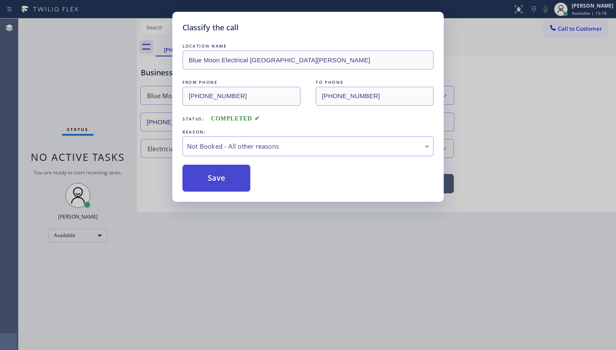
click at [208, 175] on button "Save" at bounding box center [216, 178] width 68 height 27
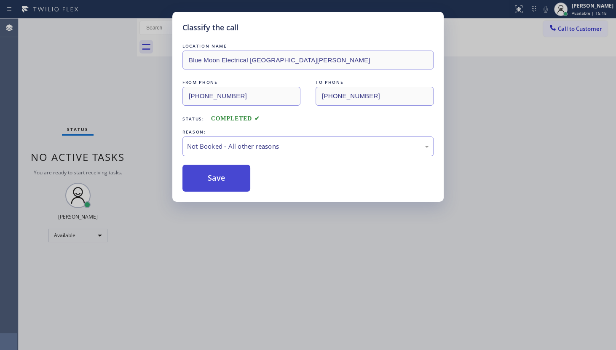
click at [208, 175] on button "Save" at bounding box center [216, 178] width 68 height 27
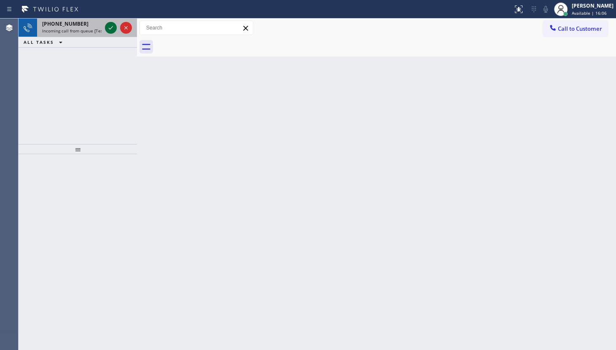
click at [111, 25] on icon at bounding box center [111, 28] width 10 height 10
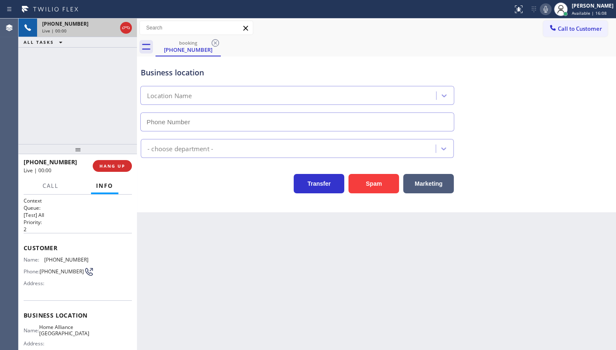
type input "(904) 351-0757"
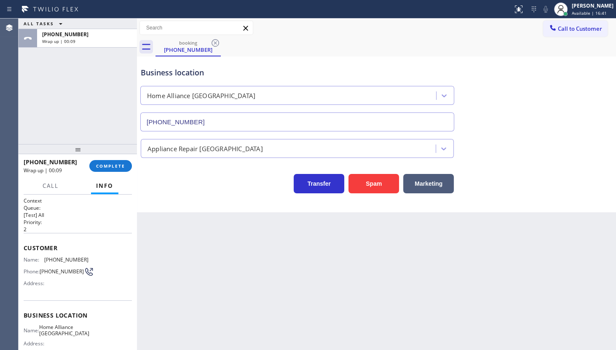
click at [116, 173] on div "+19043491149 Wrap up | 00:09 COMPLETE" at bounding box center [78, 166] width 108 height 22
click at [117, 172] on div "+19043491149 Wrap up | 00:09 COMPLETE" at bounding box center [78, 166] width 108 height 22
click at [120, 168] on span "COMPLETE" at bounding box center [110, 166] width 29 height 6
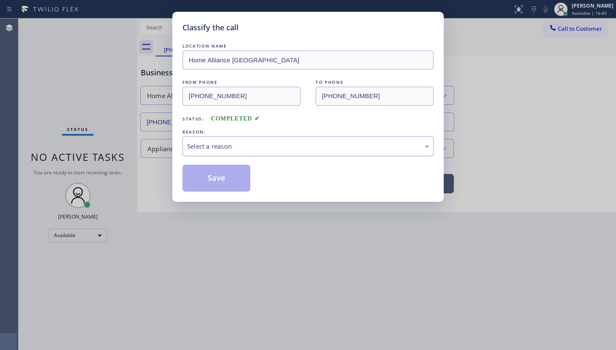
click at [220, 152] on div "Select a reason" at bounding box center [307, 147] width 251 height 20
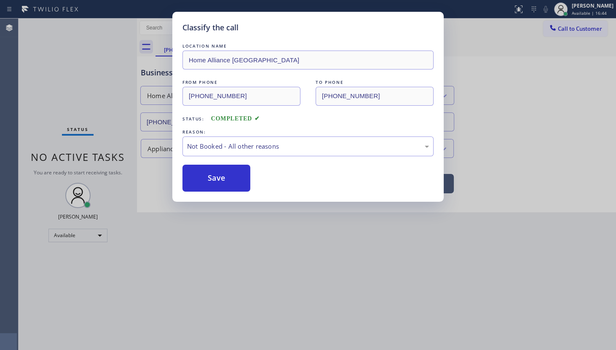
click at [211, 179] on button "Save" at bounding box center [216, 178] width 68 height 27
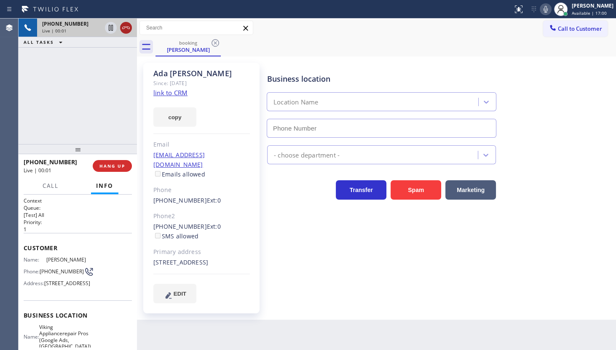
type input "(213) 722-3593"
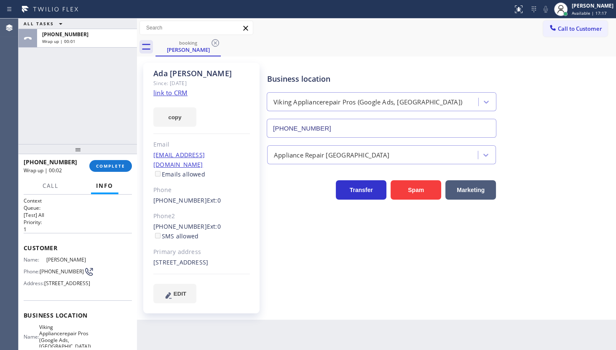
click at [88, 166] on div "+13103459987 Wrap up | 00:02" at bounding box center [57, 166] width 66 height 22
click at [96, 168] on button "COMPLETE" at bounding box center [110, 166] width 43 height 12
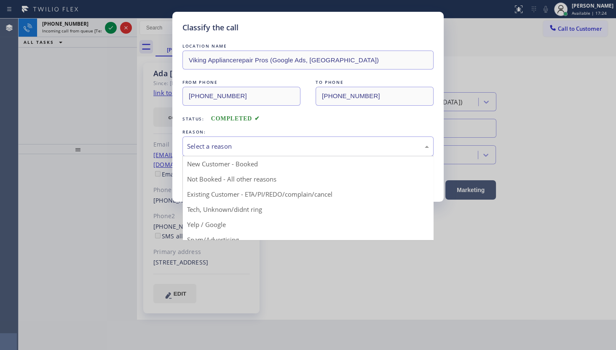
click at [209, 145] on div "Select a reason" at bounding box center [308, 147] width 242 height 10
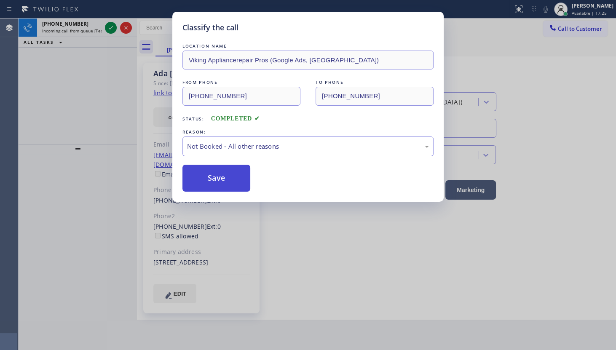
click at [209, 181] on button "Save" at bounding box center [216, 178] width 68 height 27
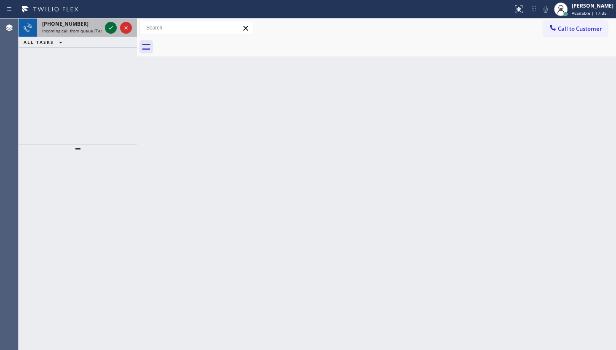
click at [110, 26] on icon at bounding box center [111, 28] width 10 height 10
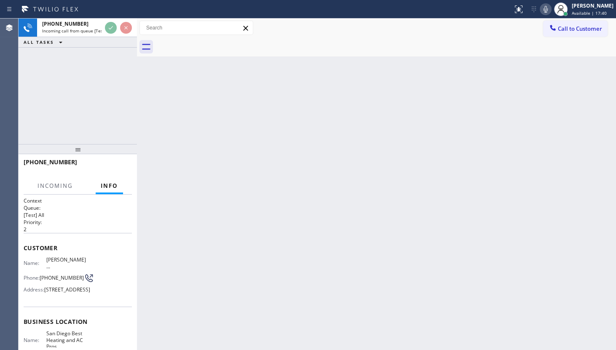
click at [114, 39] on div "+18584054785 Incoming call from queue [Test] All ALL TASKS ALL TASKS ACTIVE TAS…" at bounding box center [78, 33] width 118 height 29
click at [106, 46] on div "ALL TASKS ALL TASKS ACTIVE TASKS TASKS IN WRAP UP" at bounding box center [78, 42] width 118 height 11
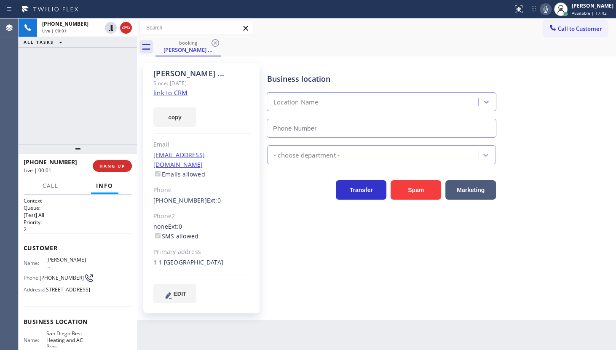
type input "(858) 943-4889"
click at [165, 93] on link "link to CRM" at bounding box center [170, 92] width 34 height 8
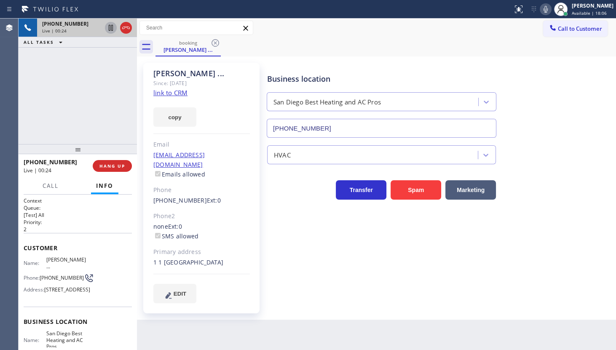
click at [110, 29] on icon at bounding box center [111, 28] width 10 height 10
click at [544, 8] on icon at bounding box center [546, 9] width 10 height 10
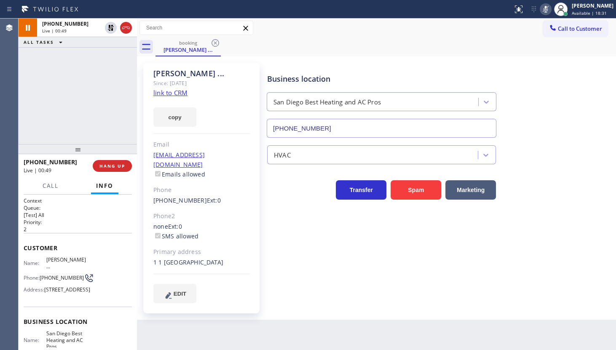
click at [543, 9] on icon at bounding box center [546, 9] width 10 height 10
click at [110, 27] on icon at bounding box center [111, 28] width 6 height 6
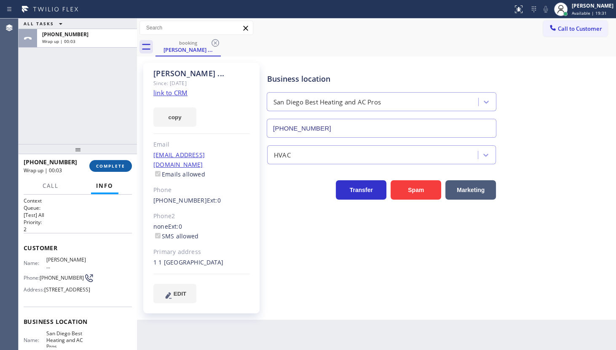
click at [113, 163] on span "COMPLETE" at bounding box center [110, 166] width 29 height 6
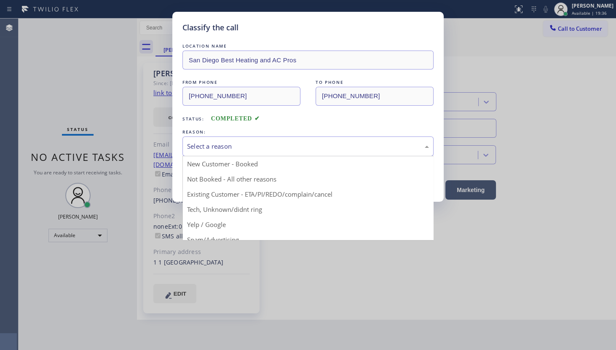
click at [201, 145] on div "Select a reason" at bounding box center [308, 147] width 242 height 10
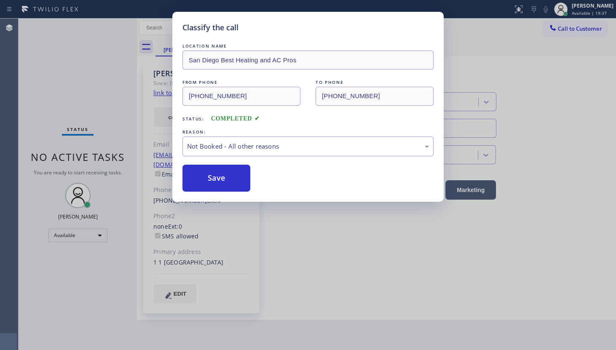
click at [201, 175] on button "Save" at bounding box center [216, 178] width 68 height 27
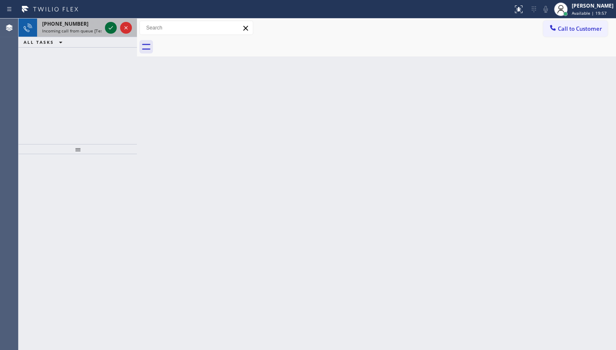
click at [110, 27] on icon at bounding box center [111, 28] width 10 height 10
click at [112, 26] on icon at bounding box center [110, 28] width 10 height 10
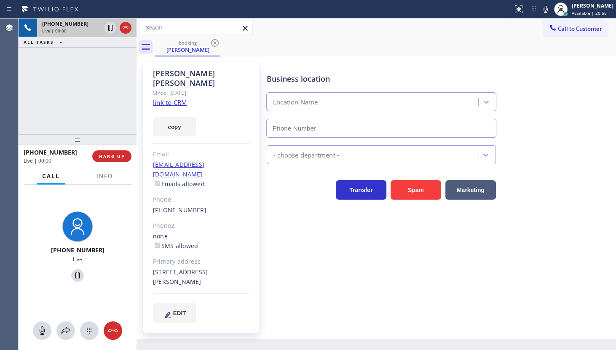
type input "(602) 806-8961"
click at [161, 98] on link "link to CRM" at bounding box center [170, 102] width 34 height 8
click at [548, 7] on icon at bounding box center [546, 9] width 10 height 10
click at [545, 9] on rect at bounding box center [546, 8] width 6 height 6
click at [183, 117] on button "copy" at bounding box center [174, 126] width 43 height 19
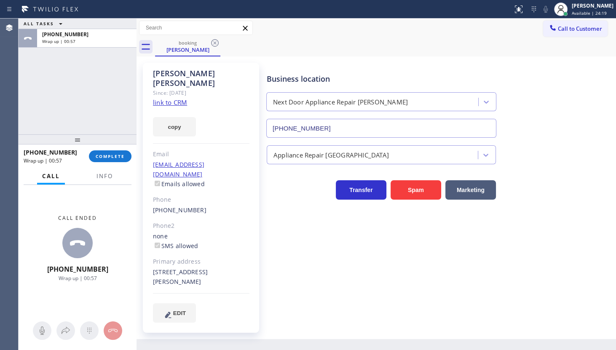
click at [118, 163] on div "+14804218147 Wrap up | 00:57 COMPLETE" at bounding box center [78, 156] width 108 height 22
click at [118, 161] on button "COMPLETE" at bounding box center [110, 156] width 43 height 12
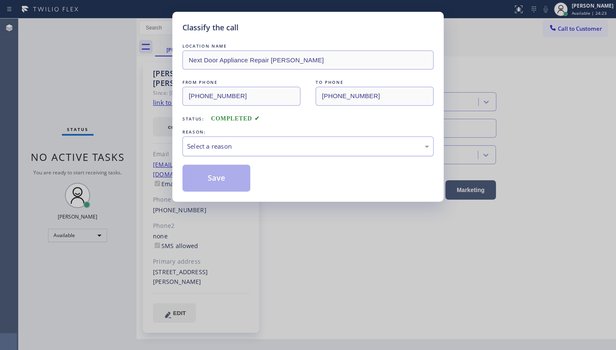
click at [268, 137] on div "Select a reason" at bounding box center [307, 147] width 251 height 20
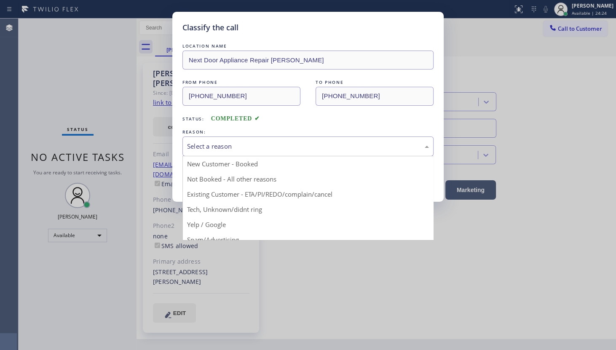
drag, startPoint x: 202, startPoint y: 192, endPoint x: 202, endPoint y: 174, distance: 17.3
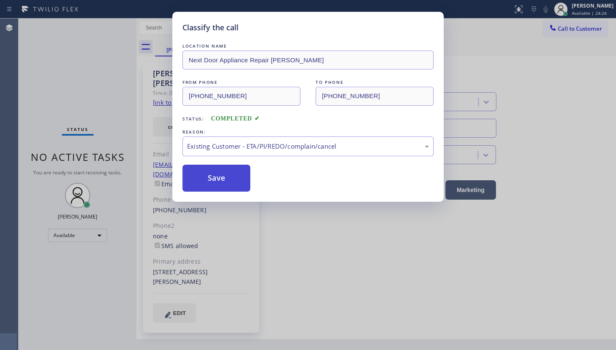
click at [202, 168] on button "Save" at bounding box center [216, 178] width 68 height 27
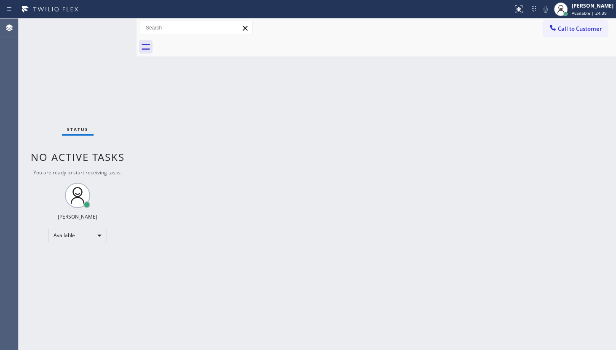
click at [106, 27] on div "Status No active tasks You are ready to start receiving tasks. JENIZA ALCAYDE A…" at bounding box center [78, 185] width 118 height 332
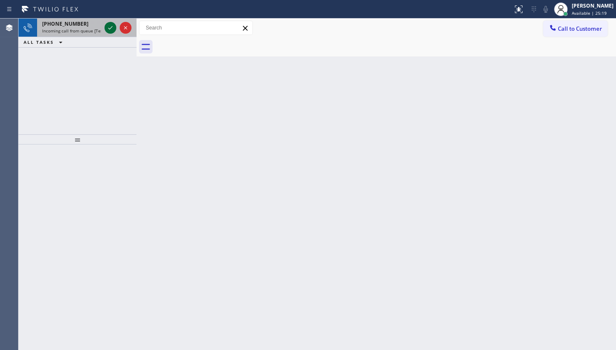
click at [115, 29] on icon at bounding box center [110, 28] width 10 height 10
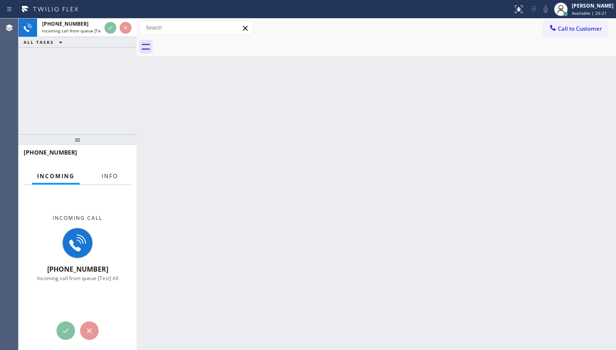
click at [111, 176] on span "Info" at bounding box center [110, 176] width 16 height 8
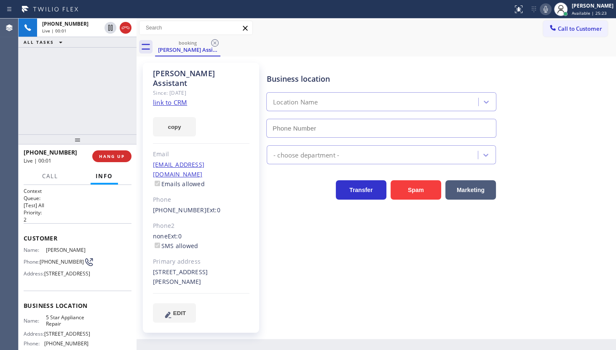
type input "(855) 731-4952"
click at [176, 98] on link "link to CRM" at bounding box center [170, 102] width 34 height 8
click at [554, 8] on div at bounding box center [561, 9] width 19 height 19
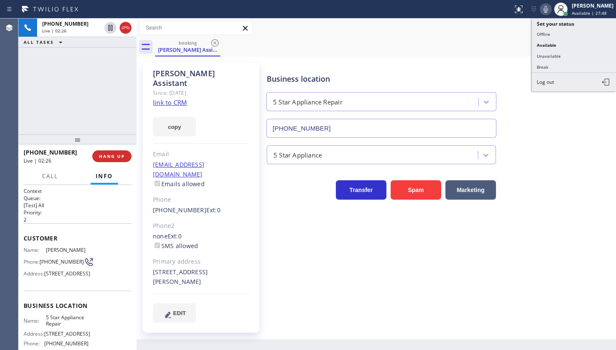
click at [547, 11] on icon at bounding box center [546, 9] width 10 height 10
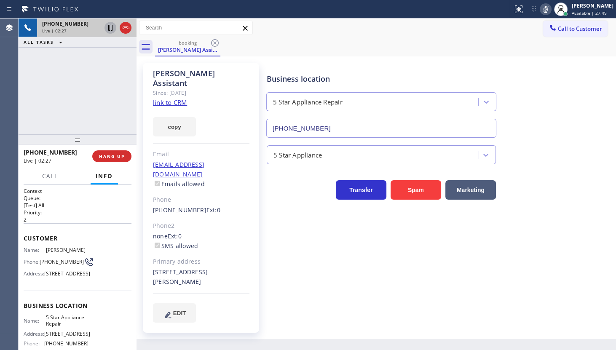
click at [109, 25] on icon at bounding box center [110, 28] width 10 height 10
click at [112, 26] on icon at bounding box center [110, 28] width 10 height 10
click at [546, 12] on icon at bounding box center [546, 9] width 10 height 10
click at [52, 66] on div "+13234525754 Live | 03:23 ALL TASKS ALL TASKS ACTIVE TASKS TASKS IN WRAP UP" at bounding box center [78, 77] width 118 height 116
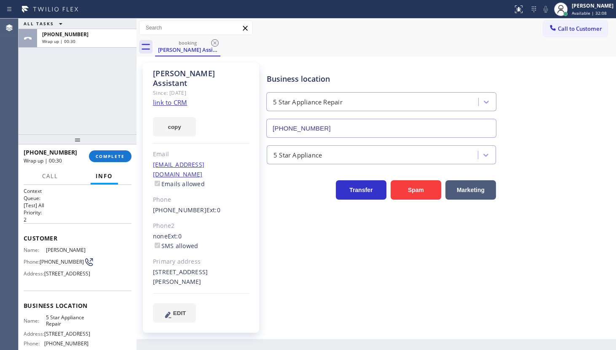
click at [82, 94] on div "ALL TASKS ALL TASKS ACTIVE TASKS TASKS IN WRAP UP +13234525754 Wrap up | 00:30" at bounding box center [78, 77] width 118 height 116
click at [105, 158] on span "COMPLETE" at bounding box center [110, 156] width 29 height 6
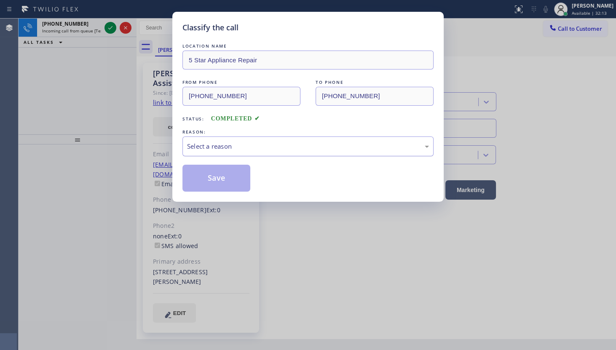
click at [219, 151] on div "Select a reason" at bounding box center [307, 147] width 251 height 20
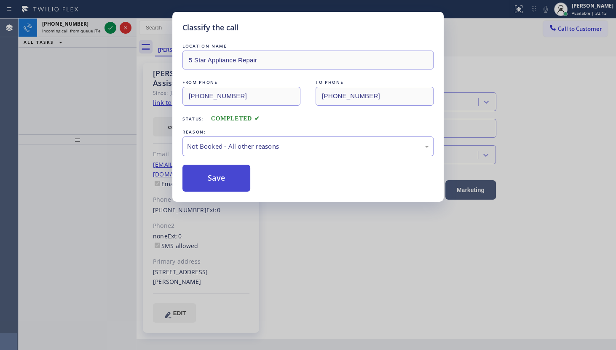
click at [198, 180] on button "Save" at bounding box center [216, 178] width 68 height 27
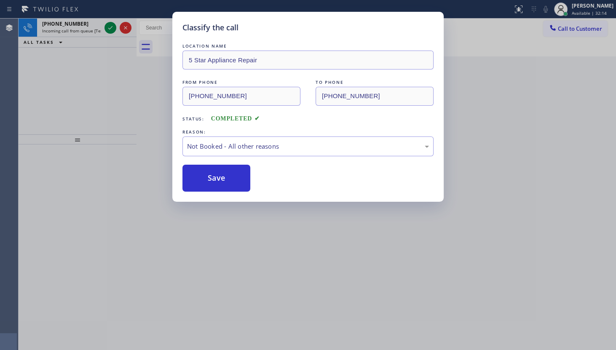
click at [113, 26] on div "Classify the call LOCATION NAME 5 Star Appliance Repair FROM PHONE (323) 452-57…" at bounding box center [308, 175] width 616 height 350
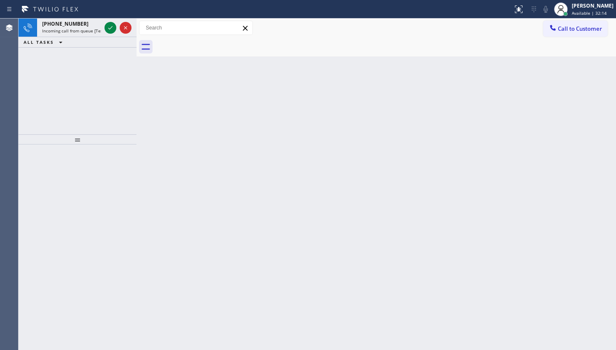
click at [113, 26] on icon at bounding box center [110, 28] width 10 height 10
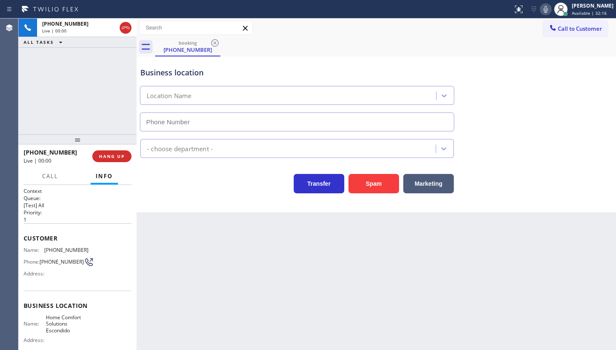
type input "(760) 309-7600"
click at [101, 150] on div "+14074971966 Live | 00:34 HANG UP" at bounding box center [78, 156] width 108 height 22
click at [100, 152] on button "HANG UP" at bounding box center [111, 156] width 39 height 12
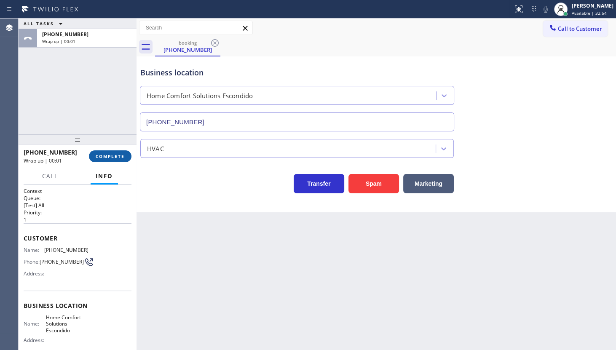
click at [125, 155] on button "COMPLETE" at bounding box center [110, 156] width 43 height 12
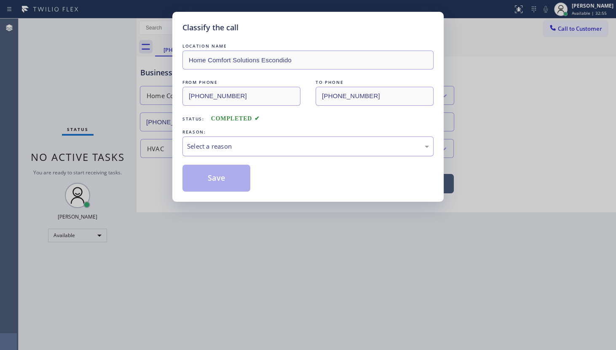
click at [206, 146] on div "Select a reason" at bounding box center [308, 147] width 242 height 10
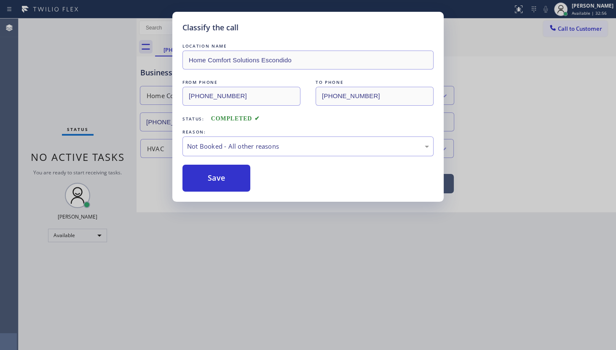
click at [206, 174] on button "Save" at bounding box center [216, 178] width 68 height 27
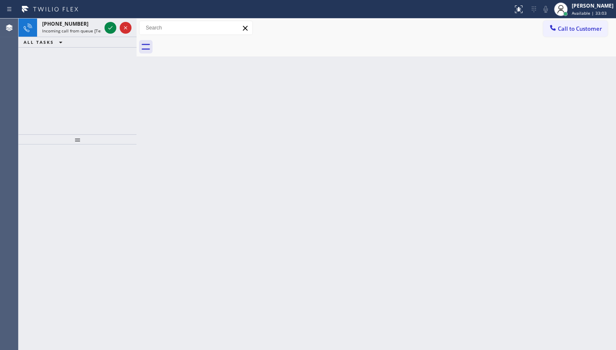
drag, startPoint x: 67, startPoint y: 72, endPoint x: 83, endPoint y: 43, distance: 32.8
click at [67, 72] on div "+14074971966 Incoming call from queue [Test] All ALL TASKS ALL TASKS ACTIVE TAS…" at bounding box center [78, 77] width 118 height 116
click at [107, 28] on icon at bounding box center [110, 28] width 10 height 10
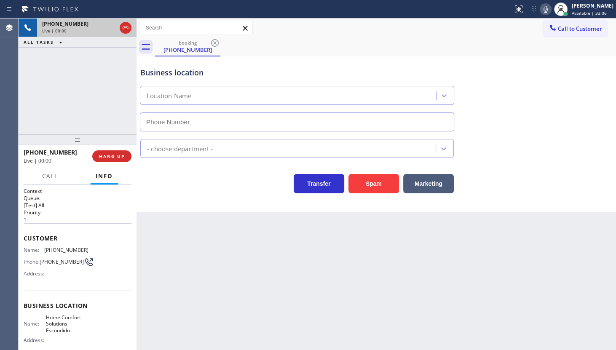
type input "(760) 309-7600"
click at [107, 156] on span "HANG UP" at bounding box center [112, 156] width 26 height 6
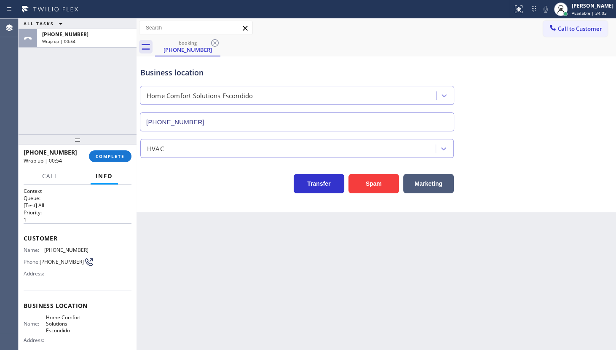
click at [67, 86] on div "ALL TASKS ALL TASKS ACTIVE TASKS TASKS IN WRAP UP +14074971966 Wrap up | 00:54" at bounding box center [78, 77] width 118 height 116
click at [132, 154] on div "+14074971966 Wrap up | 00:54 COMPLETE" at bounding box center [78, 157] width 118 height 24
click at [123, 158] on span "COMPLETE" at bounding box center [110, 156] width 29 height 6
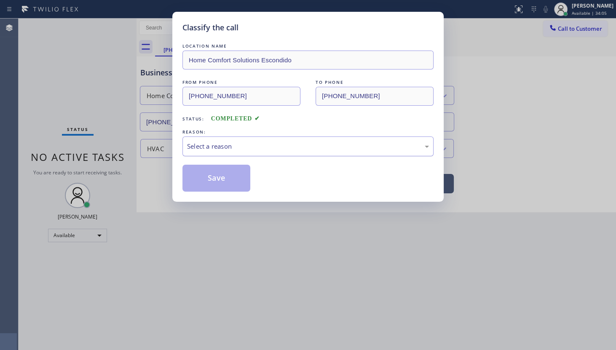
click at [210, 146] on div "Select a reason" at bounding box center [308, 147] width 242 height 10
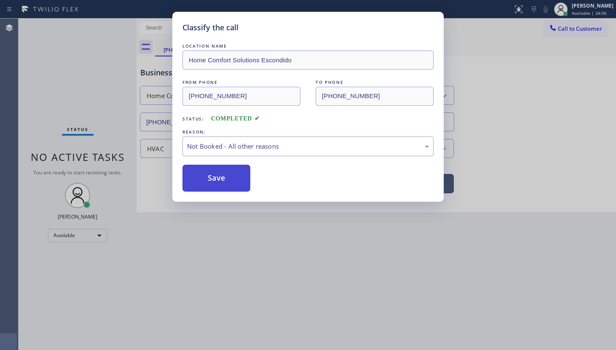
click at [206, 174] on button "Save" at bounding box center [216, 178] width 68 height 27
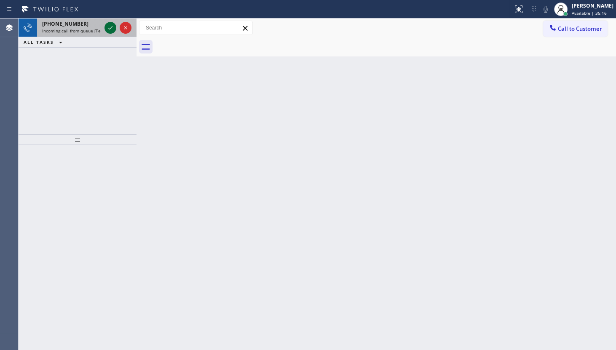
click at [111, 27] on icon at bounding box center [110, 28] width 10 height 10
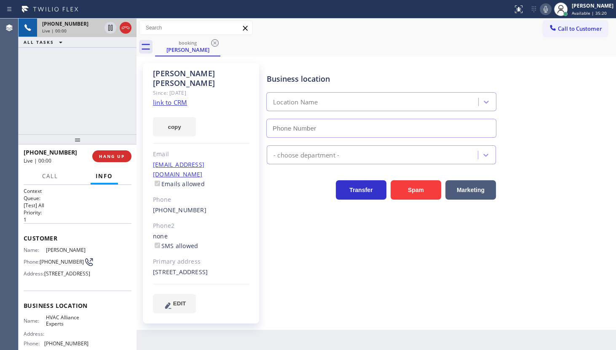
type input "(833) 558-1241"
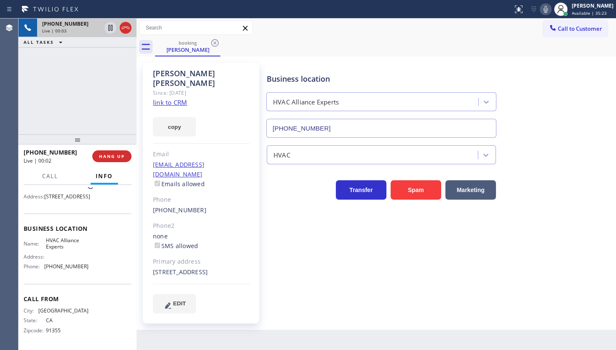
scroll to position [92, 0]
click at [164, 98] on link "link to CRM" at bounding box center [170, 102] width 34 height 8
click at [103, 155] on span "HANG UP" at bounding box center [112, 156] width 26 height 6
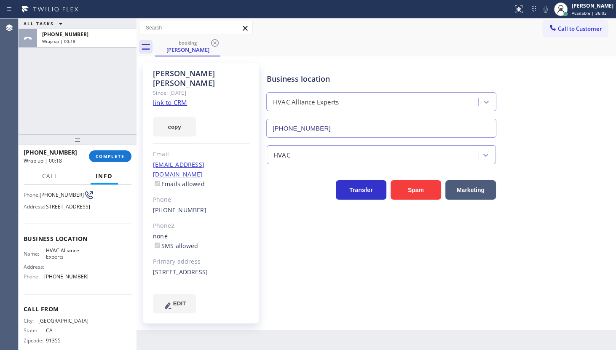
scroll to position [54, 0]
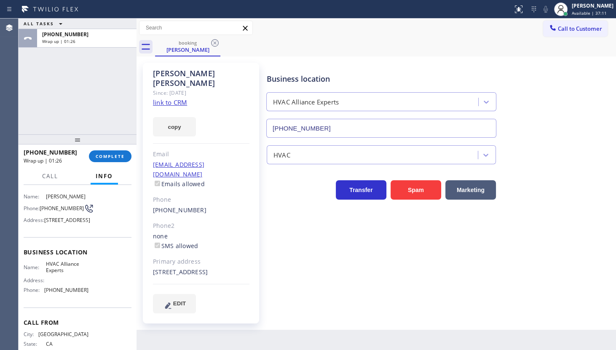
click at [90, 94] on div "ALL TASKS ALL TASKS ACTIVE TASKS TASKS IN WRAP UP +16614331472 Wrap up | 01:26" at bounding box center [78, 77] width 118 height 116
drag, startPoint x: 133, startPoint y: 155, endPoint x: 121, endPoint y: 154, distance: 12.7
click at [132, 156] on div "ALL TASKS ALL TASKS ACTIVE TASKS TASKS IN WRAP UP +16614331472 Wrap up | 01:27 …" at bounding box center [317, 185] width 597 height 332
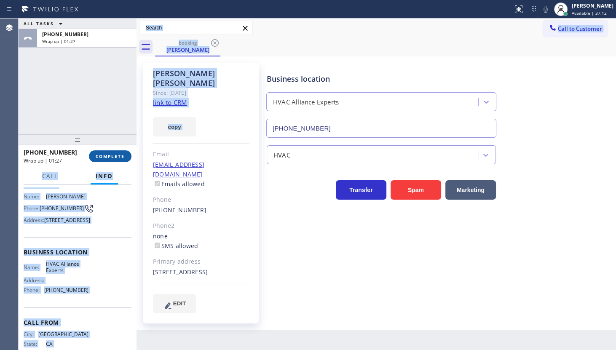
click at [121, 154] on span "COMPLETE" at bounding box center [110, 156] width 29 height 6
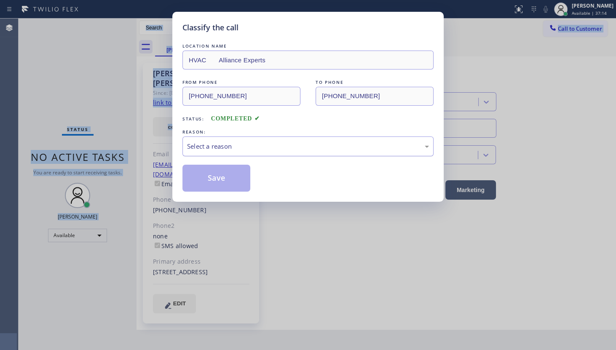
click at [223, 139] on div "Select a reason" at bounding box center [307, 147] width 251 height 20
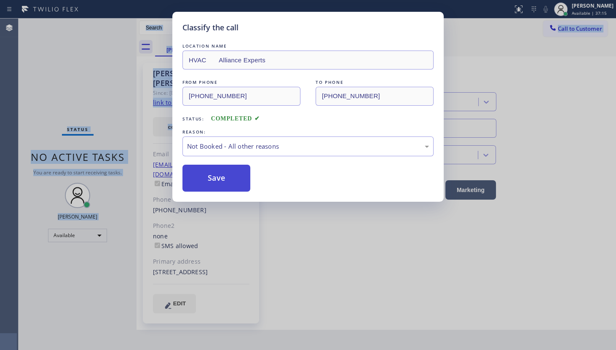
click at [216, 171] on button "Save" at bounding box center [216, 178] width 68 height 27
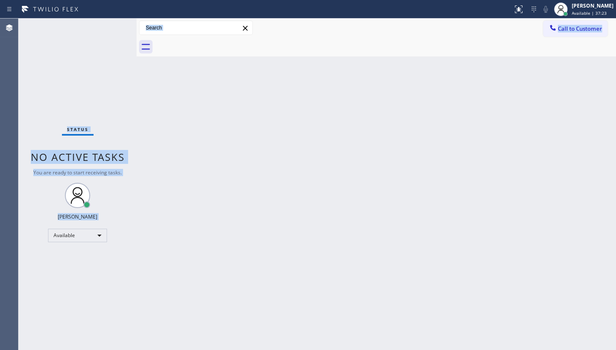
click at [310, 187] on div "Back to Dashboard Change Sender ID Customers Technicians Select a contact Outbo…" at bounding box center [376, 185] width 479 height 332
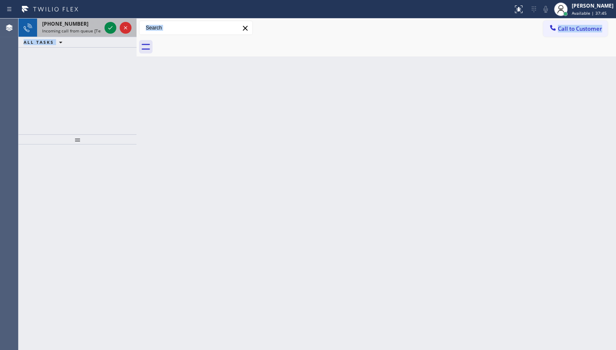
click at [118, 27] on div at bounding box center [118, 28] width 30 height 19
click at [112, 29] on icon at bounding box center [110, 28] width 10 height 10
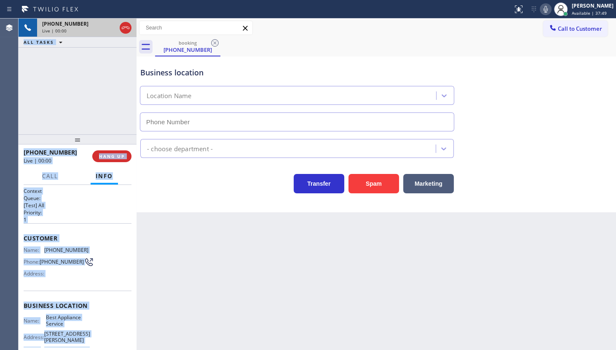
type input "(623) 738-1311"
click at [64, 53] on div "+15205416315 Live | 00:02 ALL TASKS ALL TASKS ACTIVE TASKS TASKS IN WRAP UP" at bounding box center [78, 77] width 118 height 116
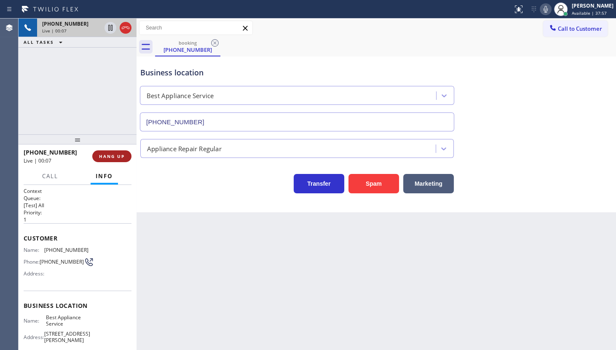
click at [113, 162] on div "+15205416315 Live | 00:07 HANG UP" at bounding box center [78, 156] width 108 height 22
click at [113, 157] on span "HANG UP" at bounding box center [112, 156] width 26 height 6
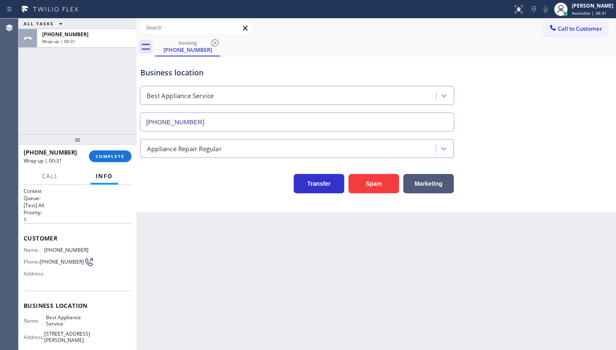
click at [58, 85] on div "ALL TASKS ALL TASKS ACTIVE TASKS TASKS IN WRAP UP +15205416315 Wrap up | 00:31" at bounding box center [78, 77] width 118 height 116
click at [113, 158] on span "COMPLETE" at bounding box center [110, 156] width 29 height 6
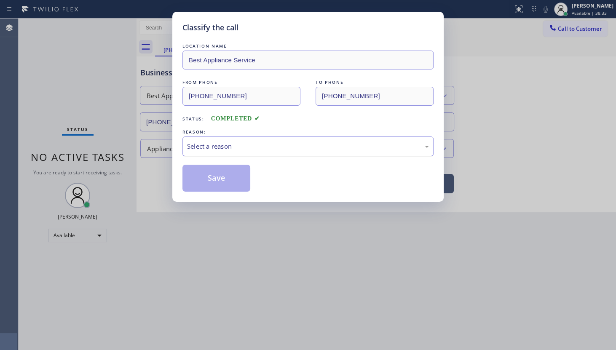
click at [196, 148] on div "Select a reason" at bounding box center [308, 147] width 242 height 10
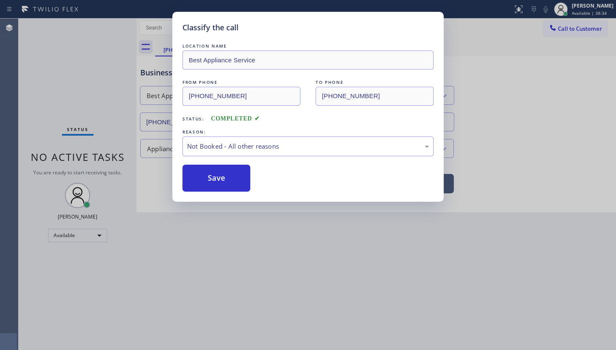
click at [202, 176] on button "Save" at bounding box center [216, 178] width 68 height 27
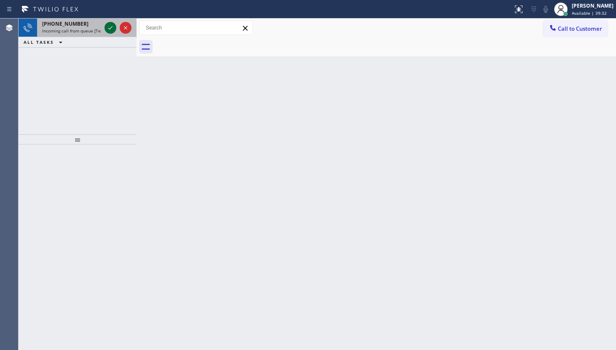
click at [108, 29] on icon at bounding box center [110, 28] width 10 height 10
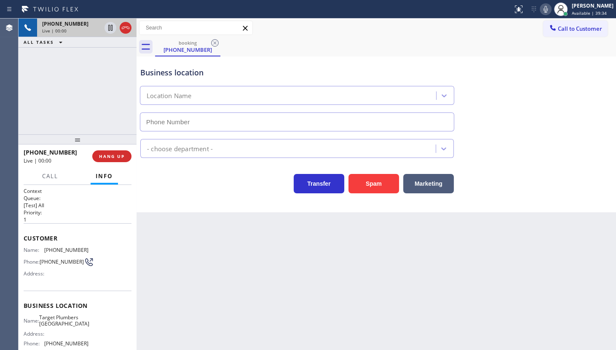
type input "(562) 242-3929"
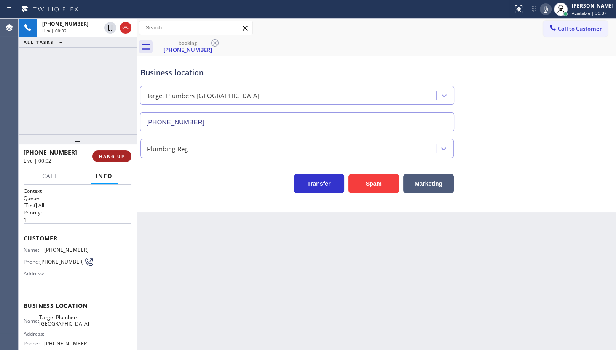
click at [107, 161] on button "HANG UP" at bounding box center [111, 156] width 39 height 12
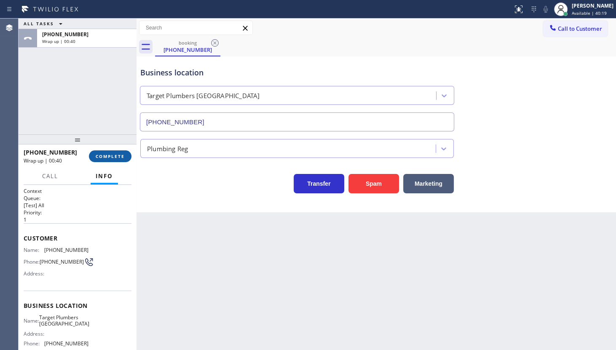
click at [109, 158] on span "COMPLETE" at bounding box center [110, 156] width 29 height 6
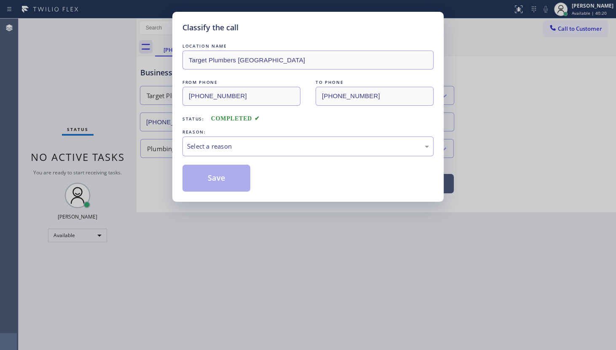
click at [174, 144] on div "Classify the call LOCATION NAME Target Plumbers Long Beach FROM PHONE (773) 426…" at bounding box center [307, 107] width 271 height 190
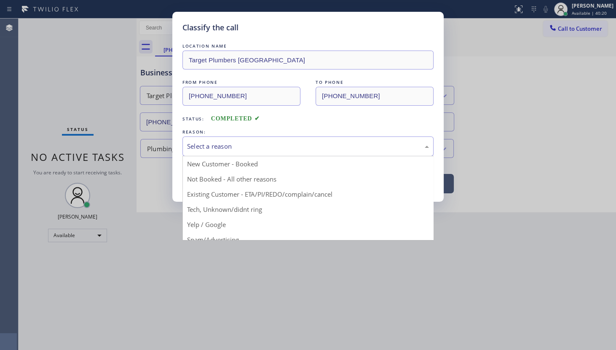
click at [203, 147] on div "Select a reason" at bounding box center [308, 147] width 242 height 10
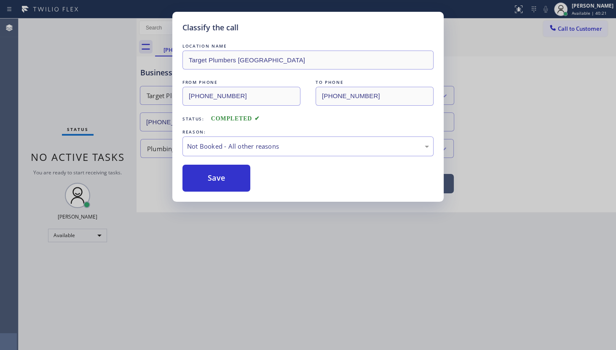
click at [210, 180] on button "Save" at bounding box center [216, 178] width 68 height 27
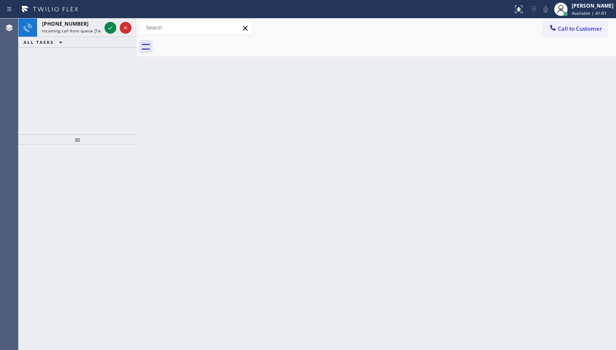
click at [44, 48] on div "+13236056196 Incoming call from queue [Test] All ALL TASKS ALL TASKS ACTIVE TAS…" at bounding box center [78, 77] width 118 height 116
click at [105, 26] on icon at bounding box center [110, 28] width 10 height 10
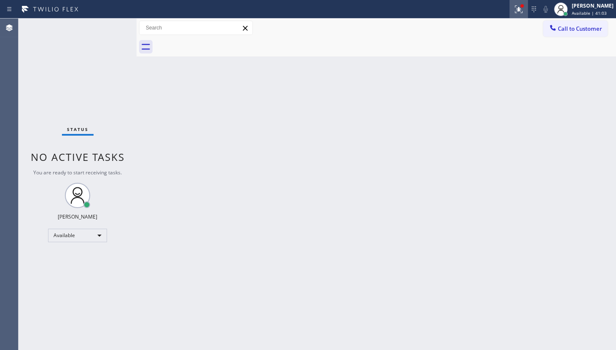
click at [512, 5] on div at bounding box center [518, 9] width 19 height 10
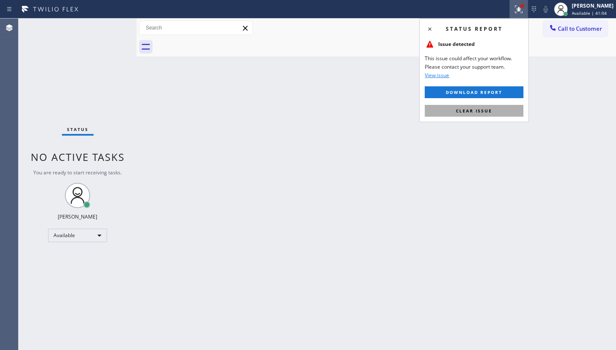
click at [500, 109] on button "Clear issue" at bounding box center [474, 111] width 99 height 12
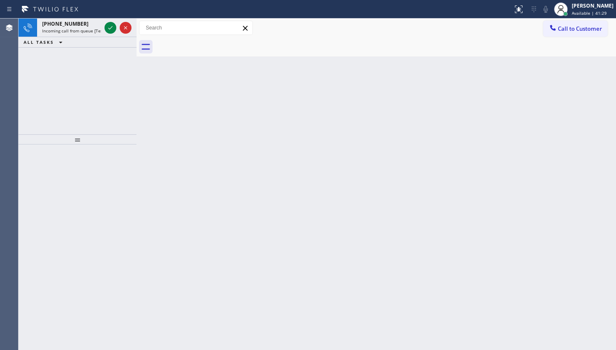
drag, startPoint x: 72, startPoint y: 92, endPoint x: 101, endPoint y: 50, distance: 50.8
click at [79, 87] on div "+14159005194 Incoming call from queue [Test] All ALL TASKS ALL TASKS ACTIVE TAS…" at bounding box center [78, 77] width 118 height 116
click at [110, 26] on icon at bounding box center [110, 28] width 10 height 10
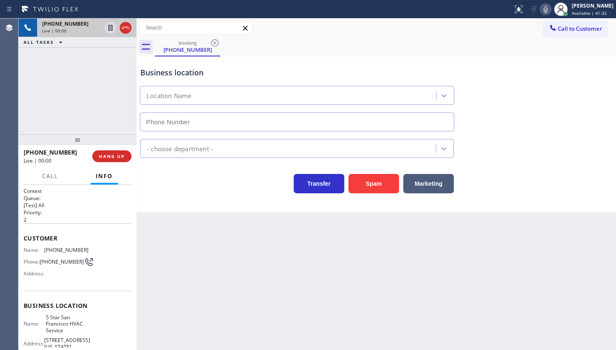
type input "(415) 319-7534"
click at [118, 159] on span "HANG UP" at bounding box center [112, 156] width 26 height 6
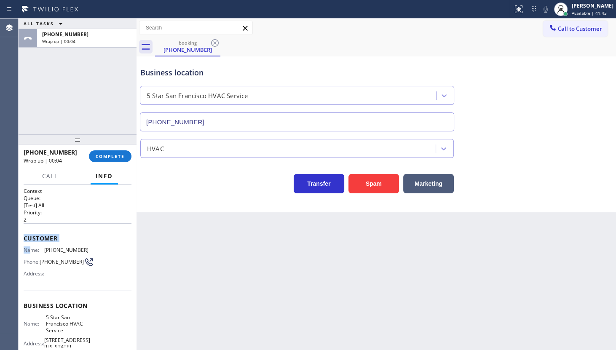
drag, startPoint x: 30, startPoint y: 236, endPoint x: 33, endPoint y: 244, distance: 7.7
click at [33, 244] on div "Customer Name: (415) 900-5194 Phone: (415) 900-5194 Address:" at bounding box center [78, 256] width 108 height 67
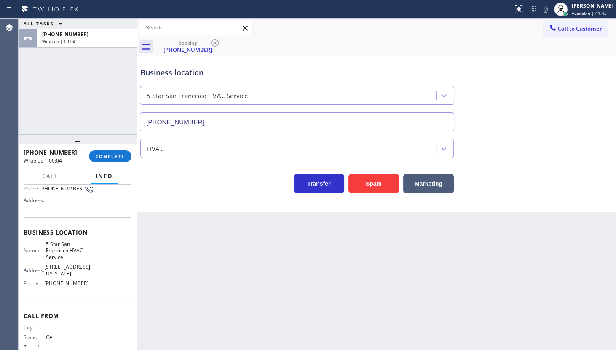
scroll to position [85, 0]
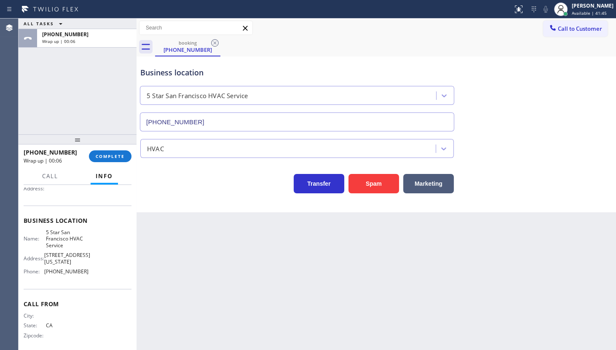
drag, startPoint x: 45, startPoint y: 246, endPoint x: 71, endPoint y: 266, distance: 33.3
click at [71, 266] on div "Business location Name: 5 Star San Francisco HVAC Service Address: 192 Utah St …" at bounding box center [78, 247] width 108 height 83
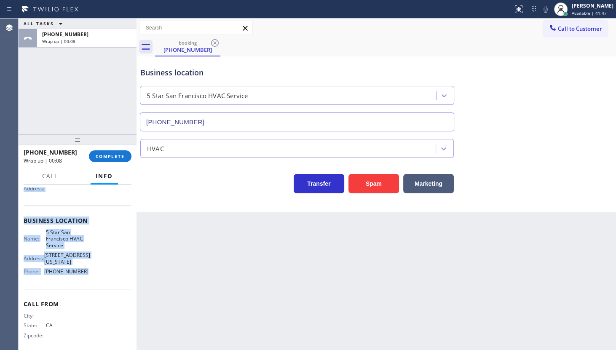
drag, startPoint x: 21, startPoint y: 234, endPoint x: 91, endPoint y: 268, distance: 78.2
click at [90, 270] on div "Context Queue: [Test] All Priority: 2 Customer Name: (415) 900-5194 Phone: (415…" at bounding box center [78, 267] width 118 height 165
copy div "Customer Name: (415) 900-5194 Phone: (415) 900-5194 Address: Business location …"
click at [30, 122] on div "ALL TASKS ALL TASKS ACTIVE TASKS TASKS IN WRAP UP +14159005194 Wrap up | 02:18" at bounding box center [78, 77] width 118 height 116
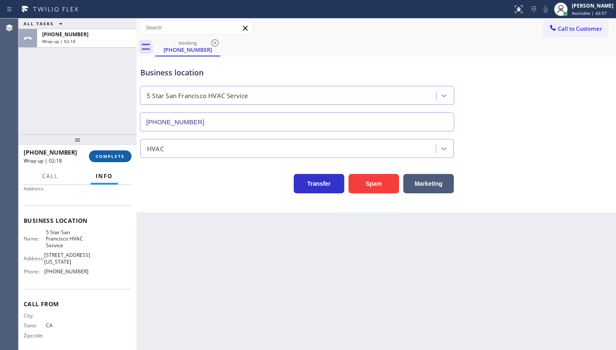
click at [127, 160] on div "+14159005194 Wrap up | 02:18 COMPLETE" at bounding box center [78, 156] width 108 height 22
click at [125, 159] on button "COMPLETE" at bounding box center [110, 156] width 43 height 12
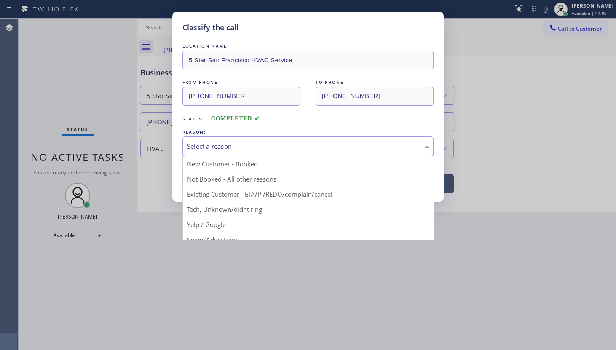
click at [217, 150] on div "Select a reason" at bounding box center [308, 147] width 242 height 10
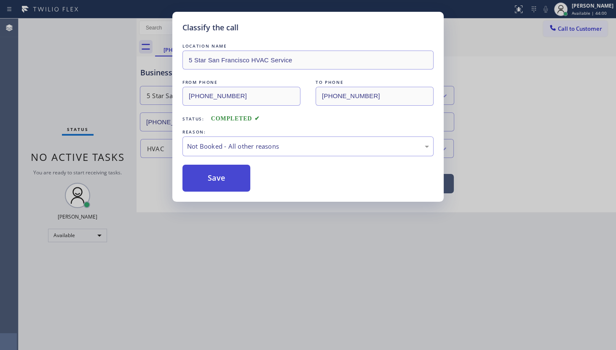
click at [205, 174] on button "Save" at bounding box center [216, 178] width 68 height 27
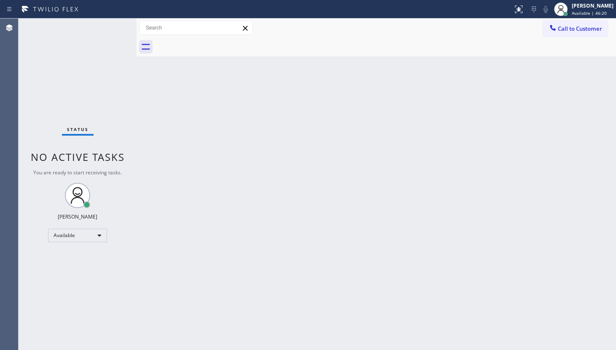
click at [27, 26] on div "Status No active tasks You are ready to start receiving tasks. JENIZA ALCAYDE A…" at bounding box center [78, 185] width 118 height 332
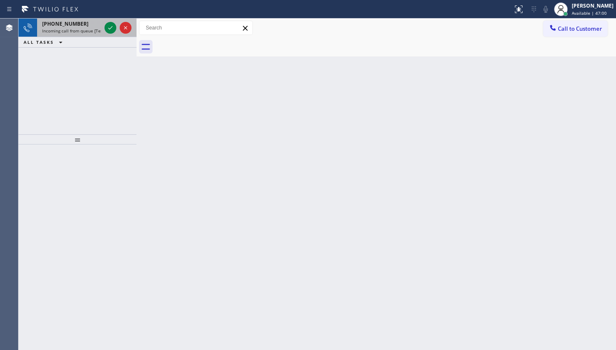
drag, startPoint x: 70, startPoint y: 62, endPoint x: 109, endPoint y: 34, distance: 47.5
click at [72, 60] on div "+14195402324 Incoming call from queue [Test] All ALL TASKS ALL TASKS ACTIVE TAS…" at bounding box center [78, 77] width 118 height 116
click at [117, 28] on div at bounding box center [118, 28] width 30 height 19
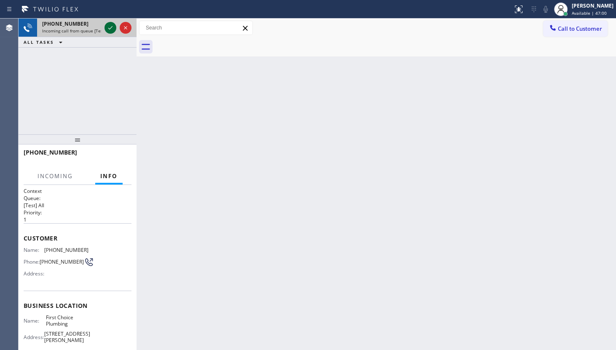
click at [112, 28] on icon at bounding box center [110, 28] width 10 height 10
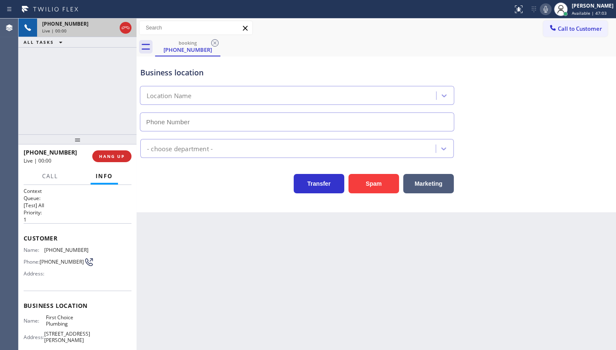
type input "(213) 634-7742"
click at [95, 78] on div "+14195402324 Live | 00:47 ALL TASKS ALL TASKS ACTIVE TASKS TASKS IN WRAP UP" at bounding box center [78, 77] width 118 height 116
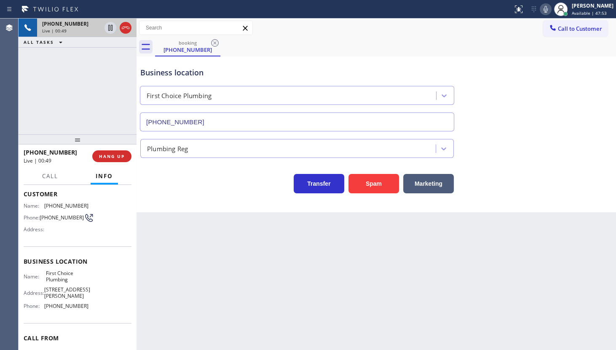
scroll to position [85, 0]
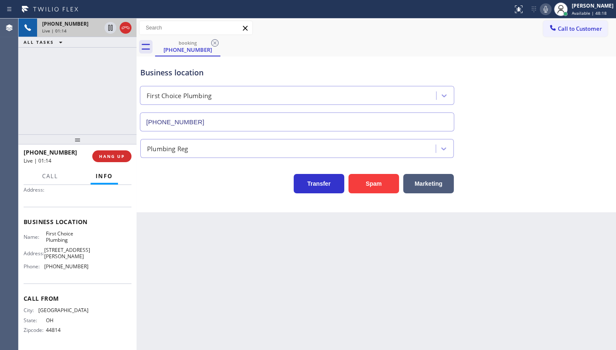
click at [91, 65] on div "+14195402324 Live | 01:14 ALL TASKS ALL TASKS ACTIVE TASKS TASKS IN WRAP UP" at bounding box center [78, 77] width 118 height 116
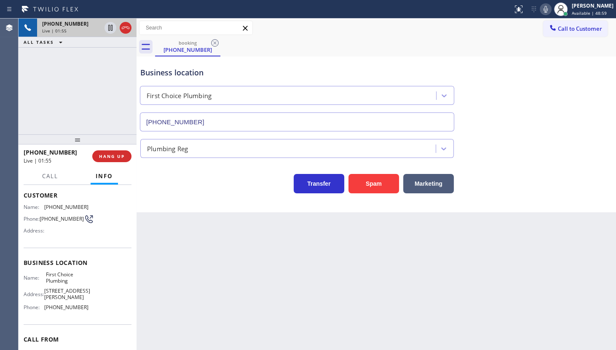
scroll to position [0, 0]
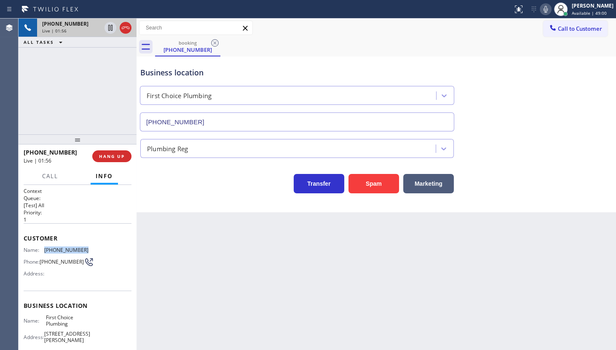
drag, startPoint x: 44, startPoint y: 248, endPoint x: 88, endPoint y: 251, distance: 43.9
click at [88, 251] on div "Name: (419) 540-2324 Phone: (419) 540-2324 Address:" at bounding box center [78, 263] width 108 height 33
copy div "(419) 540-2324"
click at [53, 174] on span "Call" at bounding box center [50, 176] width 16 height 8
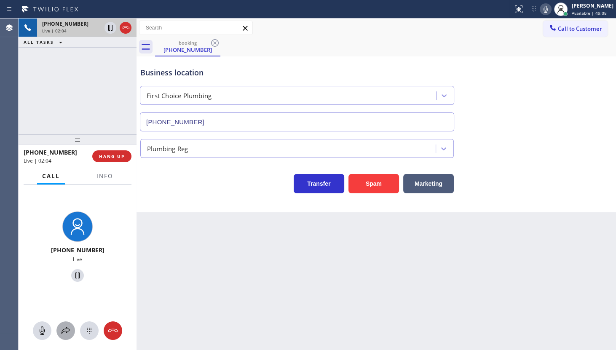
click at [64, 328] on icon at bounding box center [66, 331] width 10 height 10
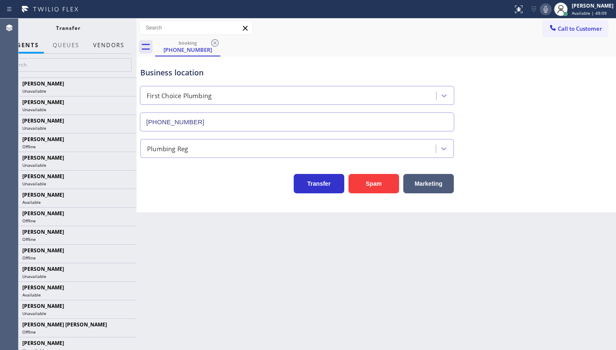
click at [111, 49] on button "Vendors" at bounding box center [108, 45] width 41 height 16
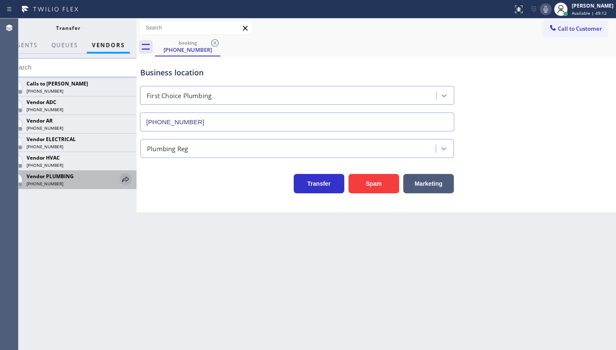
click at [123, 179] on icon at bounding box center [126, 179] width 10 height 10
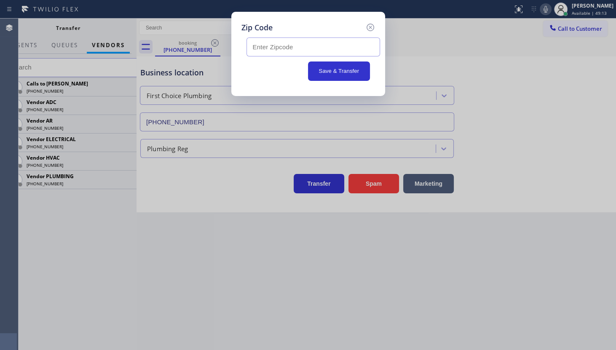
click at [265, 46] on input "text" at bounding box center [313, 47] width 134 height 19
type input "43506"
click at [336, 78] on button "Save & Transfer" at bounding box center [339, 71] width 62 height 19
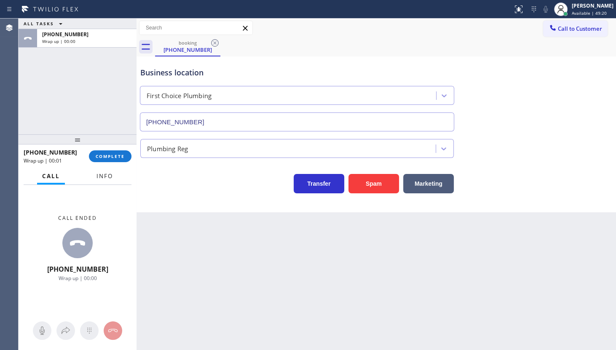
click at [101, 178] on span "Info" at bounding box center [104, 176] width 16 height 8
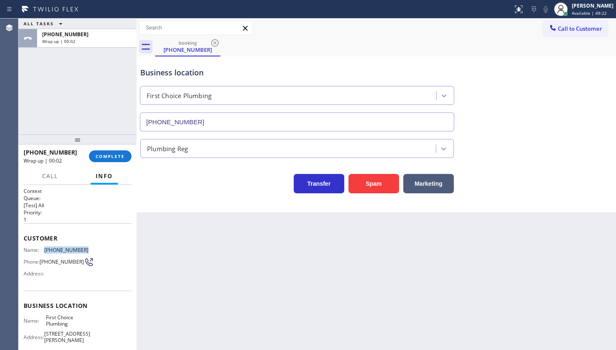
drag, startPoint x: 52, startPoint y: 249, endPoint x: 95, endPoint y: 252, distance: 42.6
click at [95, 252] on div "Name: (419) 540-2324 Phone: (419) 540-2324 Address:" at bounding box center [78, 263] width 108 height 33
copy div "(419) 540-2324"
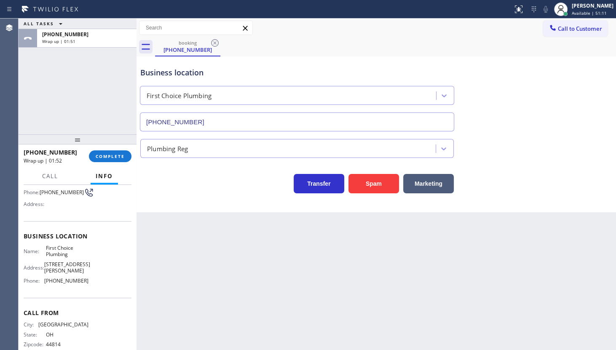
scroll to position [85, 0]
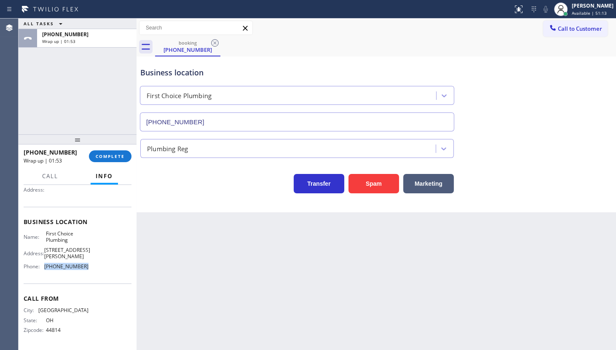
drag, startPoint x: 43, startPoint y: 266, endPoint x: 98, endPoint y: 266, distance: 55.2
click at [98, 266] on div "Name: First Choice Plumbing Address: 640 S San Vicente Blvd Phone: (213) 634-77…" at bounding box center [78, 251] width 108 height 43
copy div "(213) 634-7742"
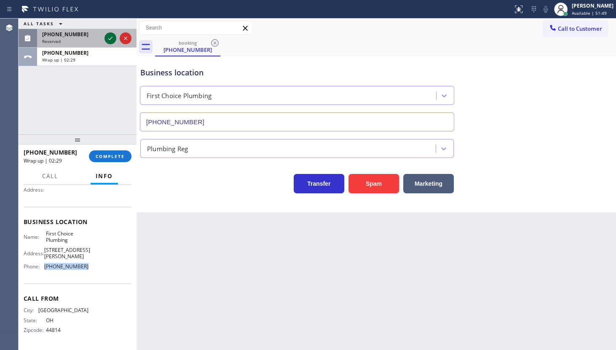
click at [110, 38] on icon at bounding box center [110, 38] width 10 height 10
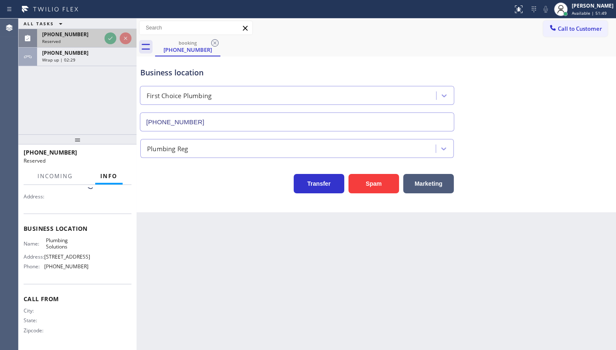
scroll to position [92, 0]
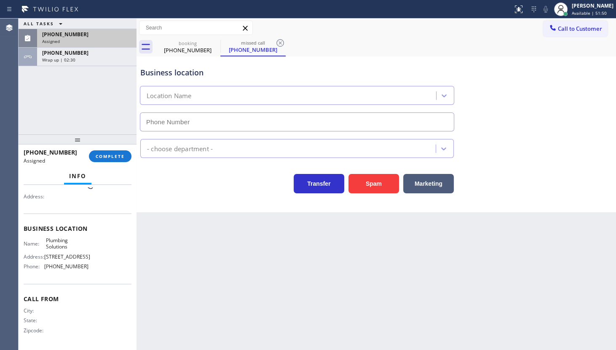
type input "(323) 283-8378"
click at [59, 35] on span "(424) 360-2110" at bounding box center [65, 34] width 46 height 7
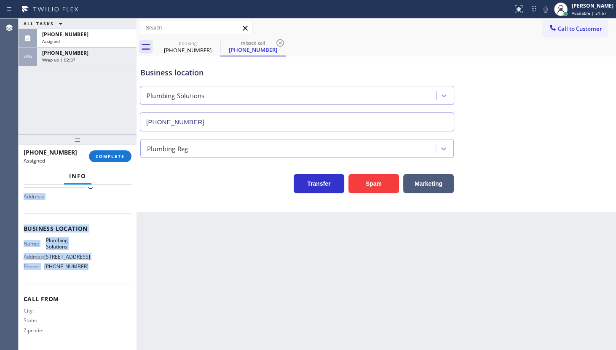
drag, startPoint x: 24, startPoint y: 236, endPoint x: 109, endPoint y: 280, distance: 96.1
click at [109, 280] on div "Context Queue: Plumbing Priority: 0 Task Age: Customer Name: (424) 360-2110 Pho…" at bounding box center [78, 225] width 108 height 244
copy div "Customer Name: (424) 360-2110 Phone: (424) 360-2110 Address: Business location …"
click at [118, 156] on span "COMPLETE" at bounding box center [110, 156] width 29 height 6
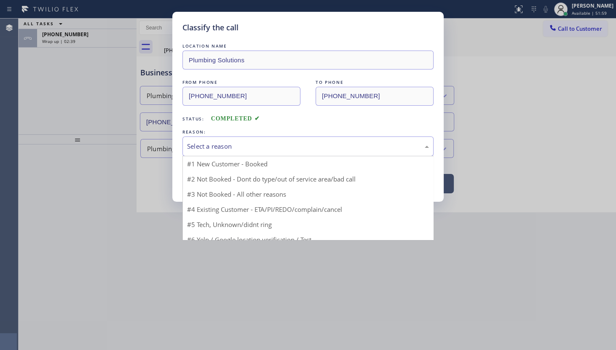
click at [202, 143] on div "Select a reason" at bounding box center [308, 147] width 242 height 10
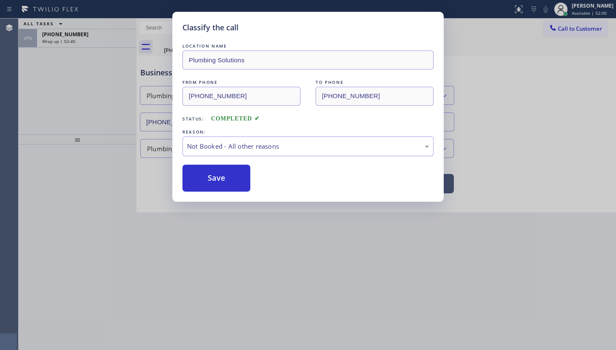
click at [200, 177] on button "Save" at bounding box center [216, 178] width 68 height 27
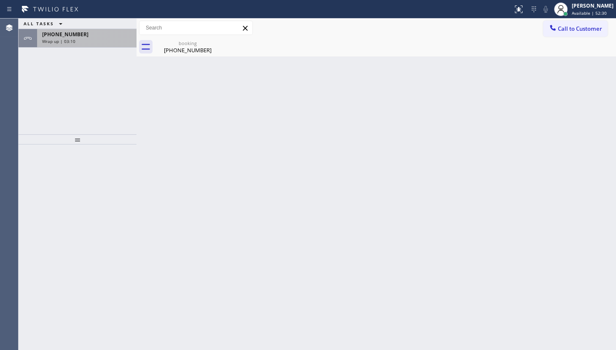
drag, startPoint x: 66, startPoint y: 80, endPoint x: 88, endPoint y: 44, distance: 42.2
click at [79, 64] on div "ALL TASKS ALL TASKS ACTIVE TASKS TASKS IN WRAP UP +14195402324 Wrap up | 03:10" at bounding box center [78, 77] width 118 height 116
click at [89, 42] on div "Wrap up | 03:10" at bounding box center [86, 41] width 89 height 6
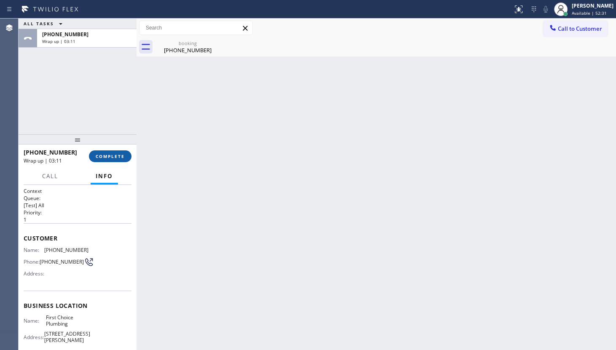
click at [120, 156] on span "COMPLETE" at bounding box center [110, 156] width 29 height 6
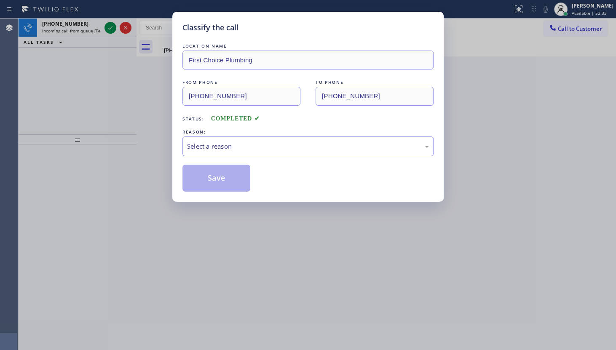
click at [206, 156] on div "LOCATION NAME First Choice Plumbing FROM PHONE (419) 540-2324 TO PHONE (213) 63…" at bounding box center [307, 117] width 251 height 150
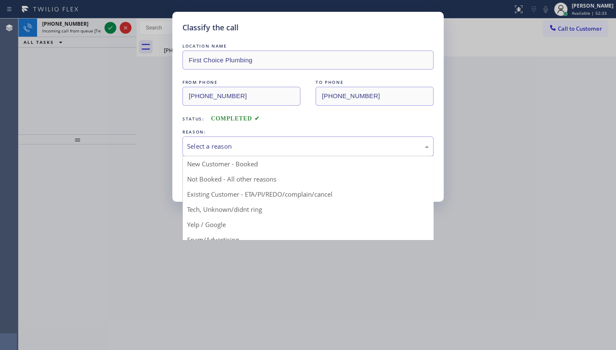
click at [205, 150] on div "Select a reason" at bounding box center [308, 147] width 242 height 10
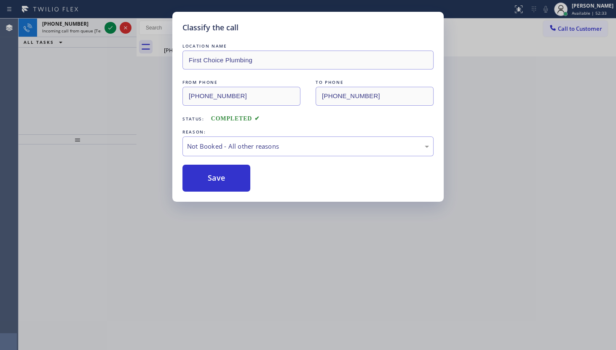
click at [193, 181] on button "Save" at bounding box center [216, 178] width 68 height 27
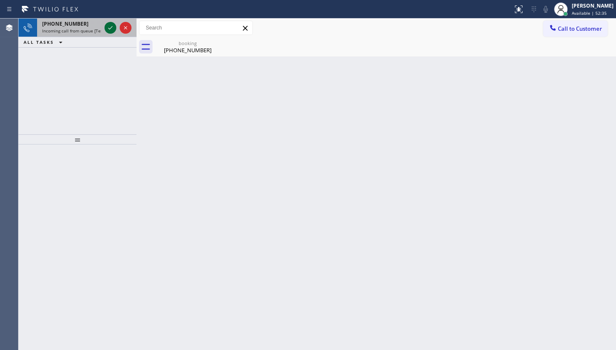
click at [112, 29] on icon at bounding box center [110, 28] width 10 height 10
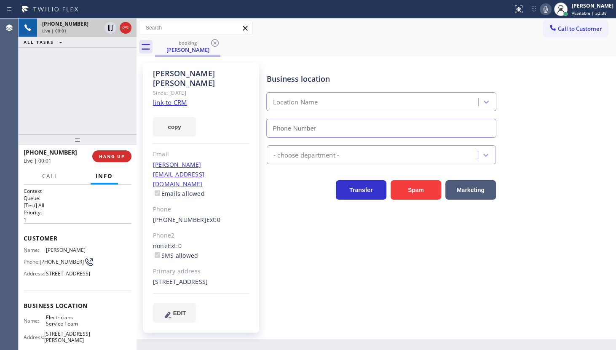
type input "[PHONE_NUMBER]"
click at [153, 98] on link "link to CRM" at bounding box center [170, 102] width 34 height 8
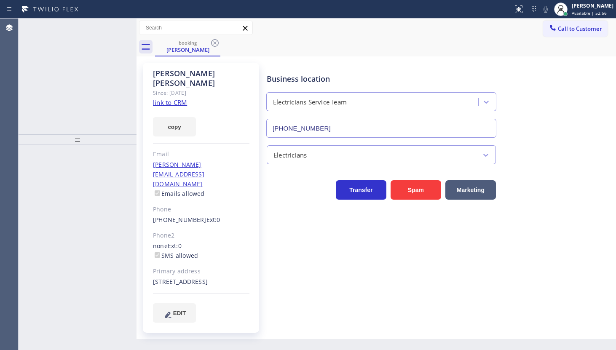
type input "[PHONE_NUMBER]"
click at [573, 8] on div "[PERSON_NAME]" at bounding box center [593, 5] width 42 height 7
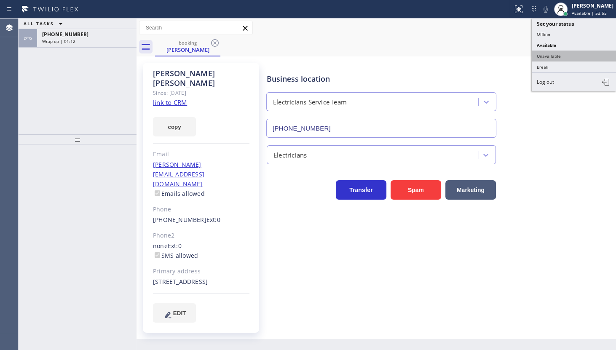
click at [544, 55] on button "Unavailable" at bounding box center [574, 56] width 84 height 11
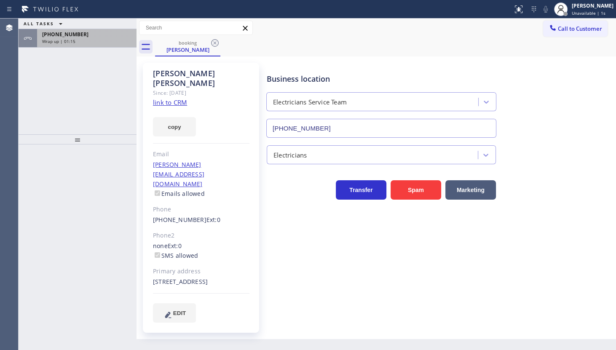
click at [101, 38] on div "Wrap up | 01:15" at bounding box center [86, 41] width 89 height 6
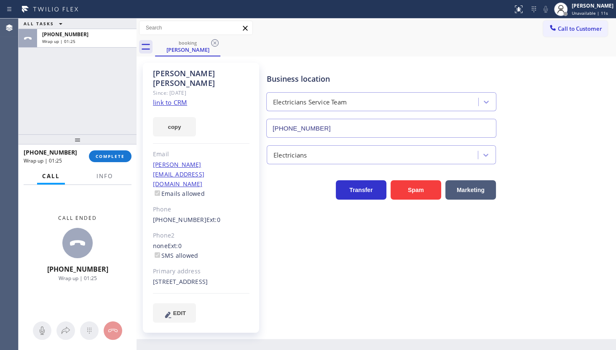
click at [445, 267] on div "Business location Electricians Service Team [PHONE_NUMBER] Electricians Transfe…" at bounding box center [439, 192] width 349 height 255
click at [120, 153] on span "COMPLETE" at bounding box center [110, 156] width 29 height 6
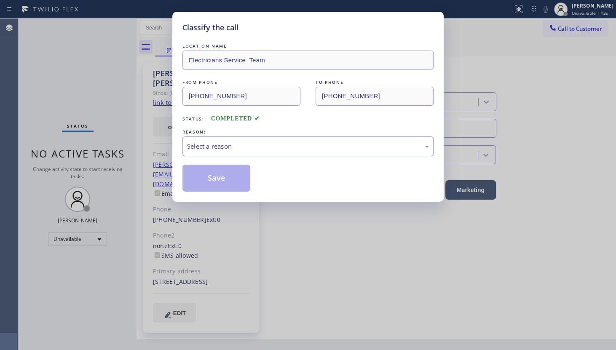
click at [272, 143] on div "Select a reason" at bounding box center [308, 147] width 242 height 10
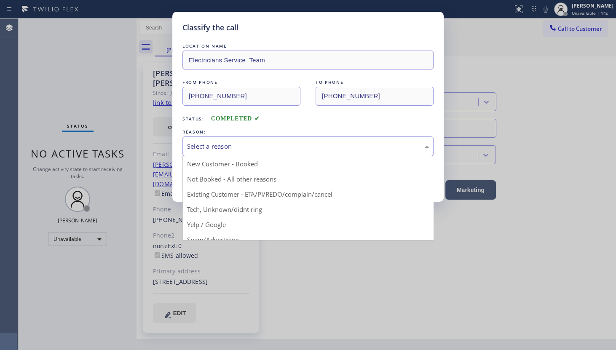
drag, startPoint x: 195, startPoint y: 197, endPoint x: 196, endPoint y: 185, distance: 11.8
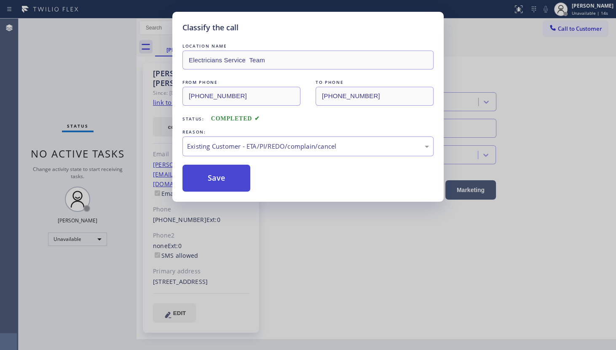
click at [196, 185] on button "Save" at bounding box center [216, 178] width 68 height 27
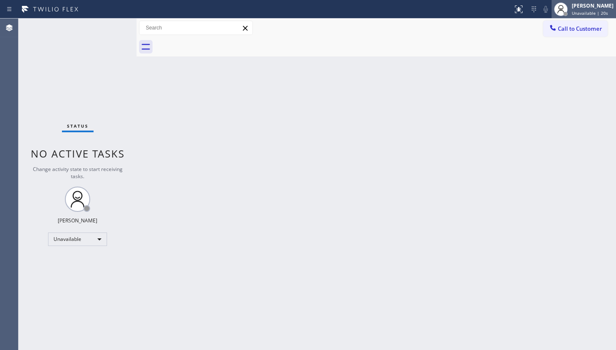
click at [571, 2] on div "JENIZA ALCAYDE Unavailable | 20s" at bounding box center [593, 9] width 46 height 15
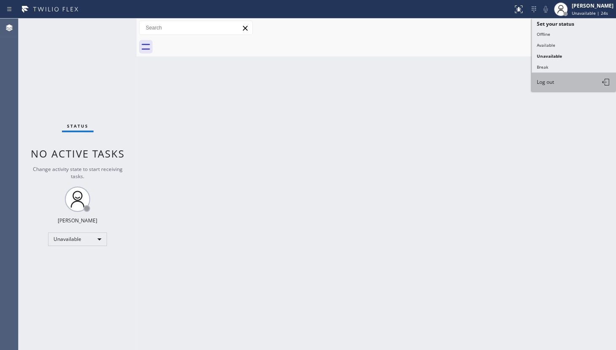
click at [538, 81] on span "Log out" at bounding box center [545, 81] width 17 height 7
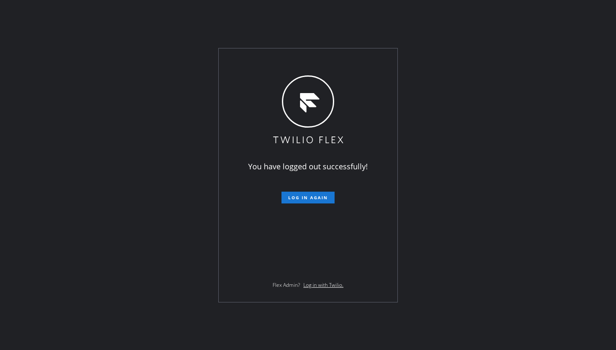
click at [73, 148] on div "You have logged out successfully! Log in again Flex Admin? Log in with Twilio." at bounding box center [308, 175] width 616 height 350
